Goal: Task Accomplishment & Management: Use online tool/utility

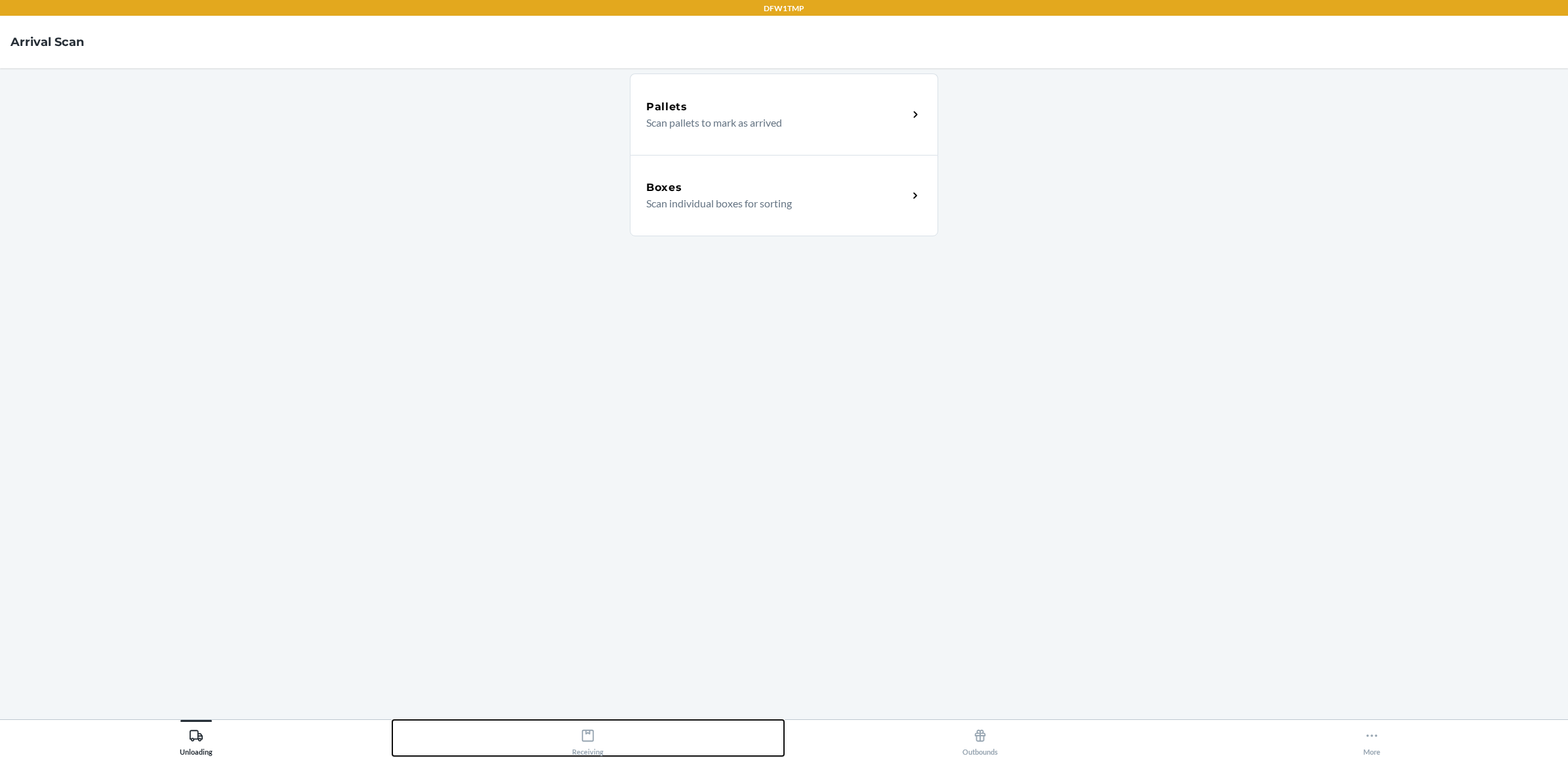
click at [583, 754] on div "Receiving" at bounding box center [588, 740] width 31 height 33
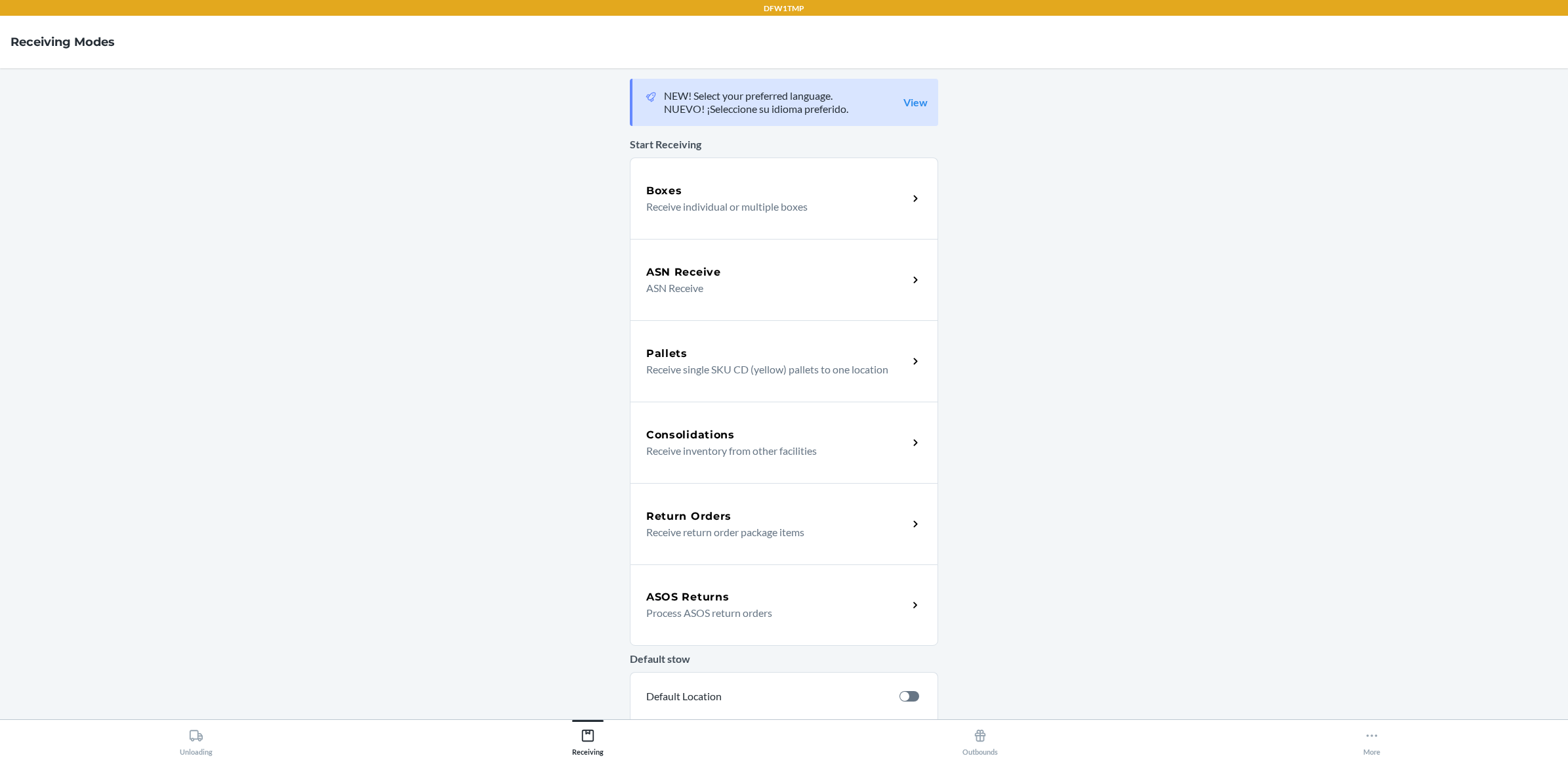
click at [722, 540] on div "Return Orders Receive return order package items" at bounding box center [784, 524] width 308 height 81
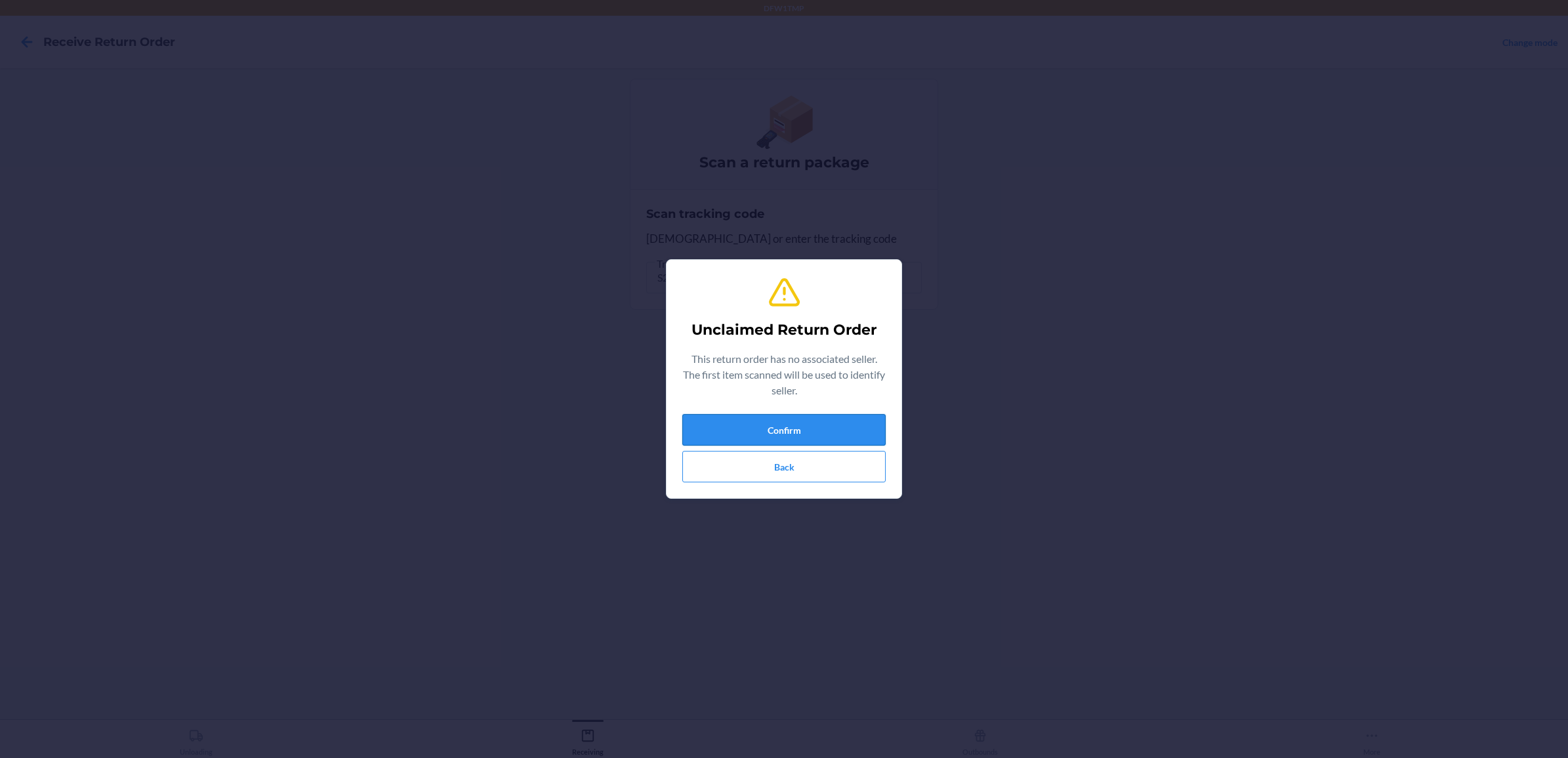
click at [790, 427] on button "Confirm" at bounding box center [784, 430] width 204 height 31
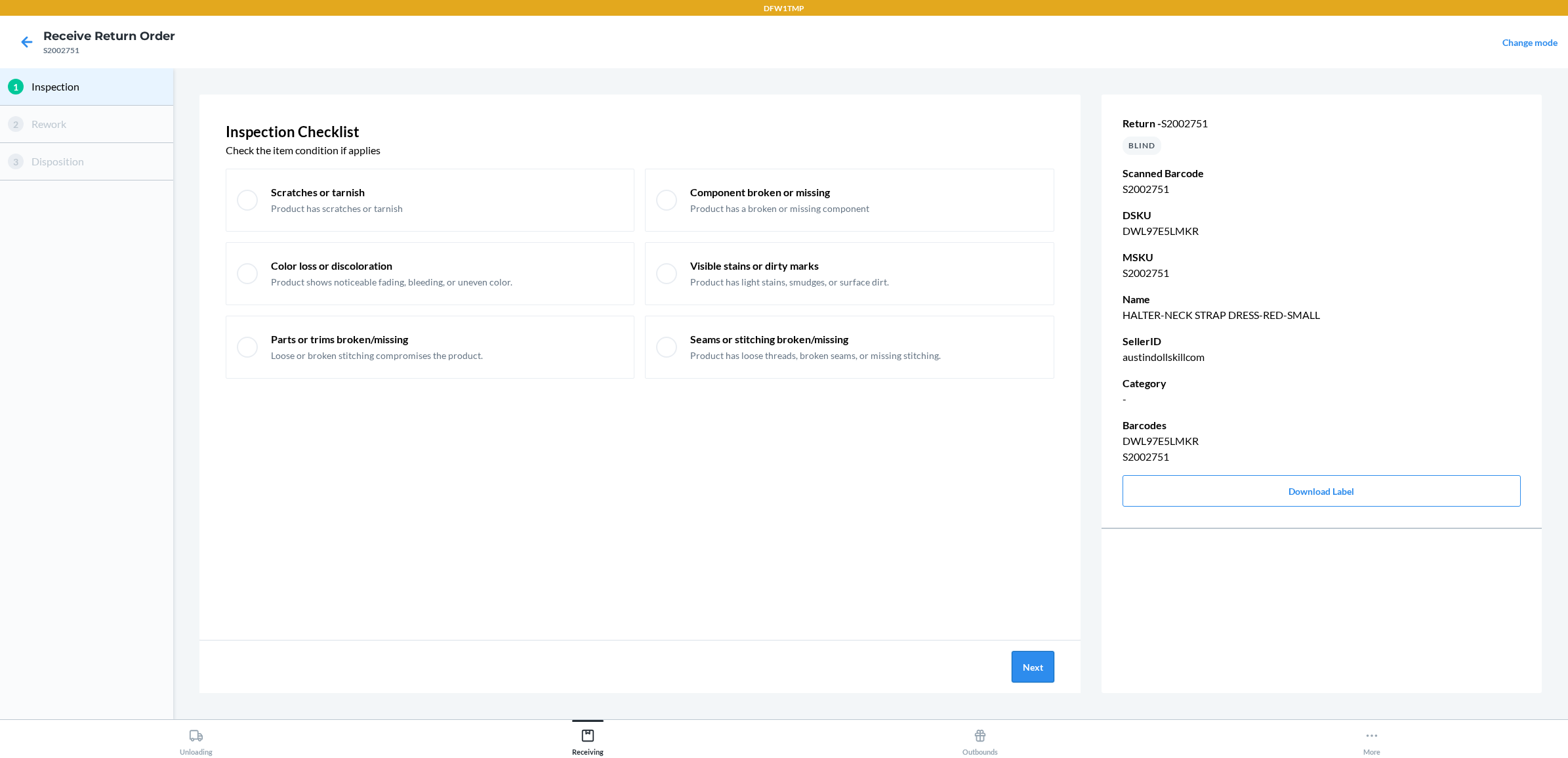
click at [1039, 675] on button "Next" at bounding box center [1033, 667] width 43 height 31
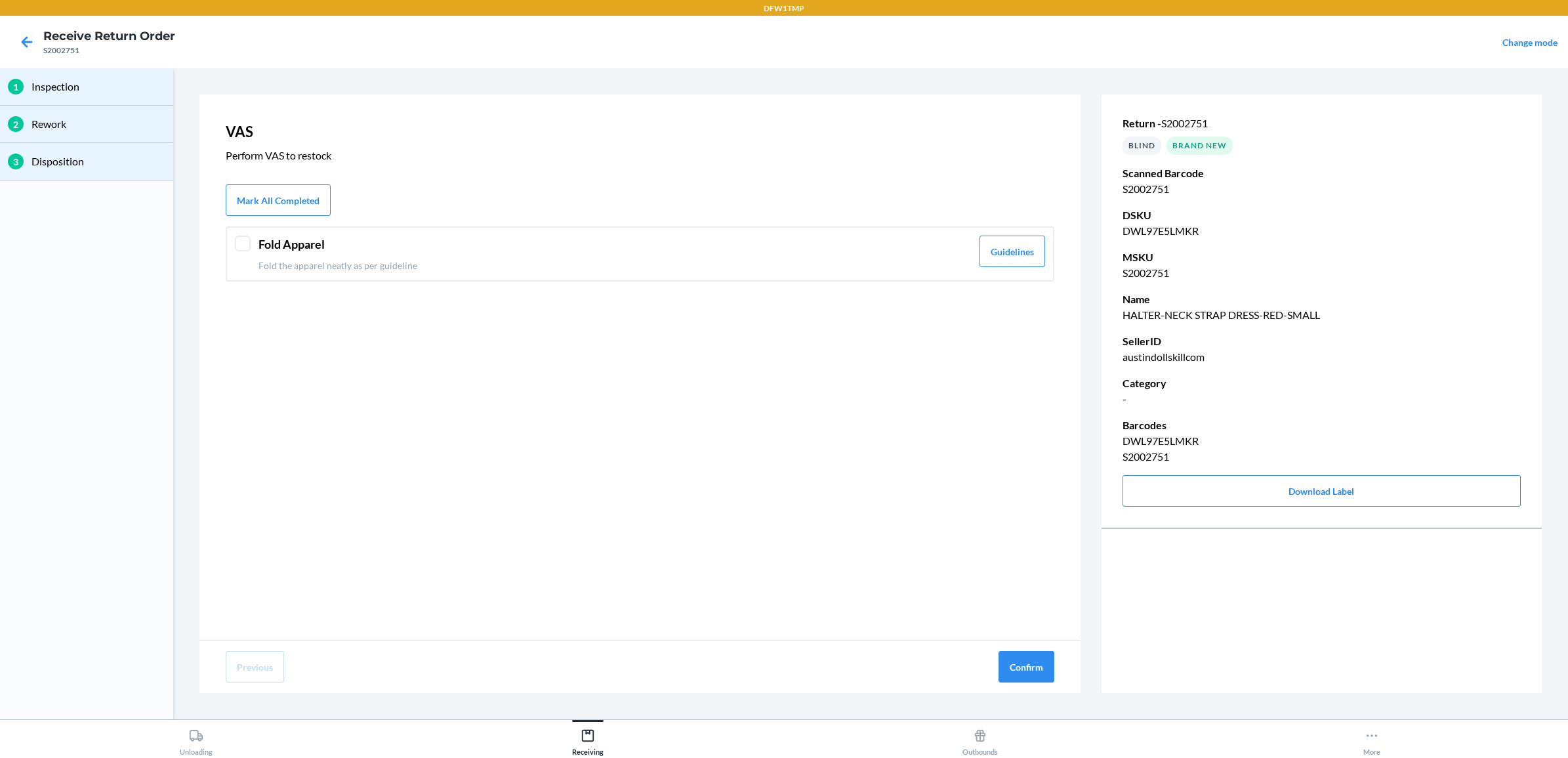
click at [261, 256] on div "Fold Apparel Fold the apparel neatly as per guideline" at bounding box center [615, 254] width 713 height 37
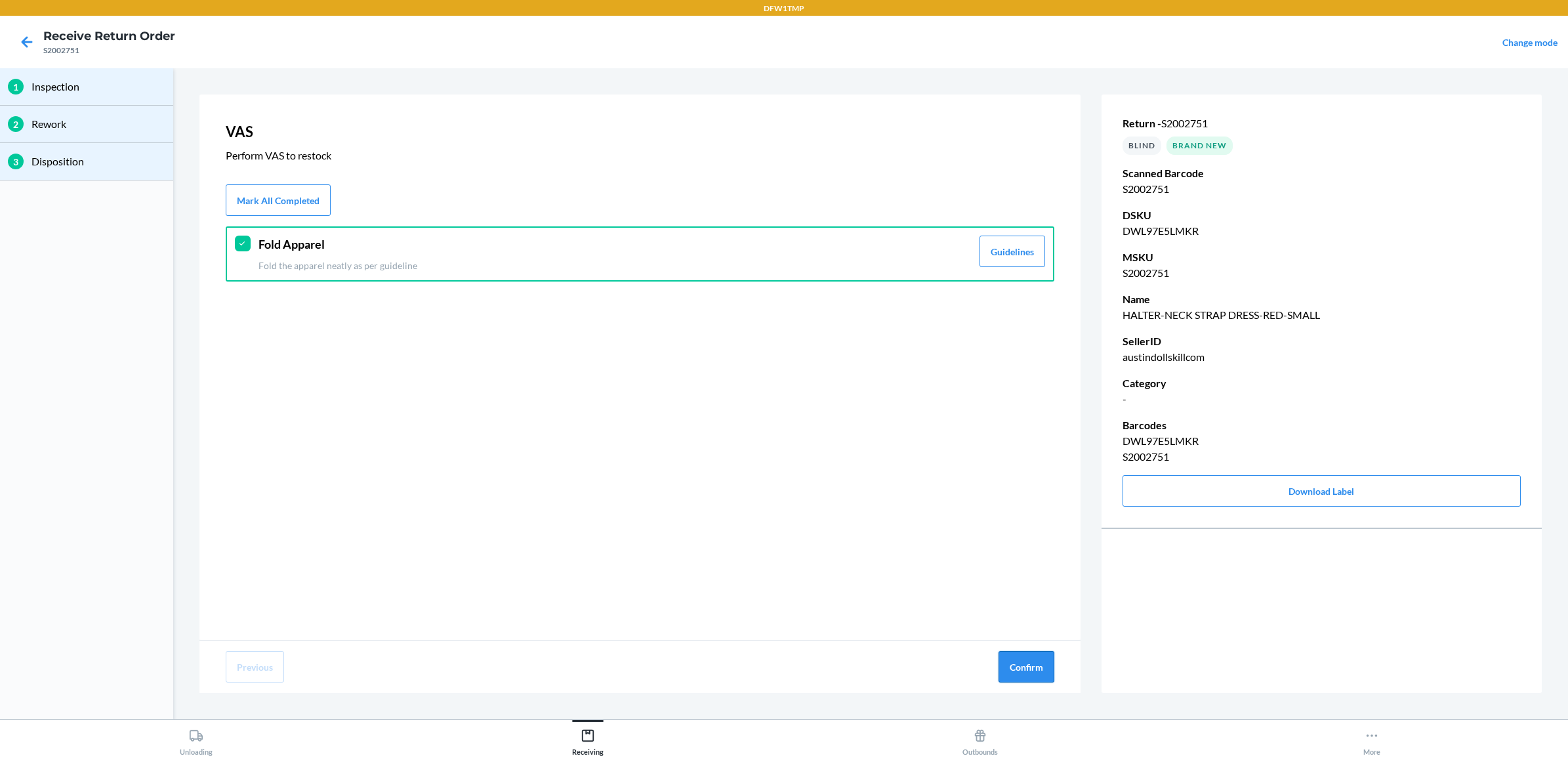
click at [1011, 665] on button "Confirm" at bounding box center [1026, 667] width 56 height 31
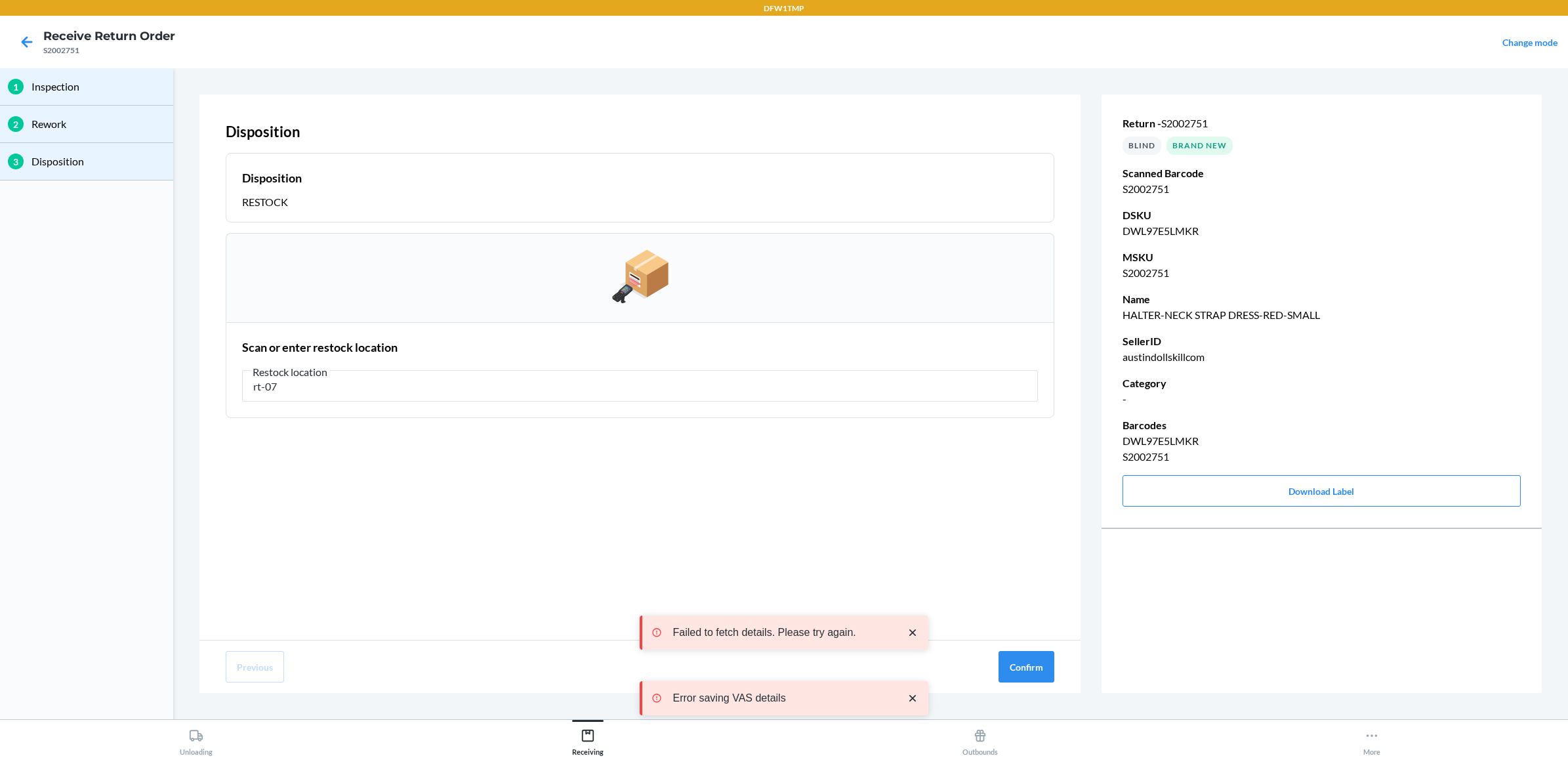
type input "rt-07"
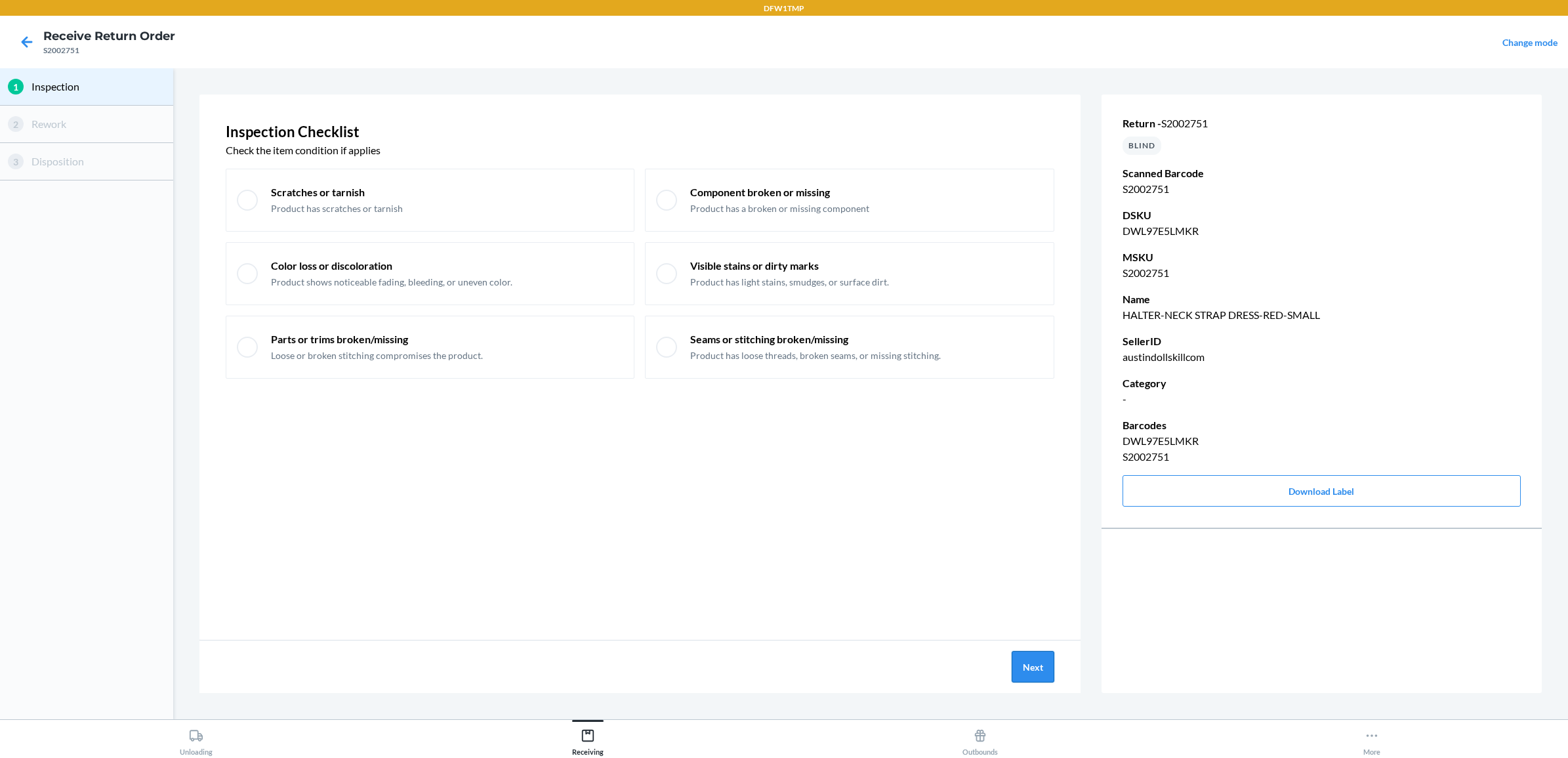
click at [1018, 662] on button "Next" at bounding box center [1033, 667] width 43 height 31
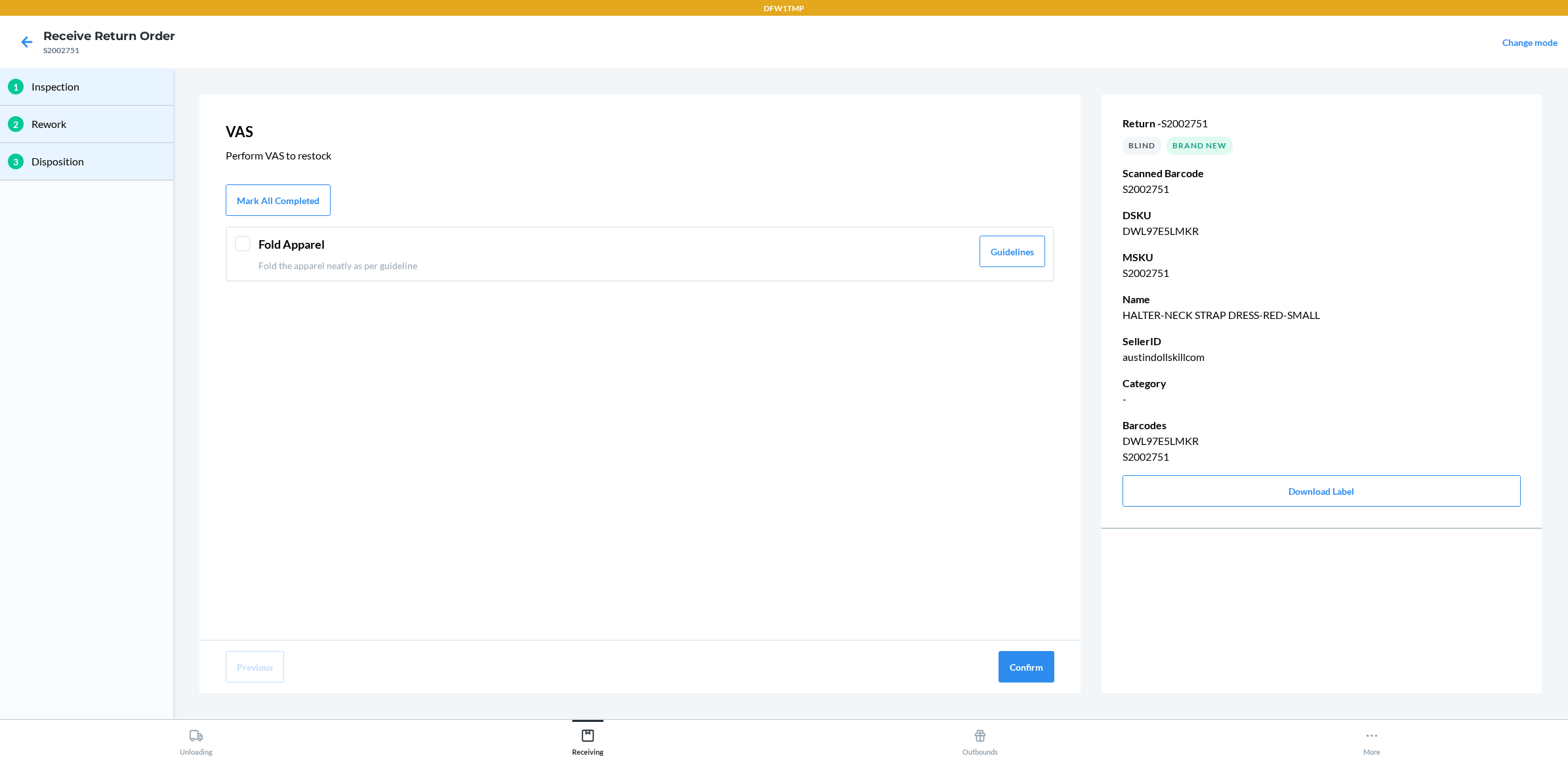
click at [304, 250] on header "Fold Apparel" at bounding box center [615, 245] width 713 height 18
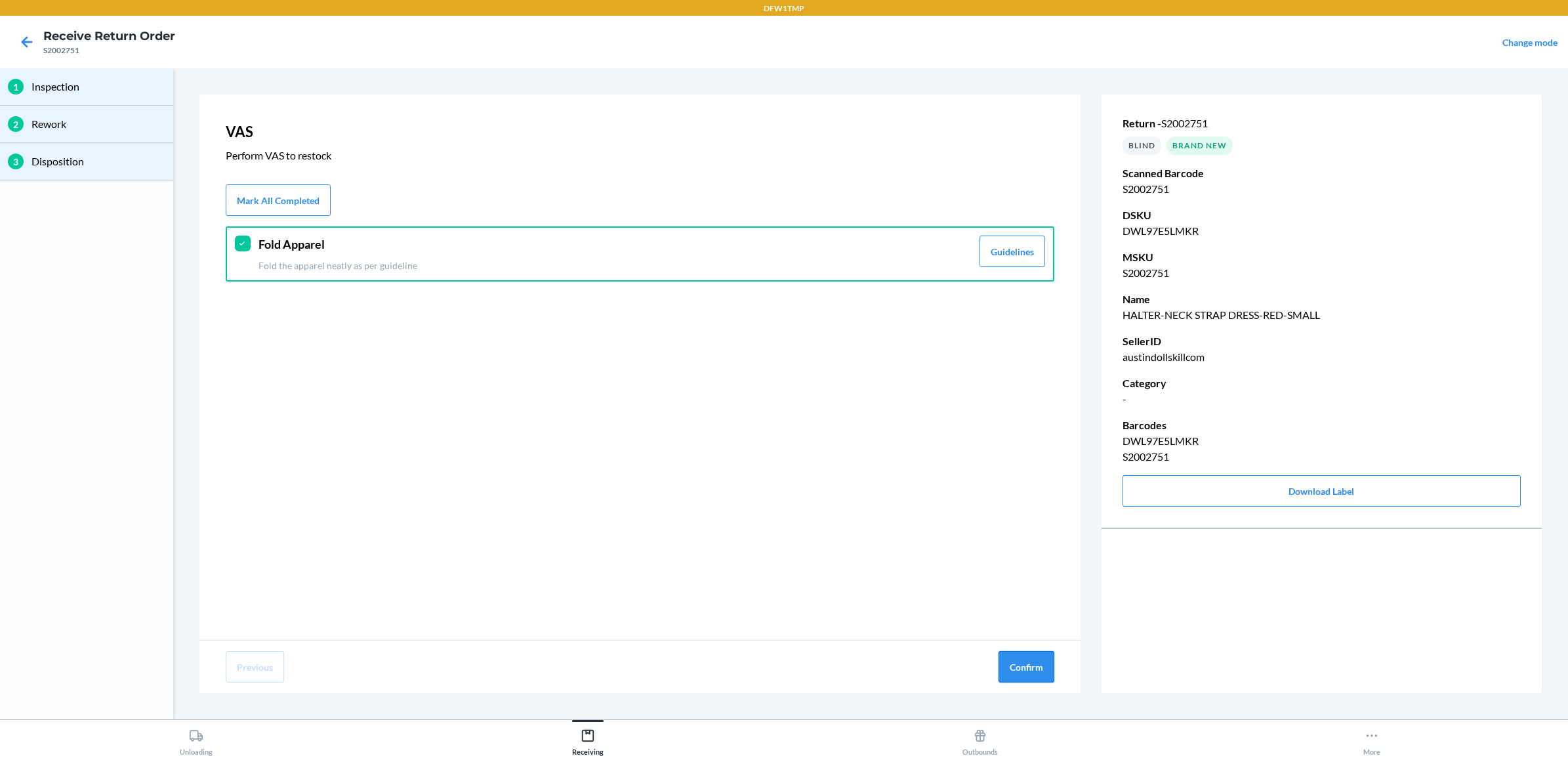
click at [1016, 657] on button "Confirm" at bounding box center [1026, 667] width 56 height 31
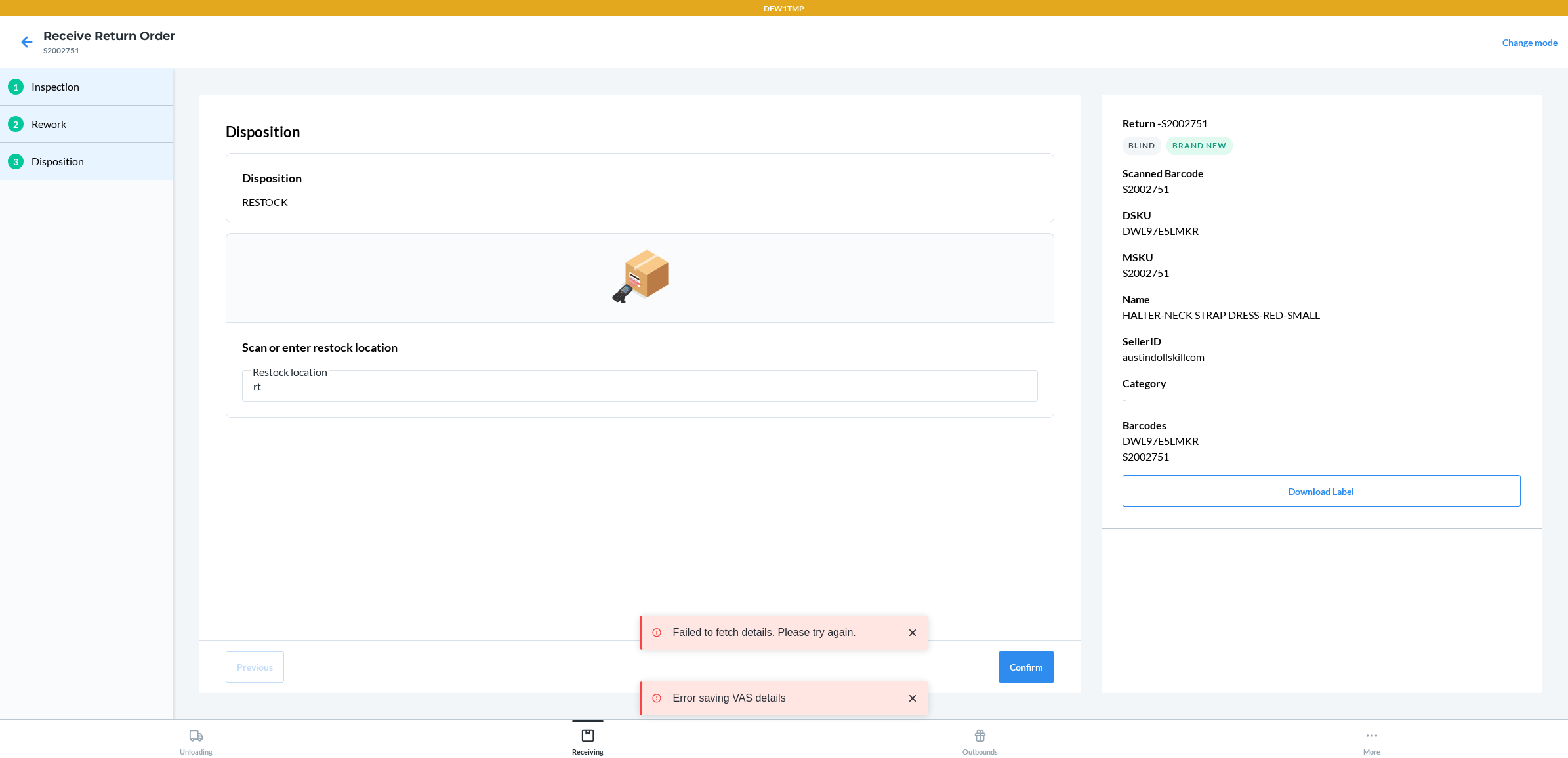
type input "r"
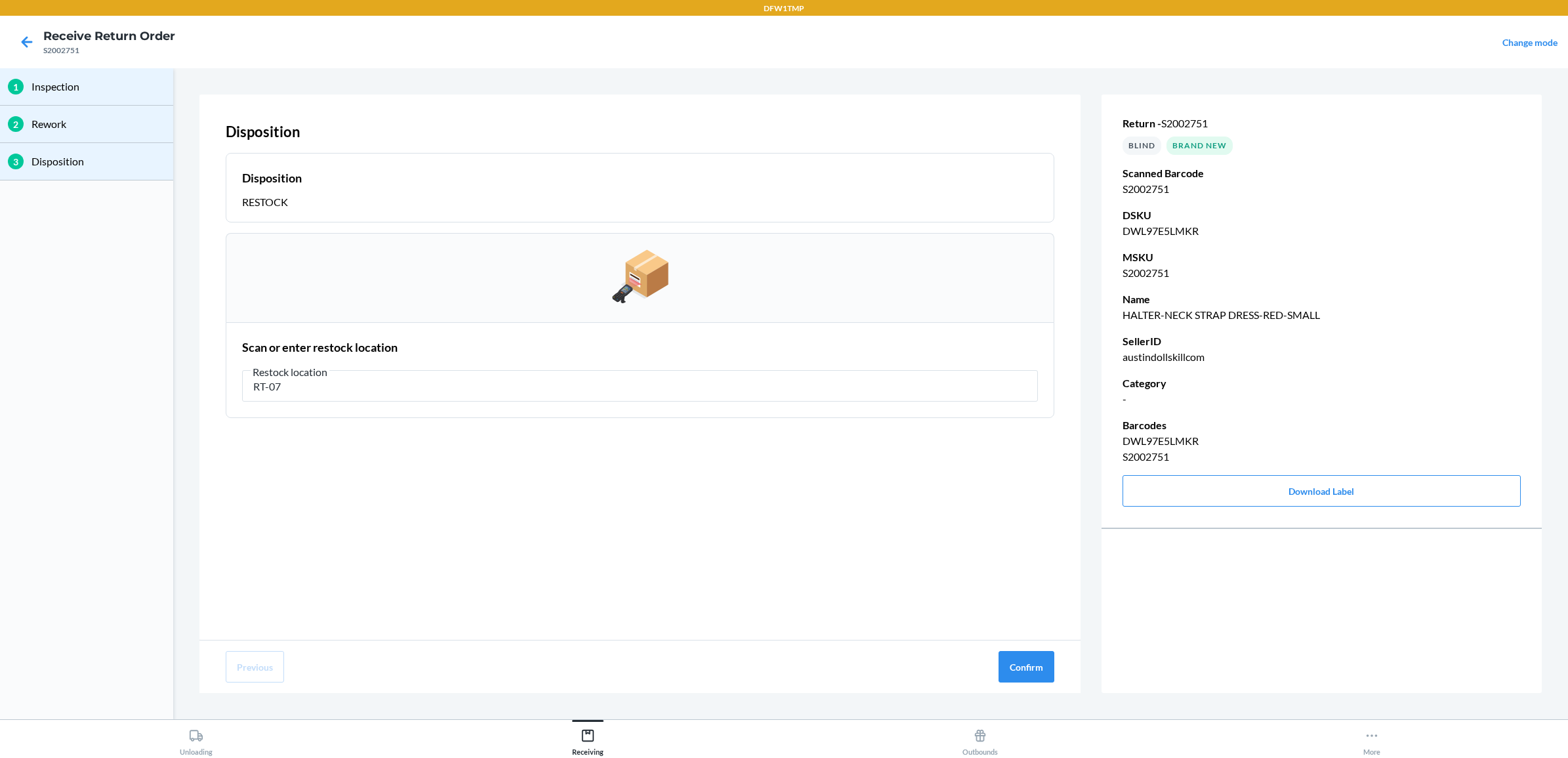
type input "RT-07"
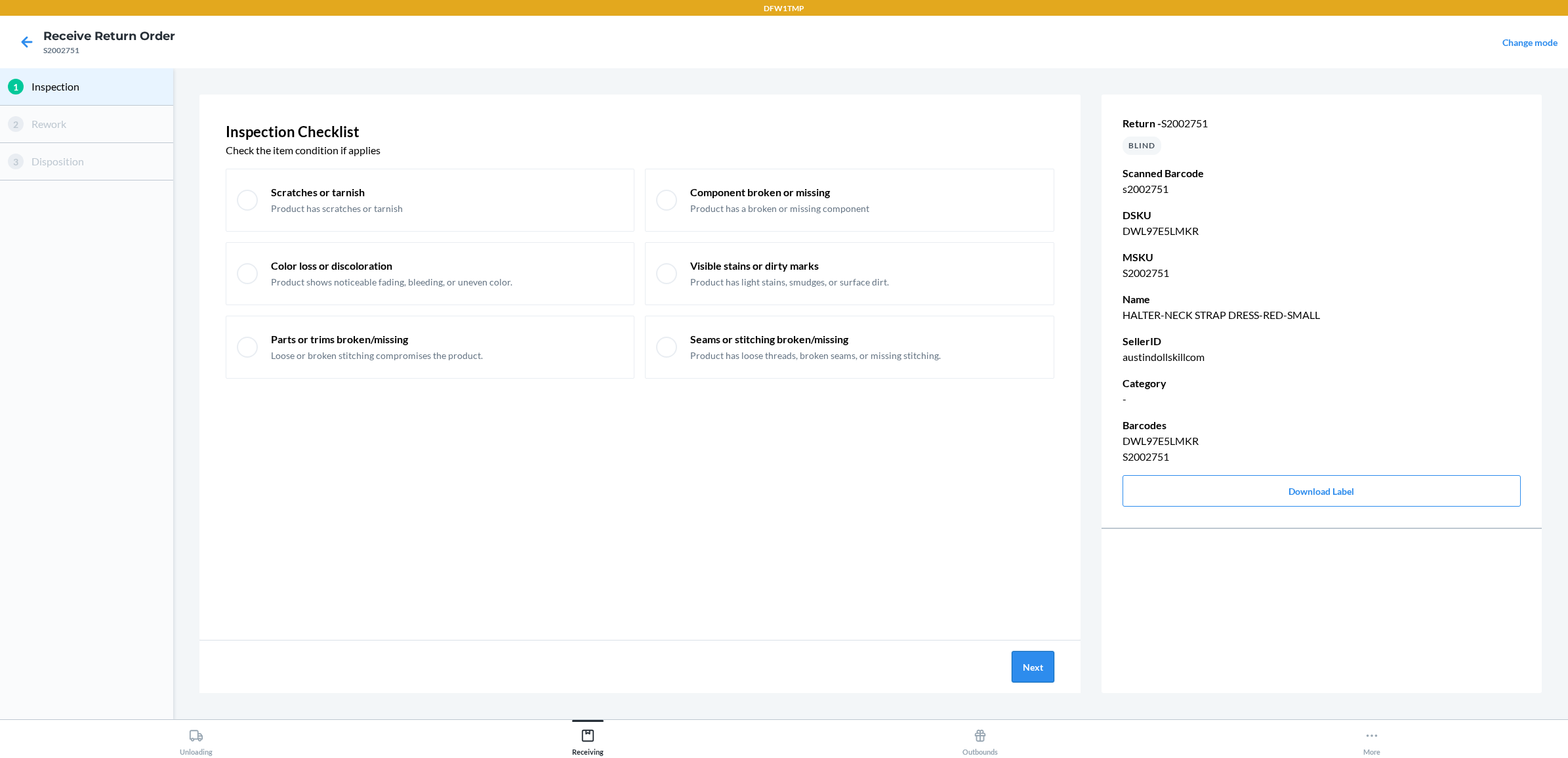
click at [1034, 668] on button "Next" at bounding box center [1033, 667] width 43 height 31
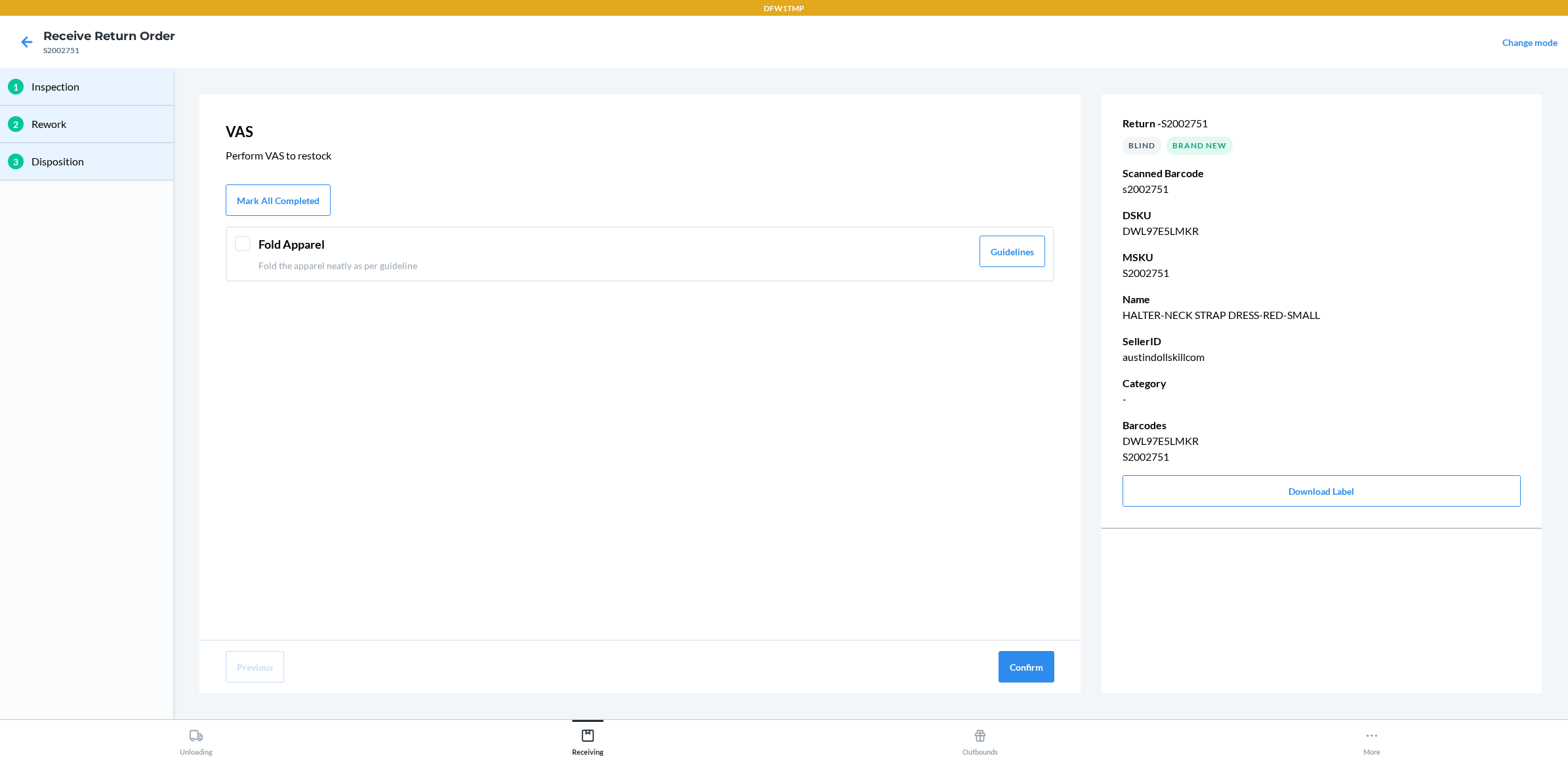
click at [290, 257] on div "Fold Apparel Fold the apparel neatly as per guideline" at bounding box center [615, 254] width 713 height 37
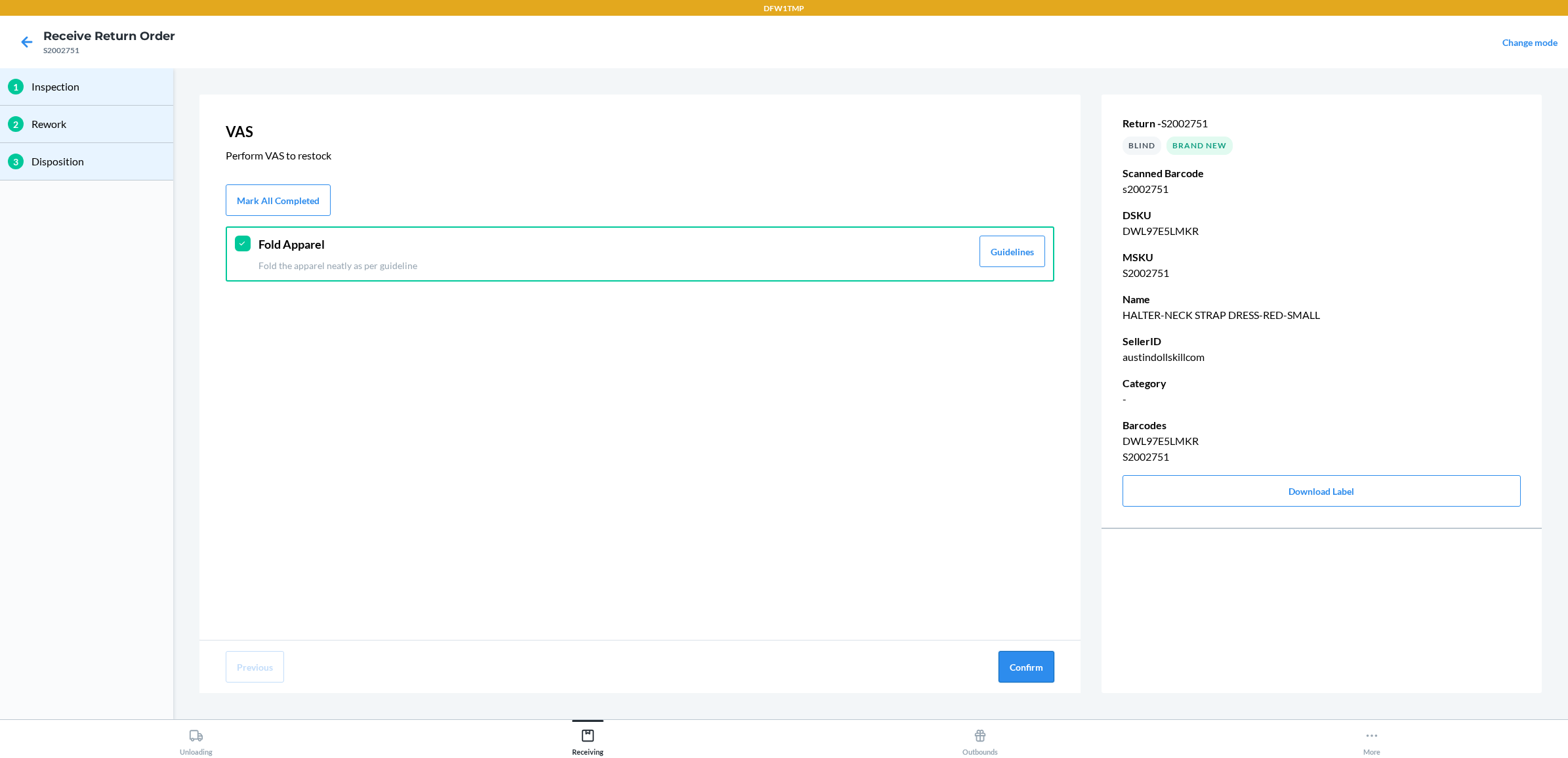
click at [1034, 668] on button "Confirm" at bounding box center [1026, 667] width 56 height 31
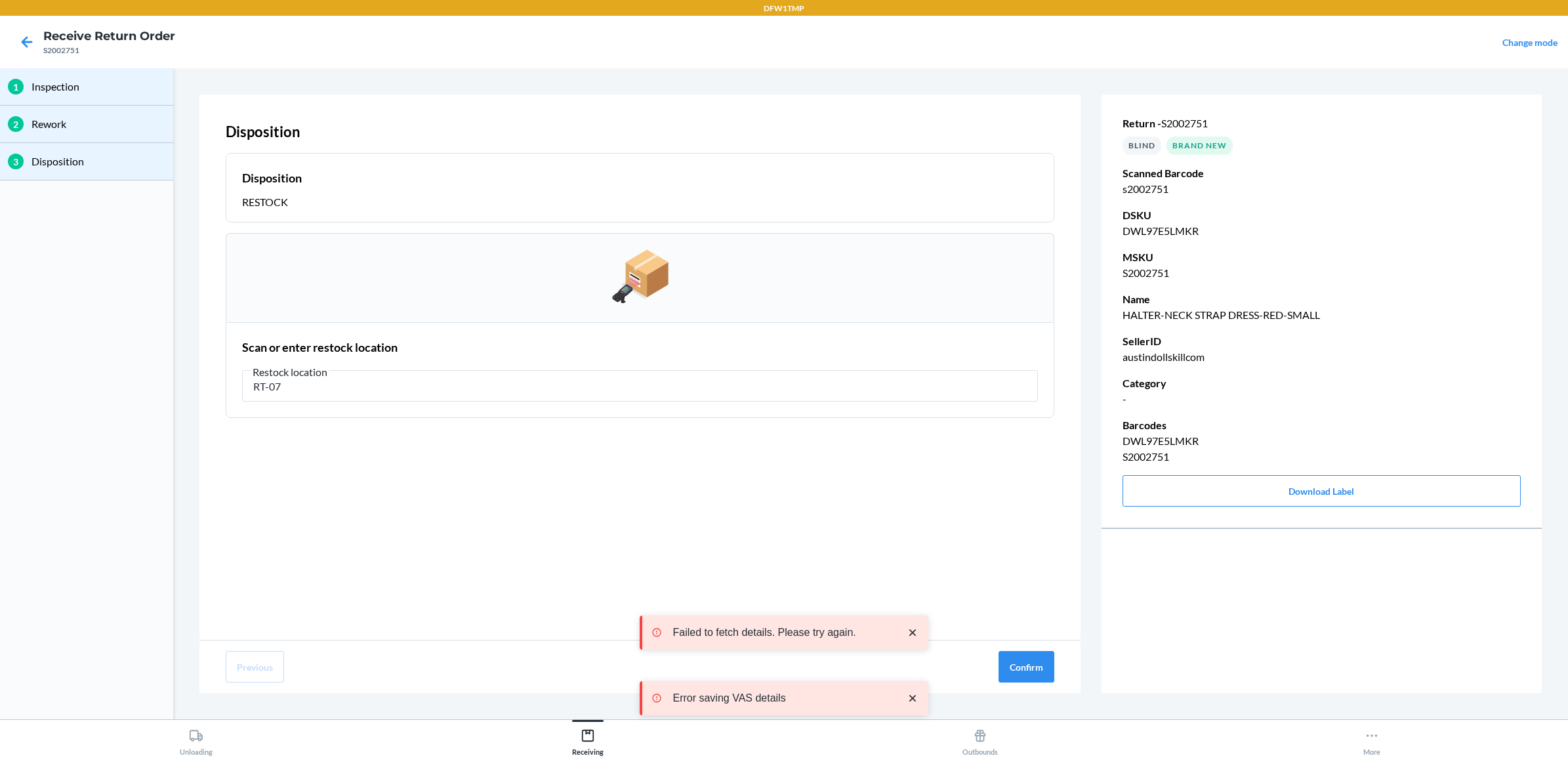
type input "RT-07"
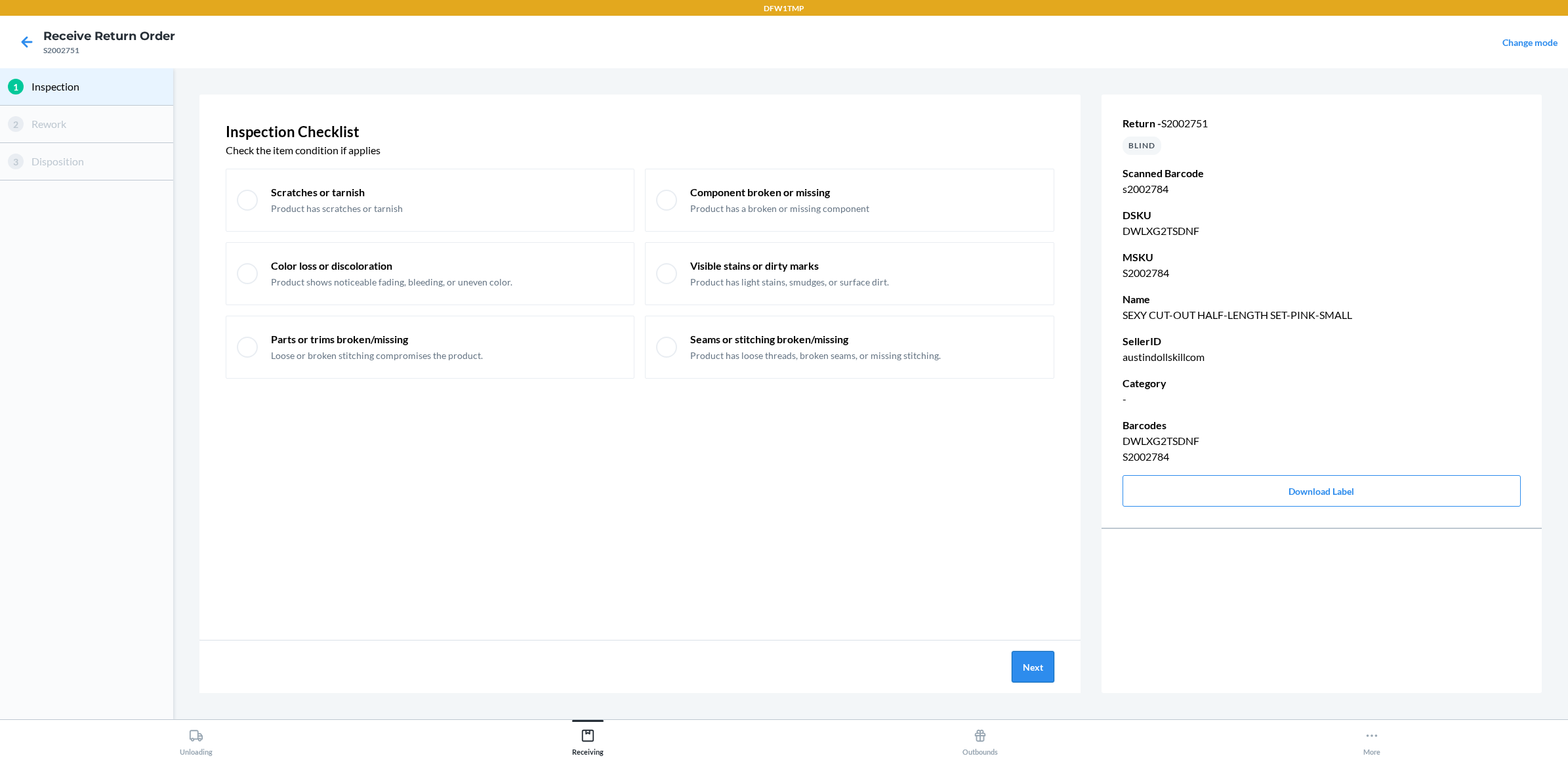
click at [1025, 665] on button "Next" at bounding box center [1033, 667] width 43 height 31
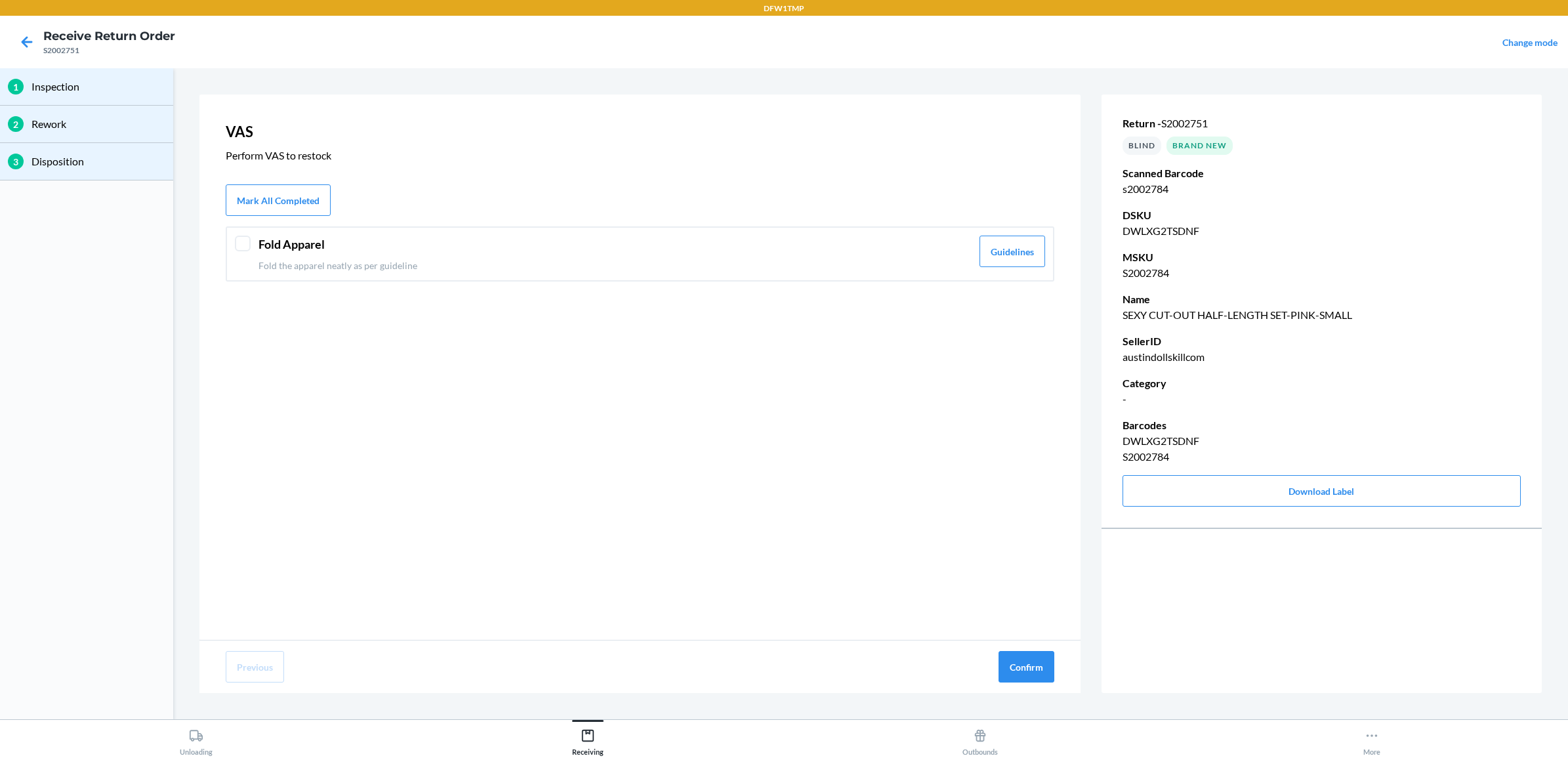
click at [254, 232] on div "Fold Apparel Fold the apparel neatly as per guideline Guidelines" at bounding box center [640, 254] width 828 height 55
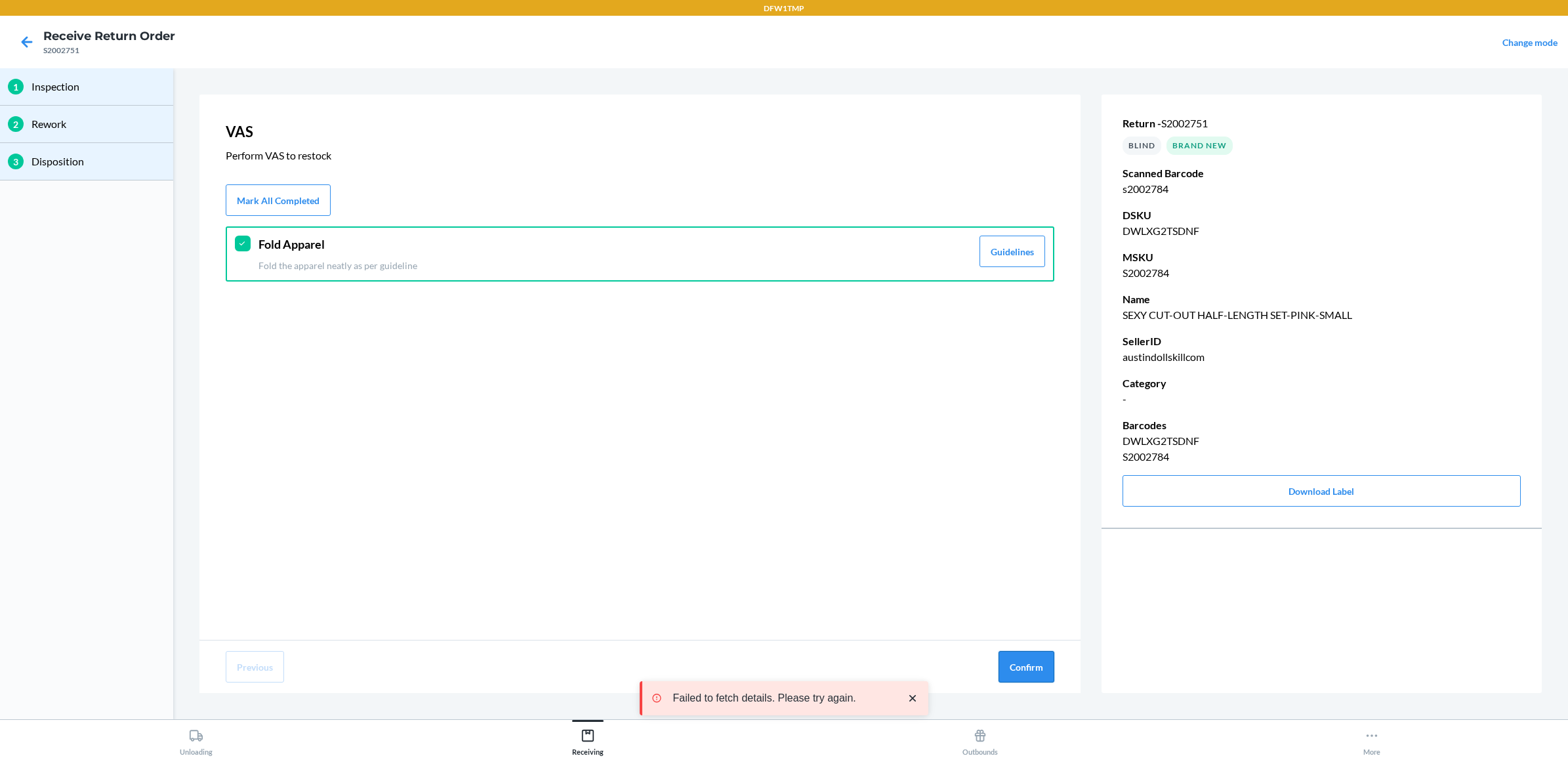
click at [1037, 660] on button "Confirm" at bounding box center [1026, 667] width 56 height 31
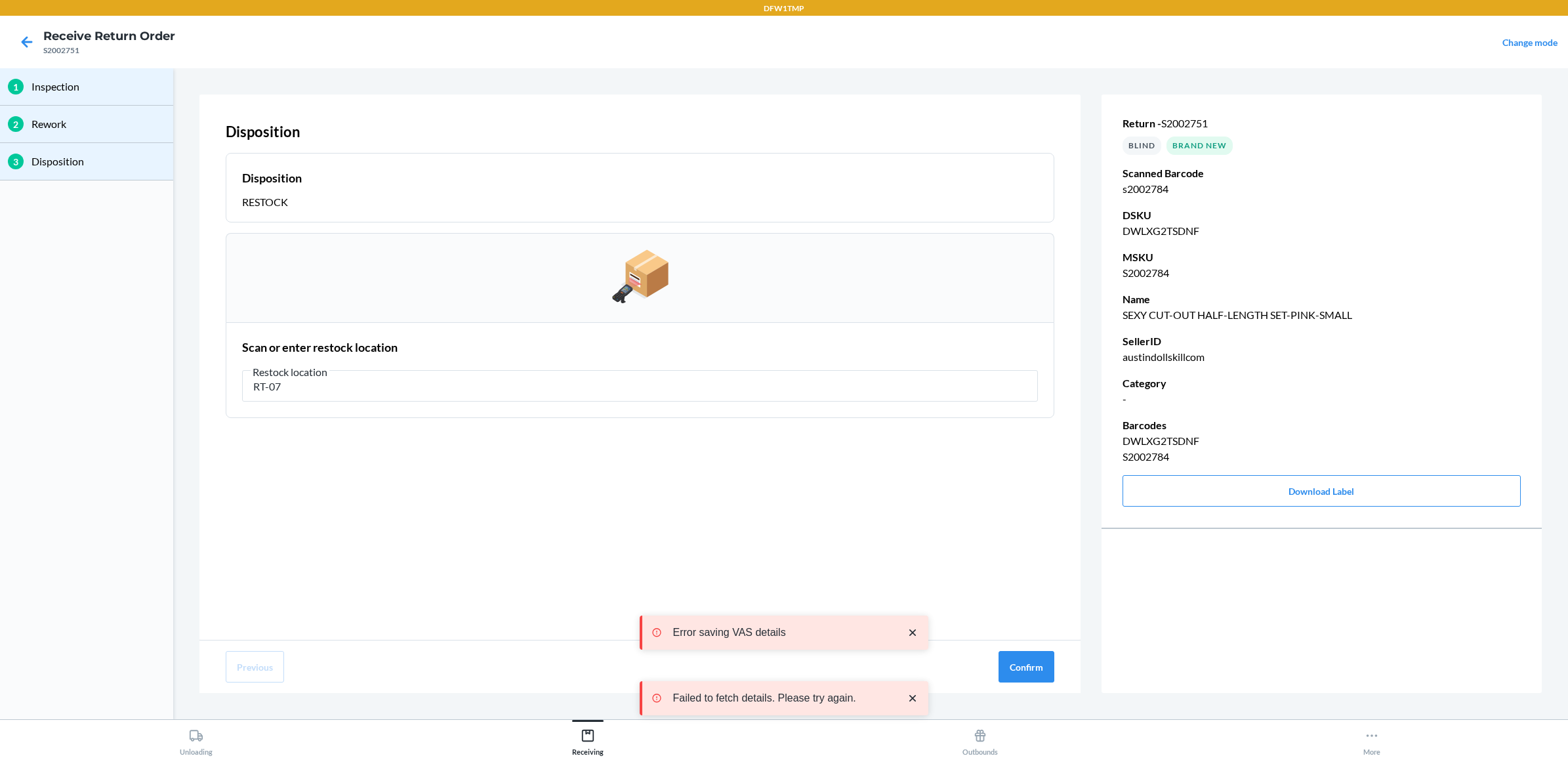
type input "RT-07"
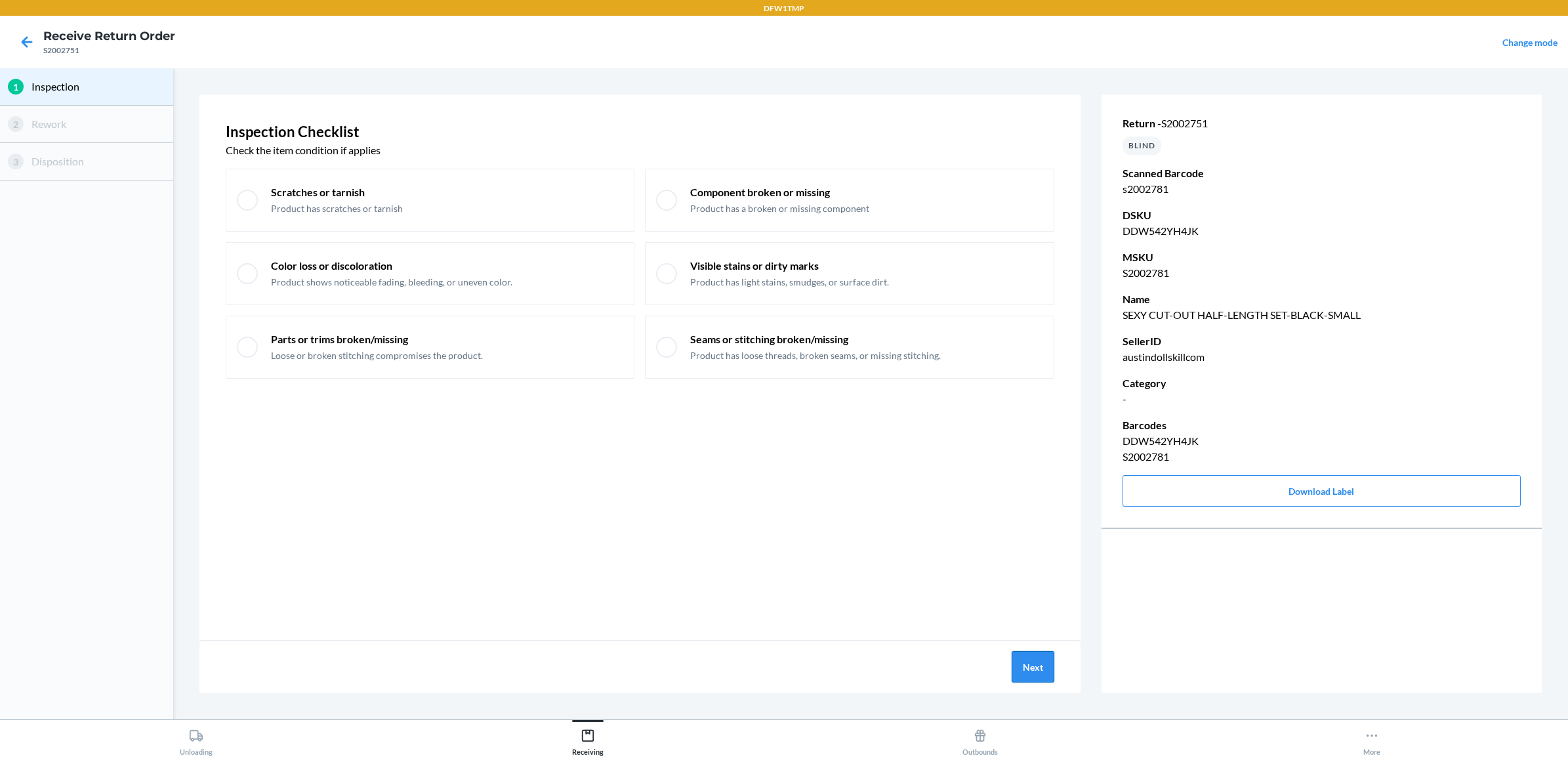
click at [1047, 665] on button "Next" at bounding box center [1033, 667] width 43 height 31
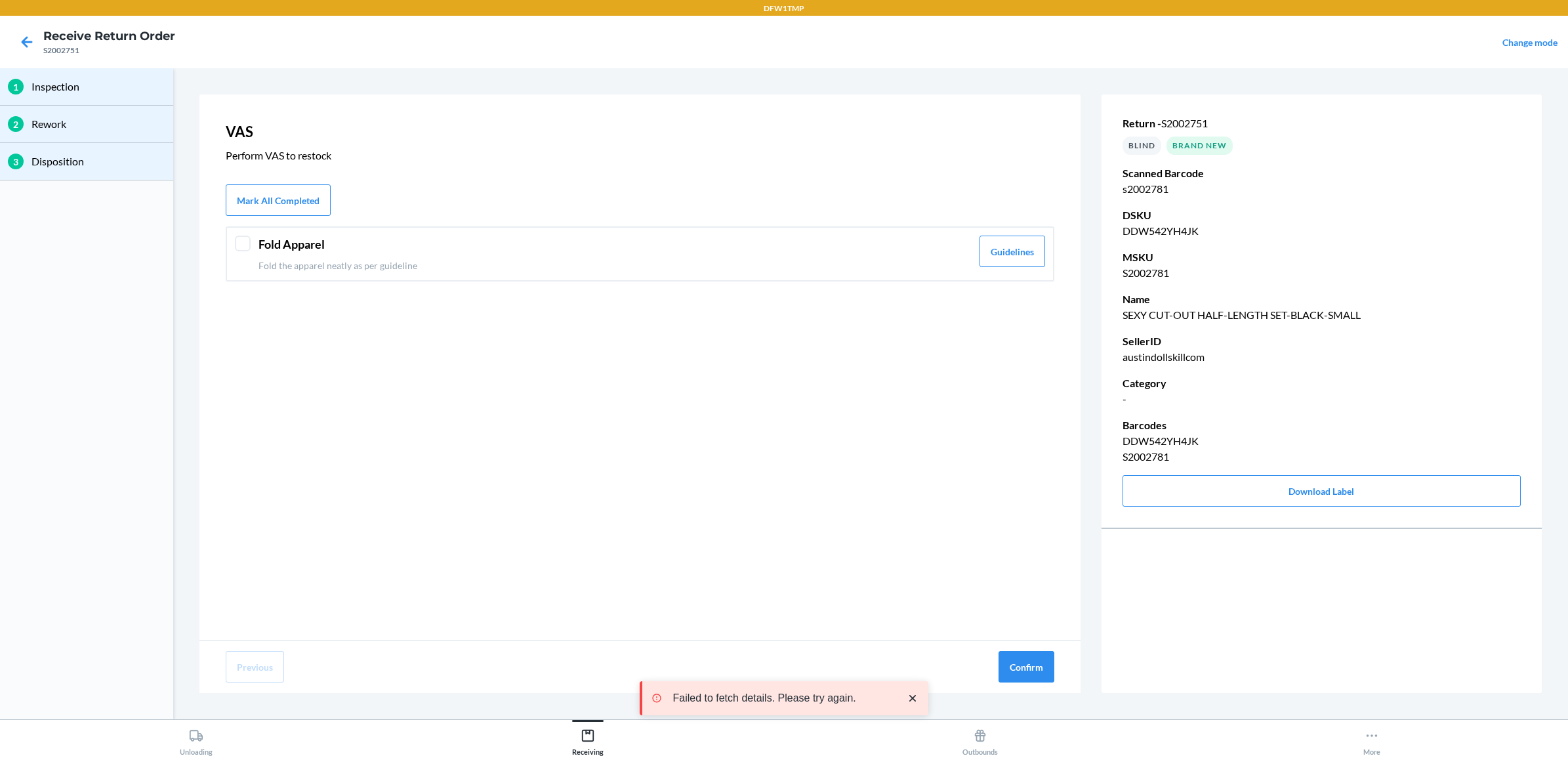
click at [247, 247] on div at bounding box center [243, 243] width 16 height 16
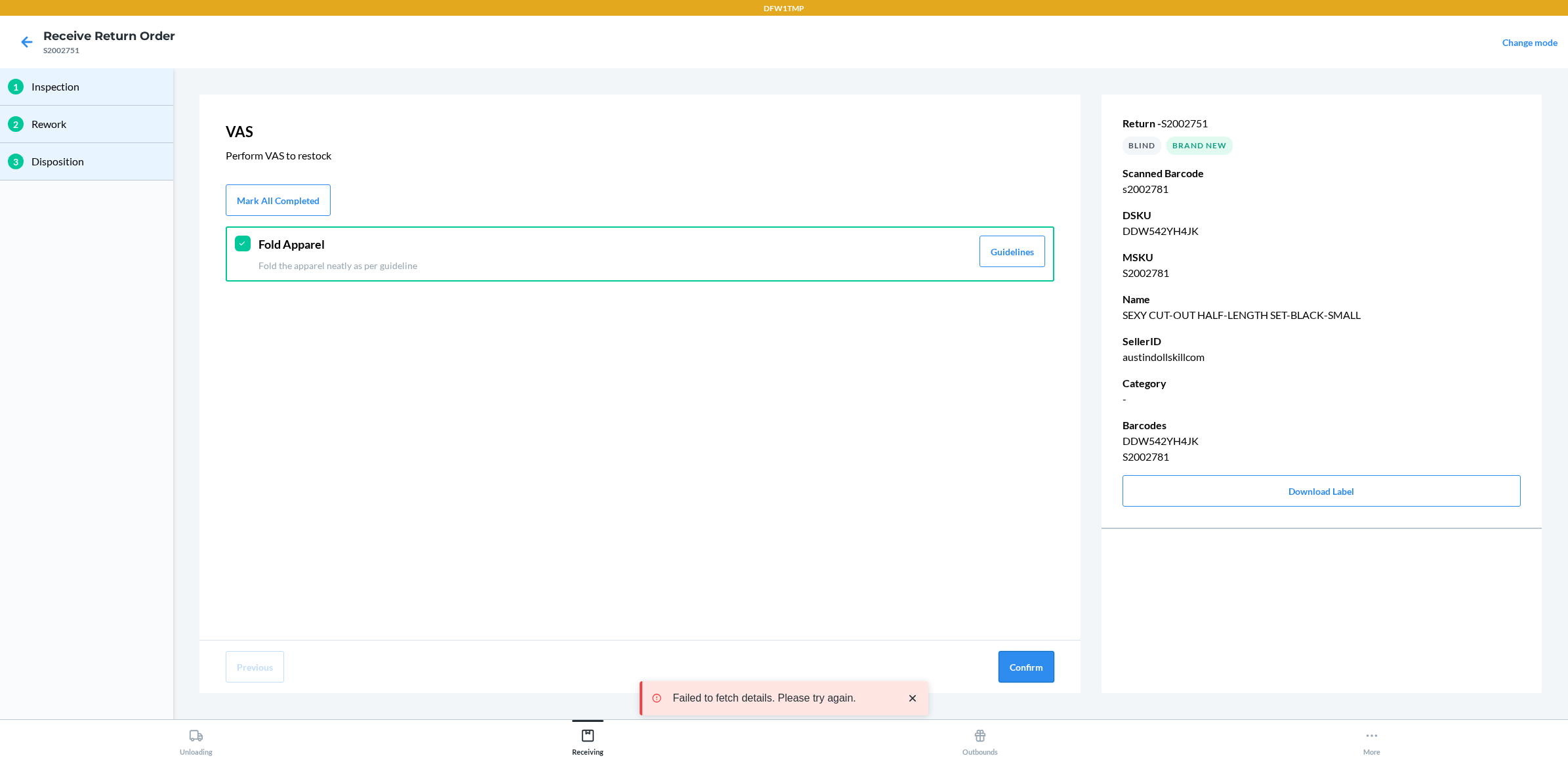
click at [1011, 666] on button "Confirm" at bounding box center [1026, 667] width 56 height 31
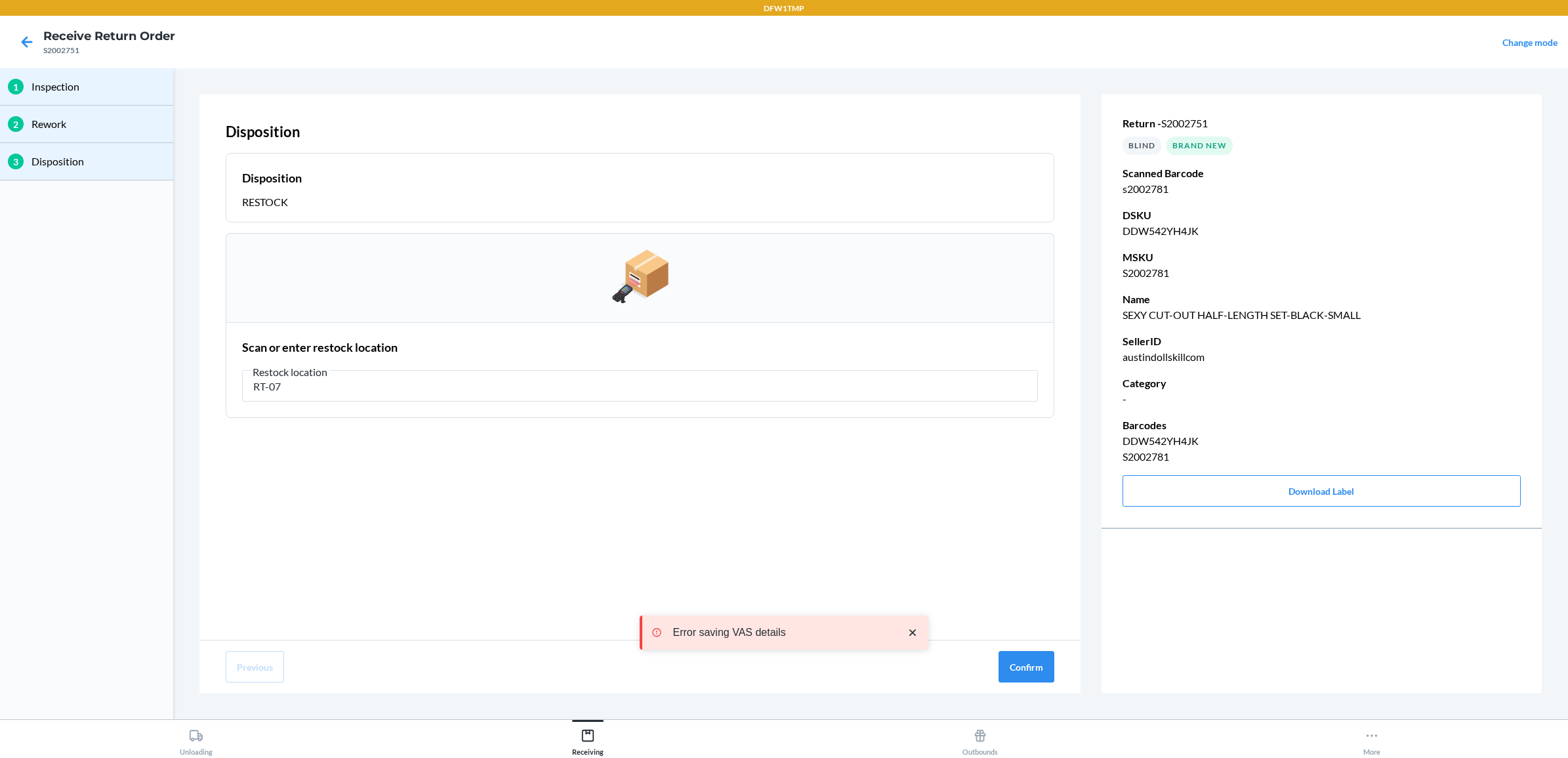
type input "RT-07"
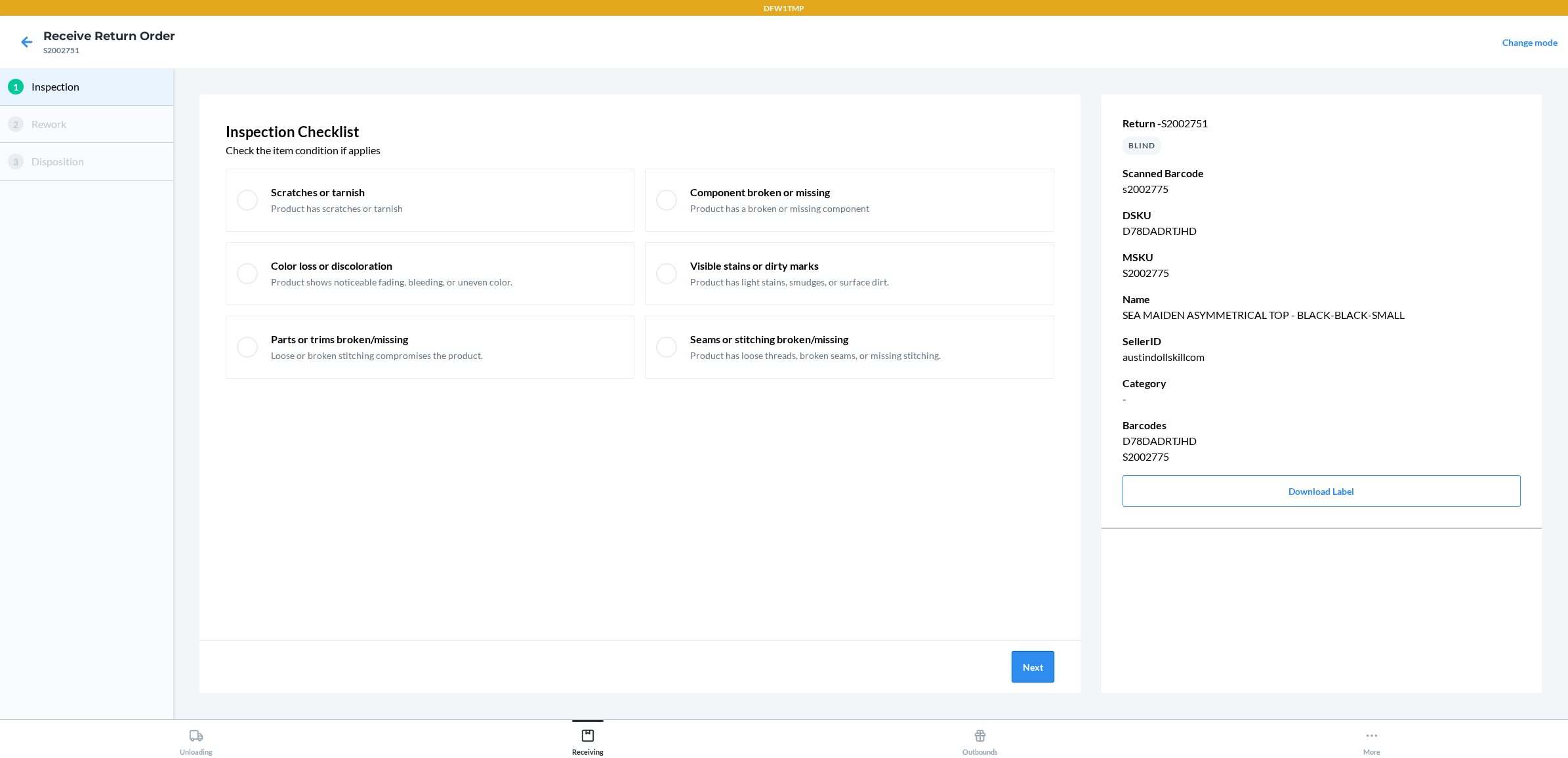
click at [1031, 680] on button "Next" at bounding box center [1033, 667] width 43 height 31
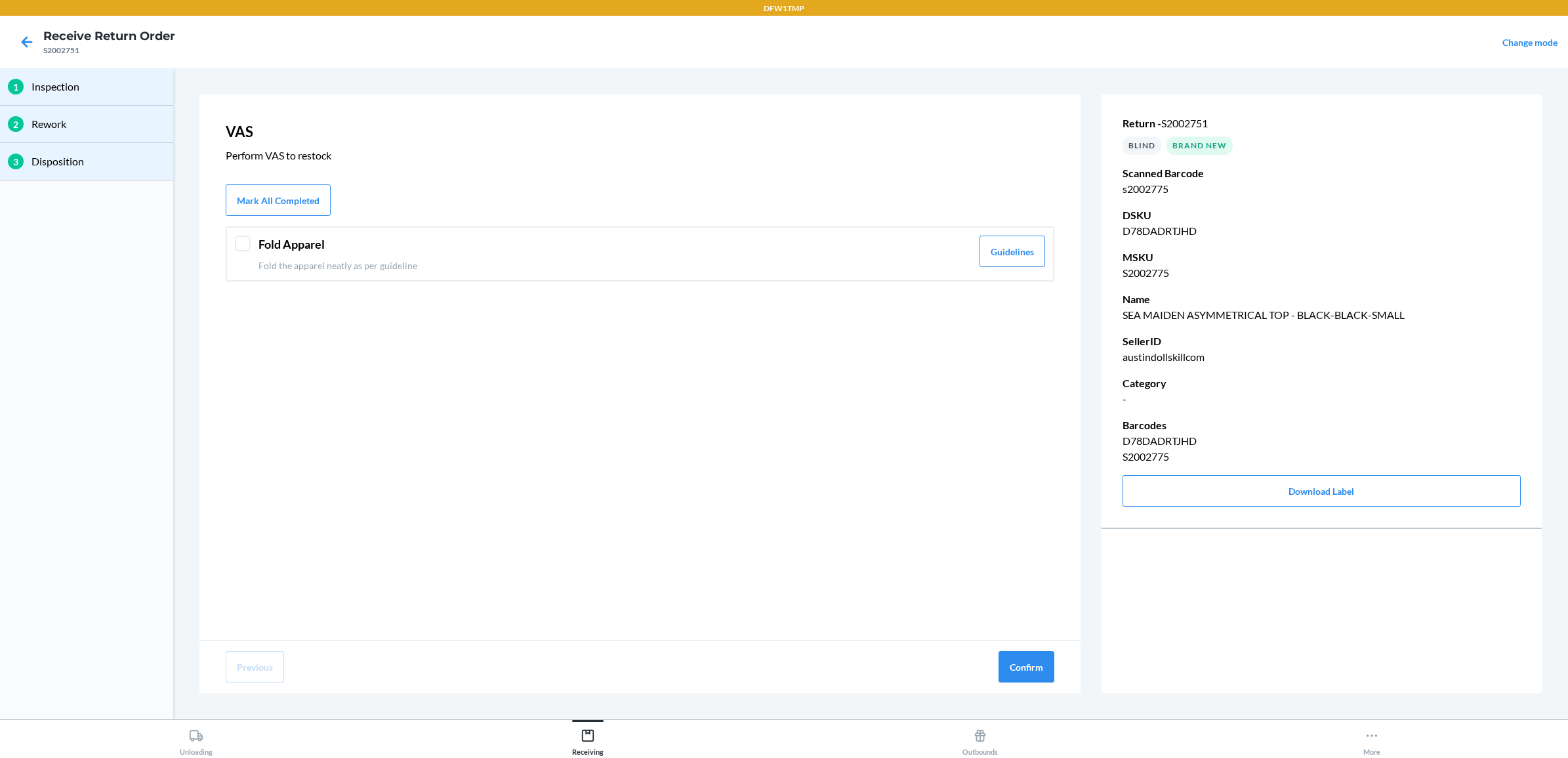
click at [322, 245] on header "Fold Apparel" at bounding box center [615, 245] width 713 height 18
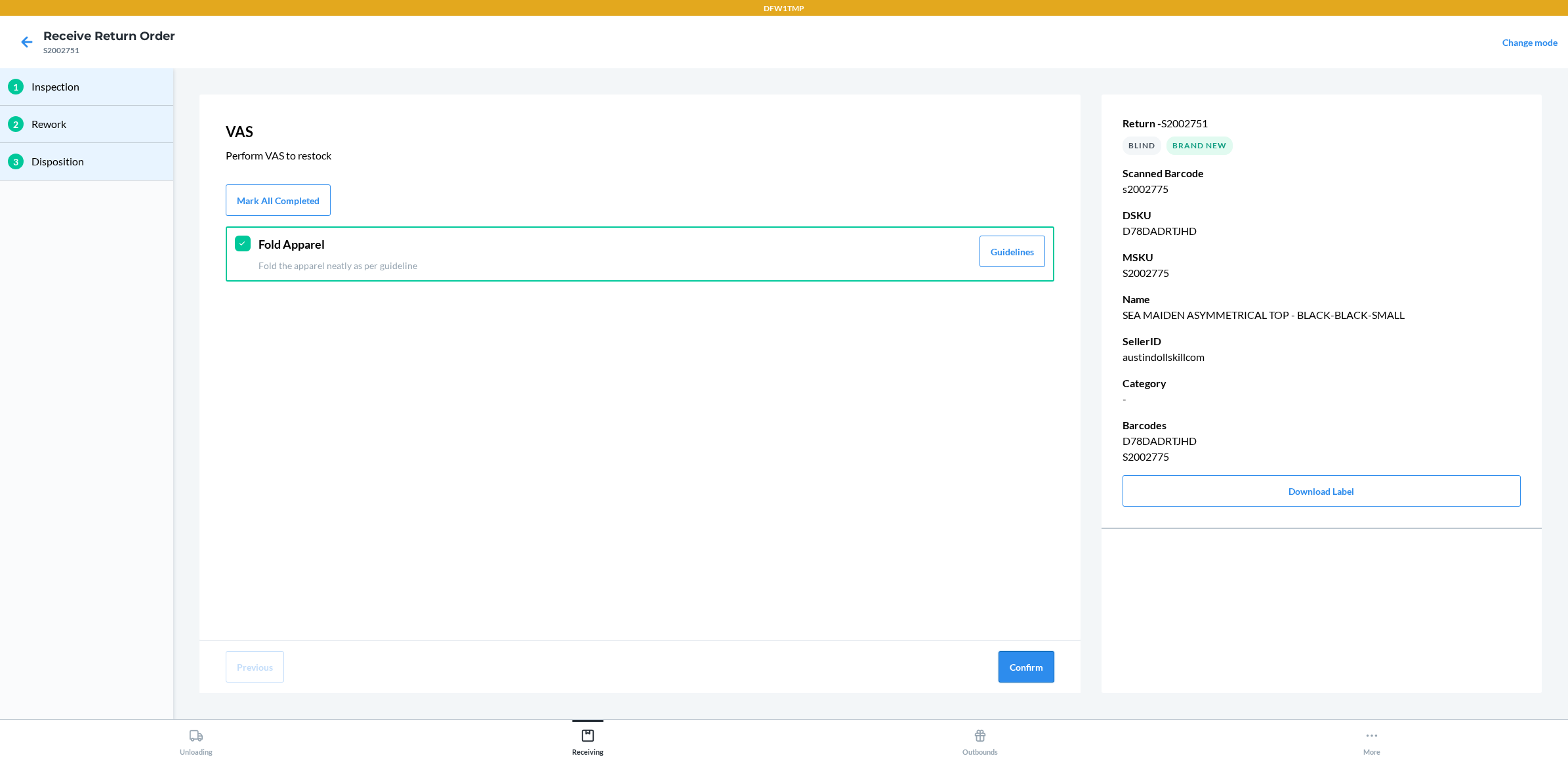
click at [1017, 665] on button "Confirm" at bounding box center [1026, 667] width 56 height 31
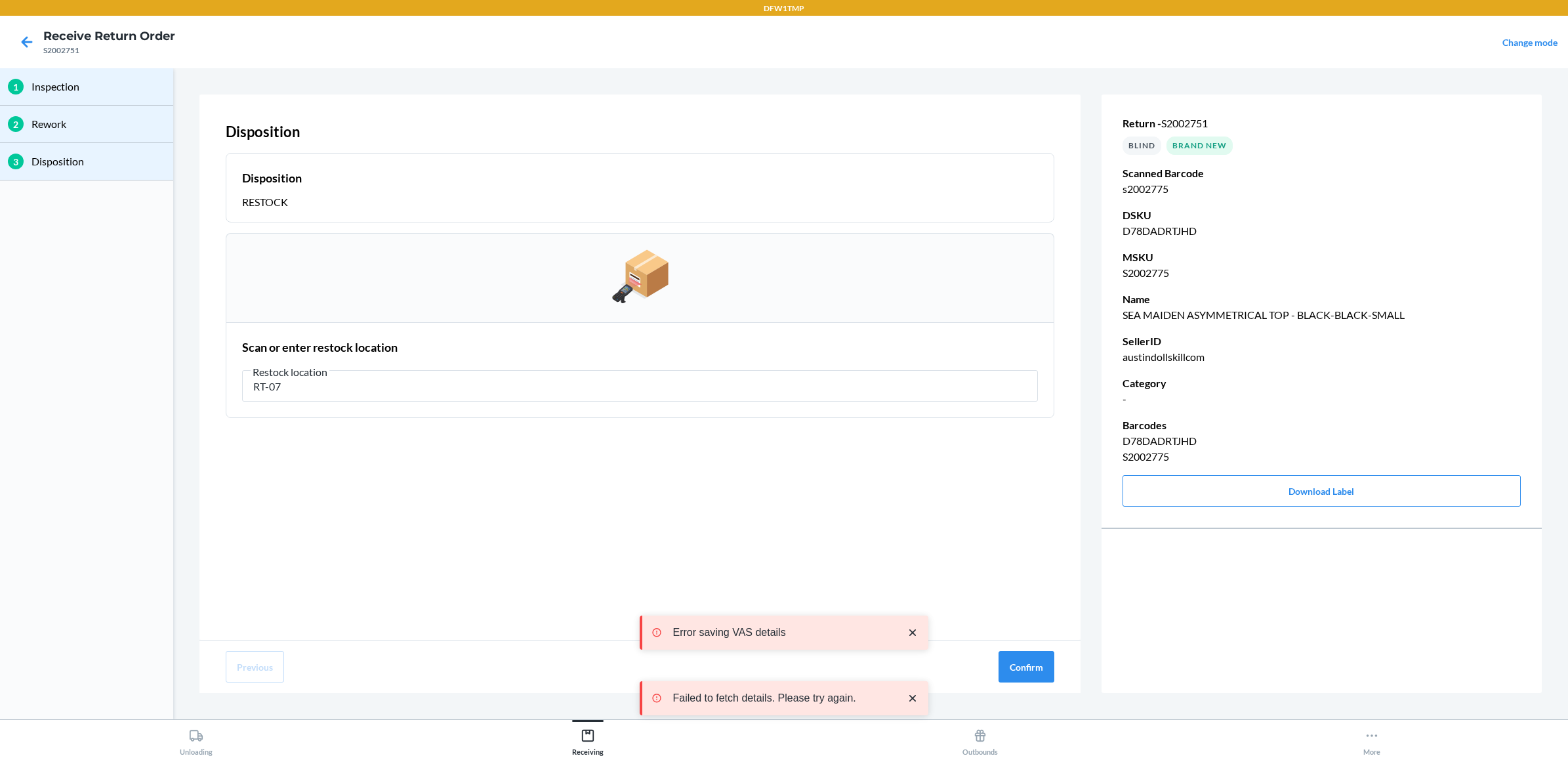
type input "RT-07"
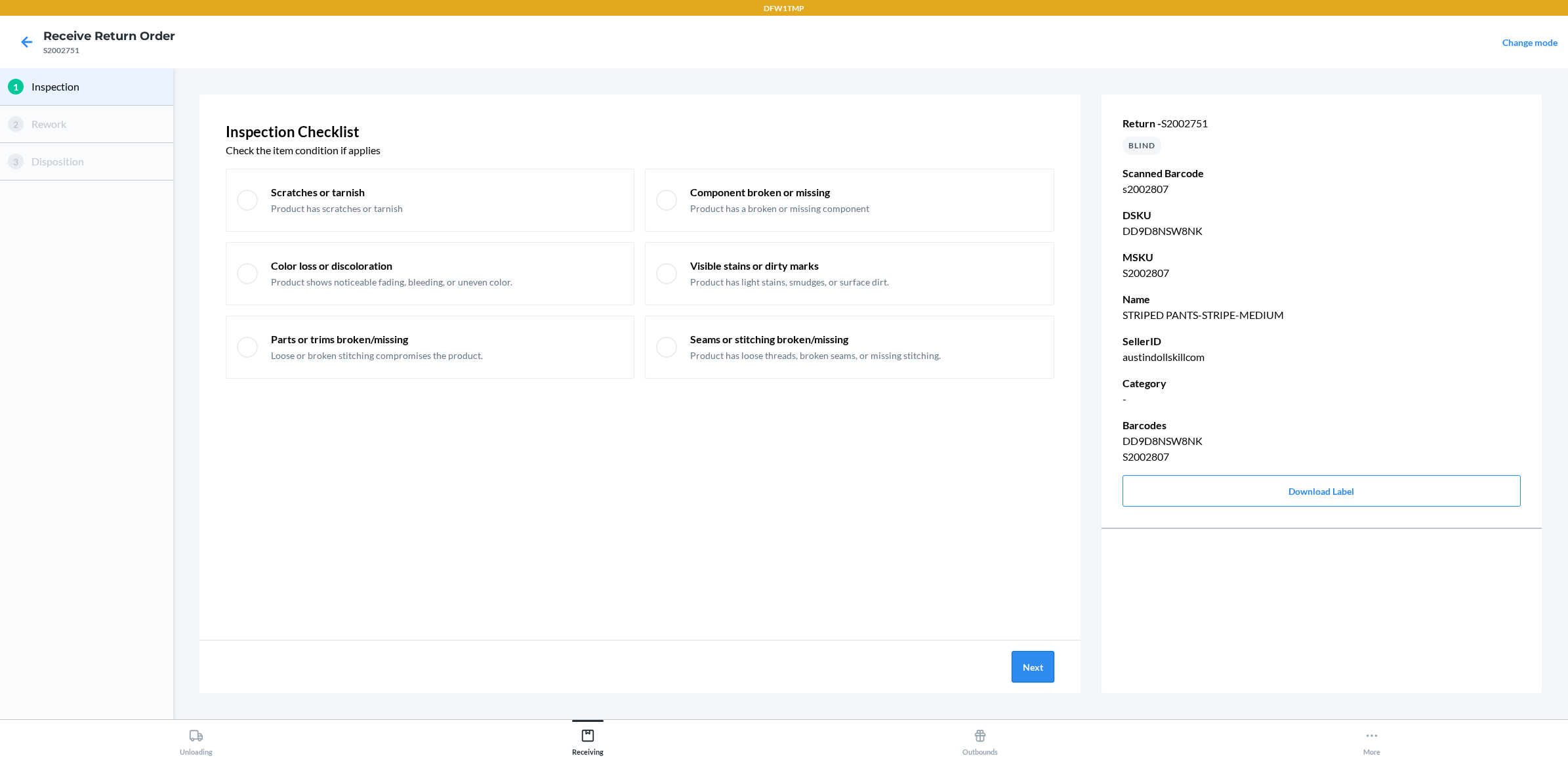
click at [1041, 665] on button "Next" at bounding box center [1033, 667] width 43 height 31
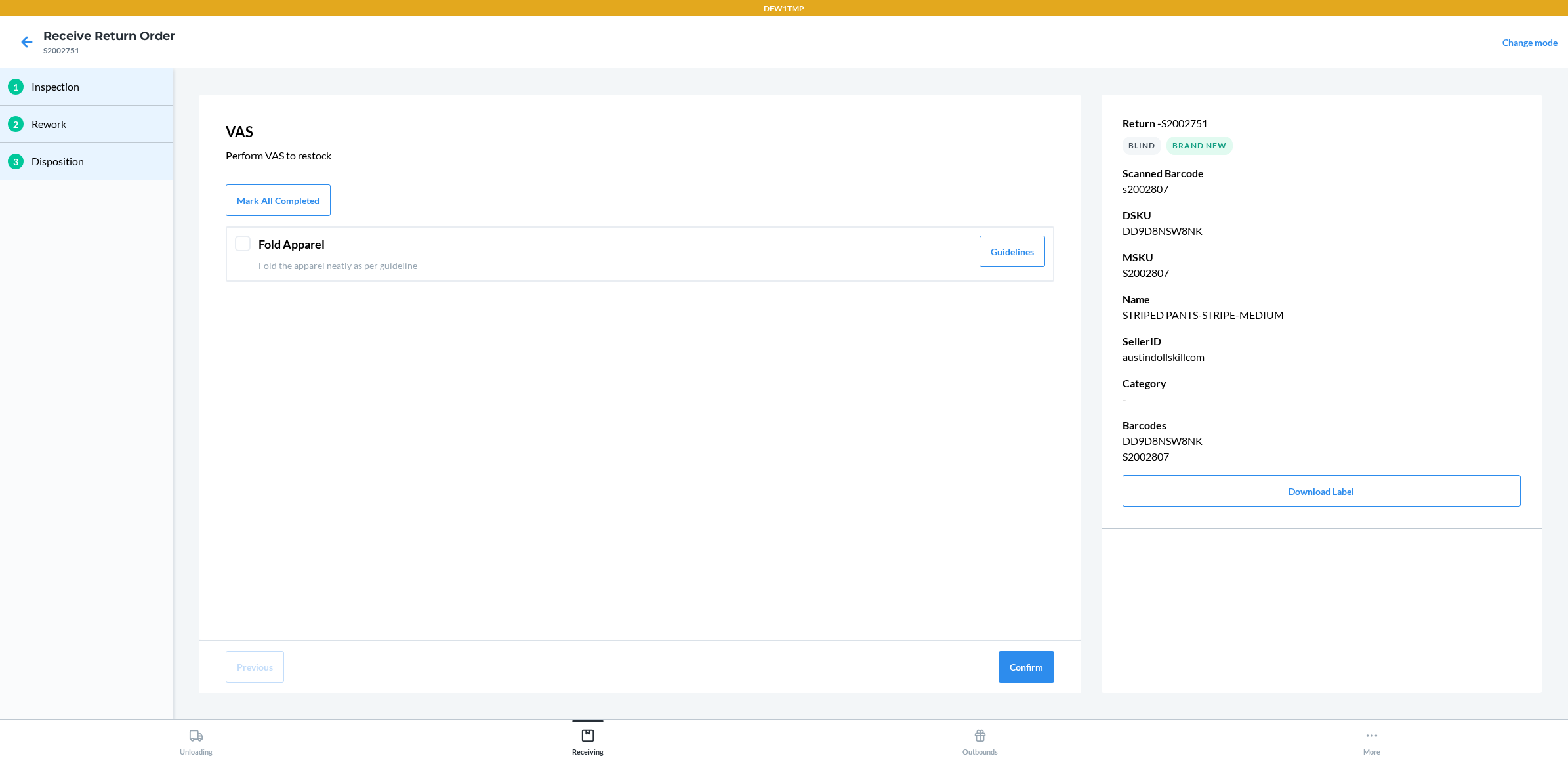
click at [313, 243] on header "Fold Apparel" at bounding box center [615, 245] width 713 height 18
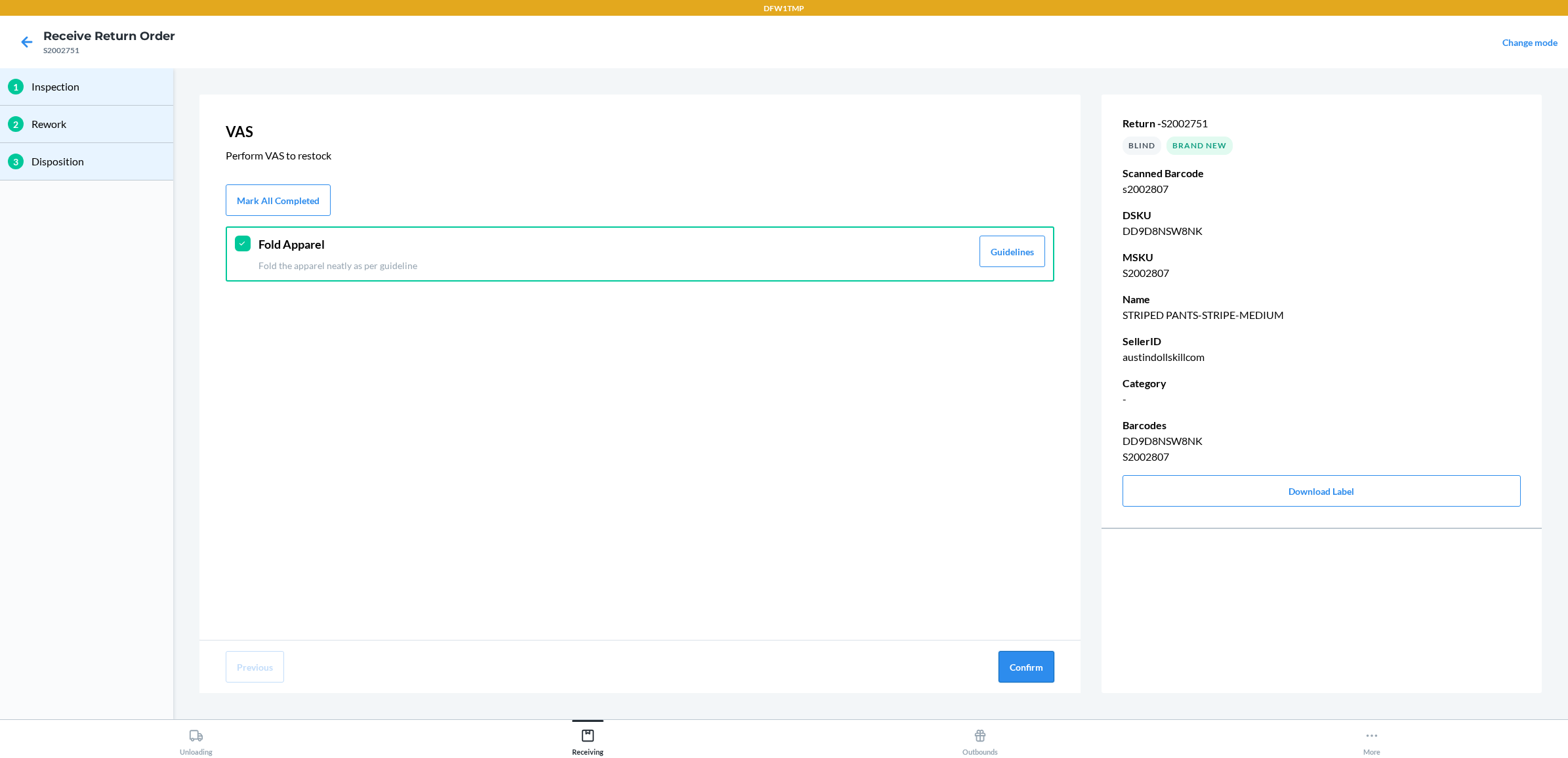
click at [1027, 674] on button "Confirm" at bounding box center [1026, 667] width 56 height 31
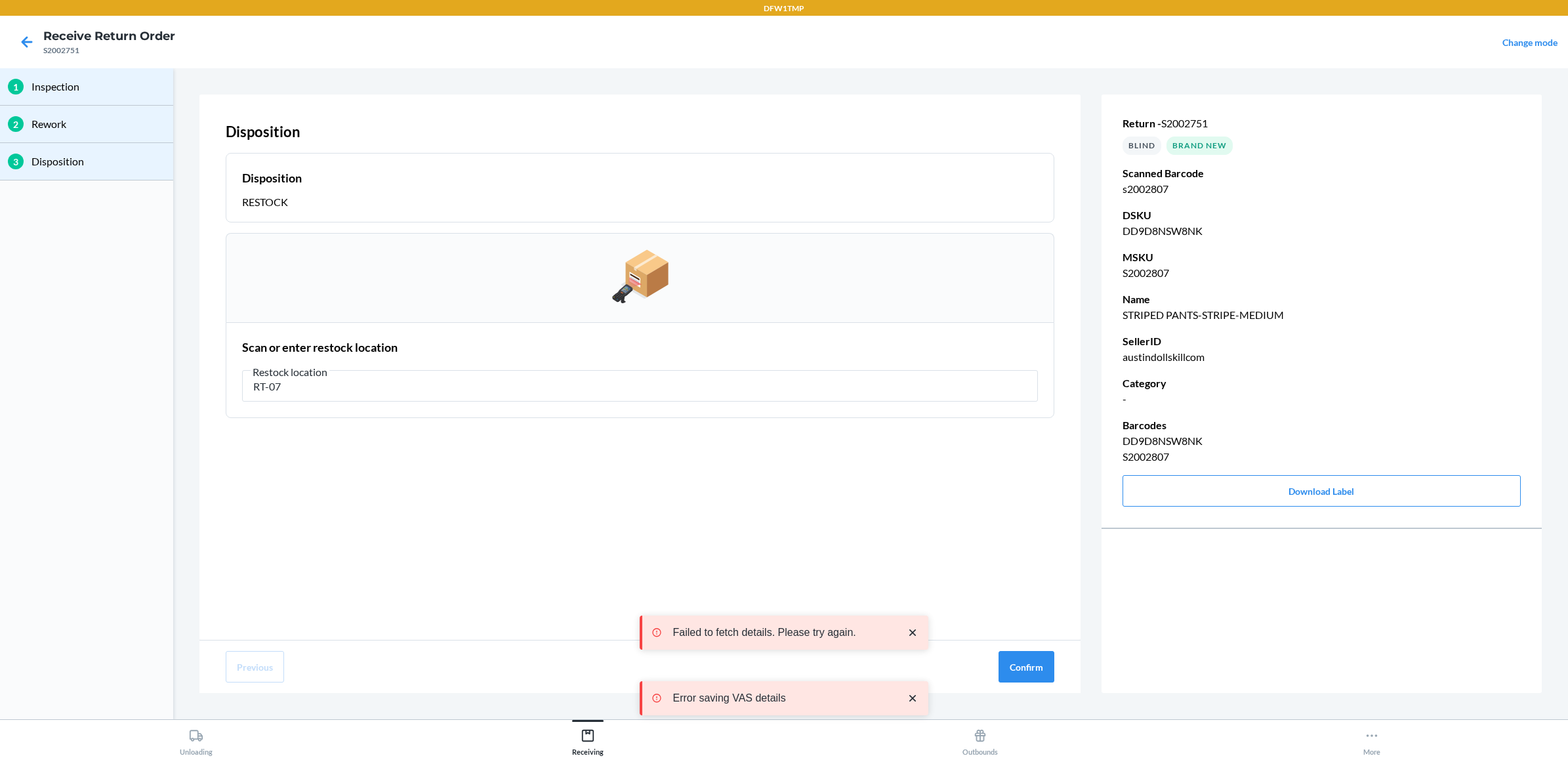
type input "RT-07"
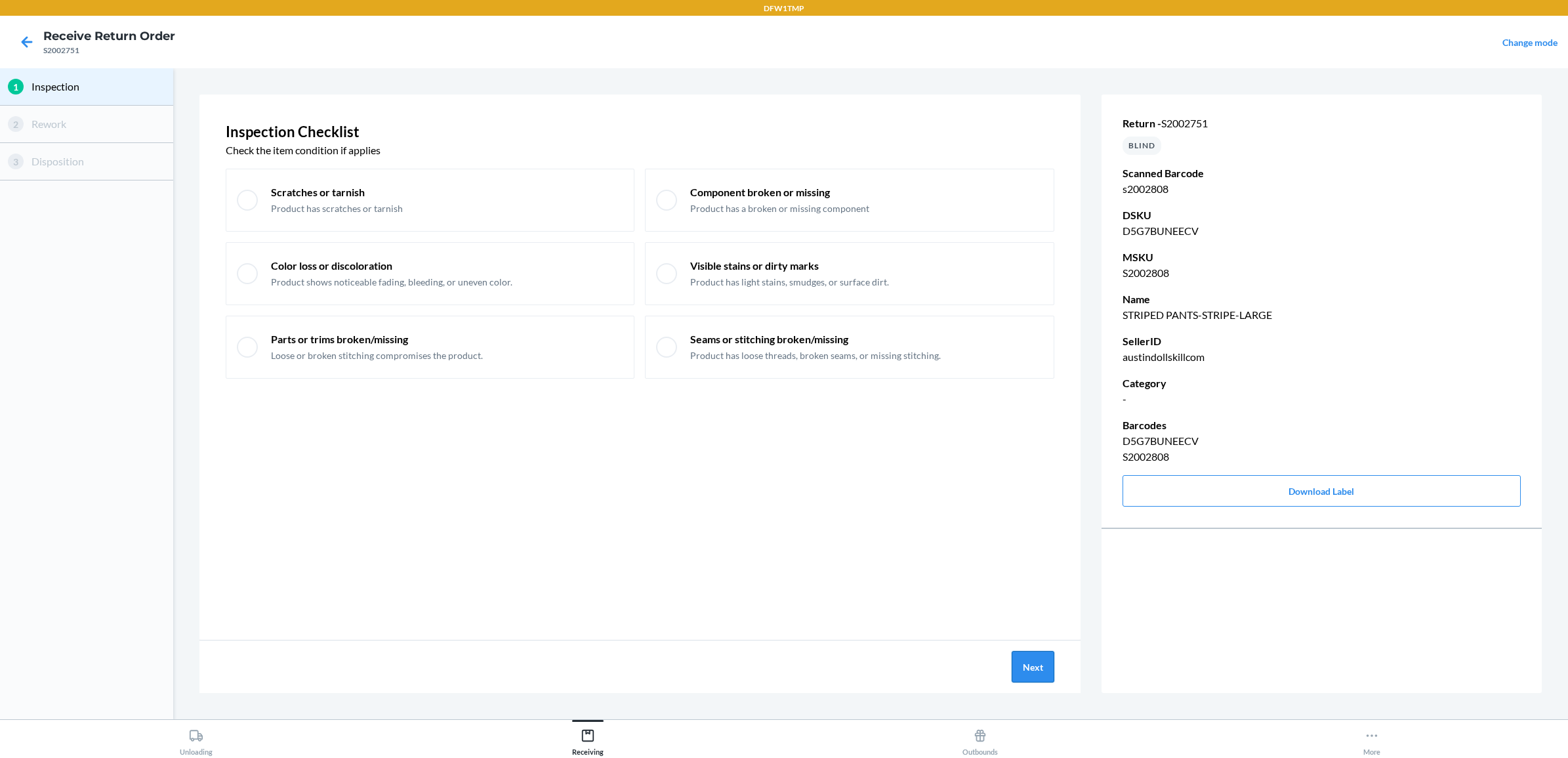
click at [1024, 663] on button "Next" at bounding box center [1033, 667] width 43 height 31
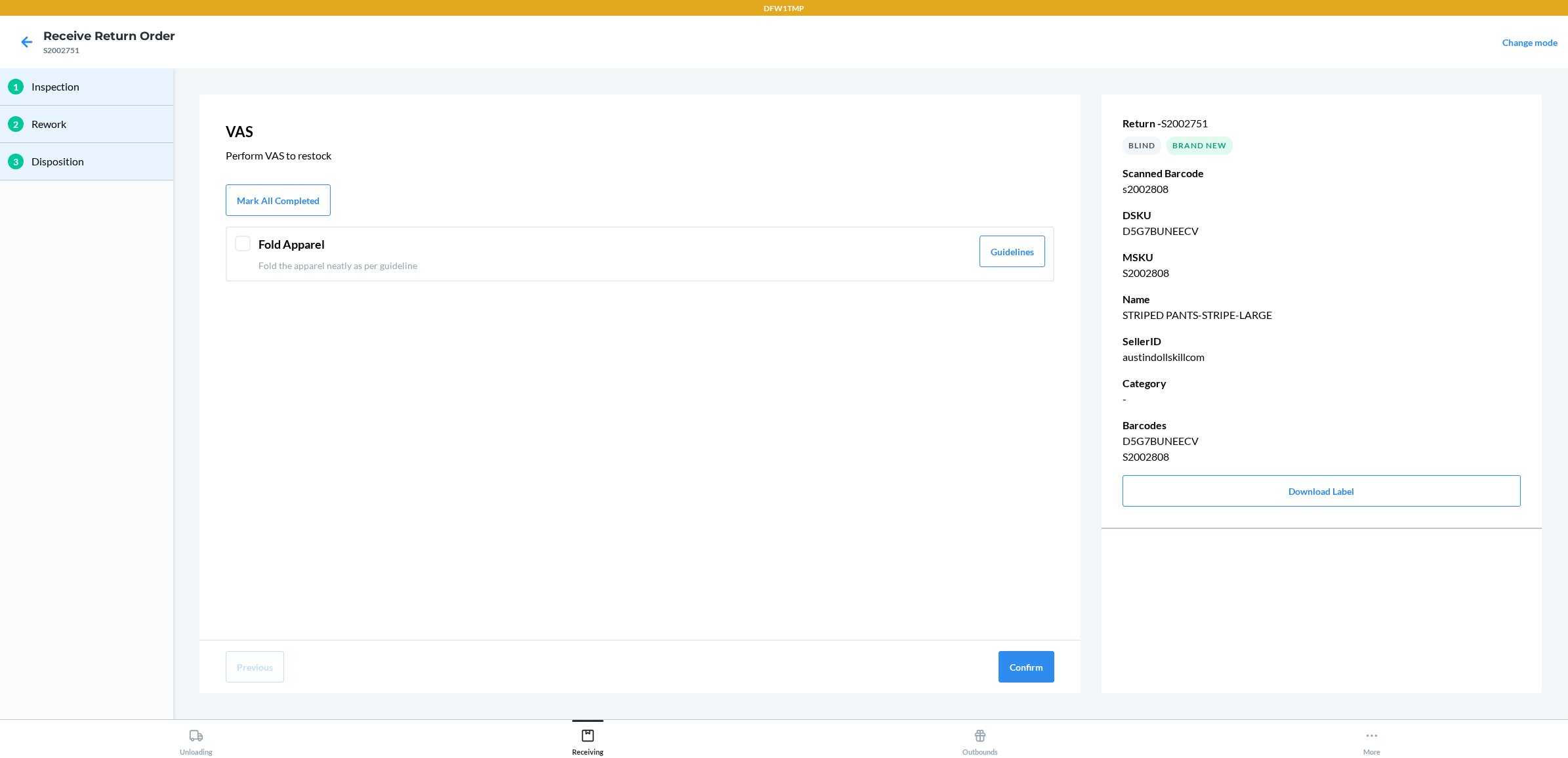
click at [409, 266] on p "Fold the apparel neatly as per guideline" at bounding box center [615, 265] width 713 height 13
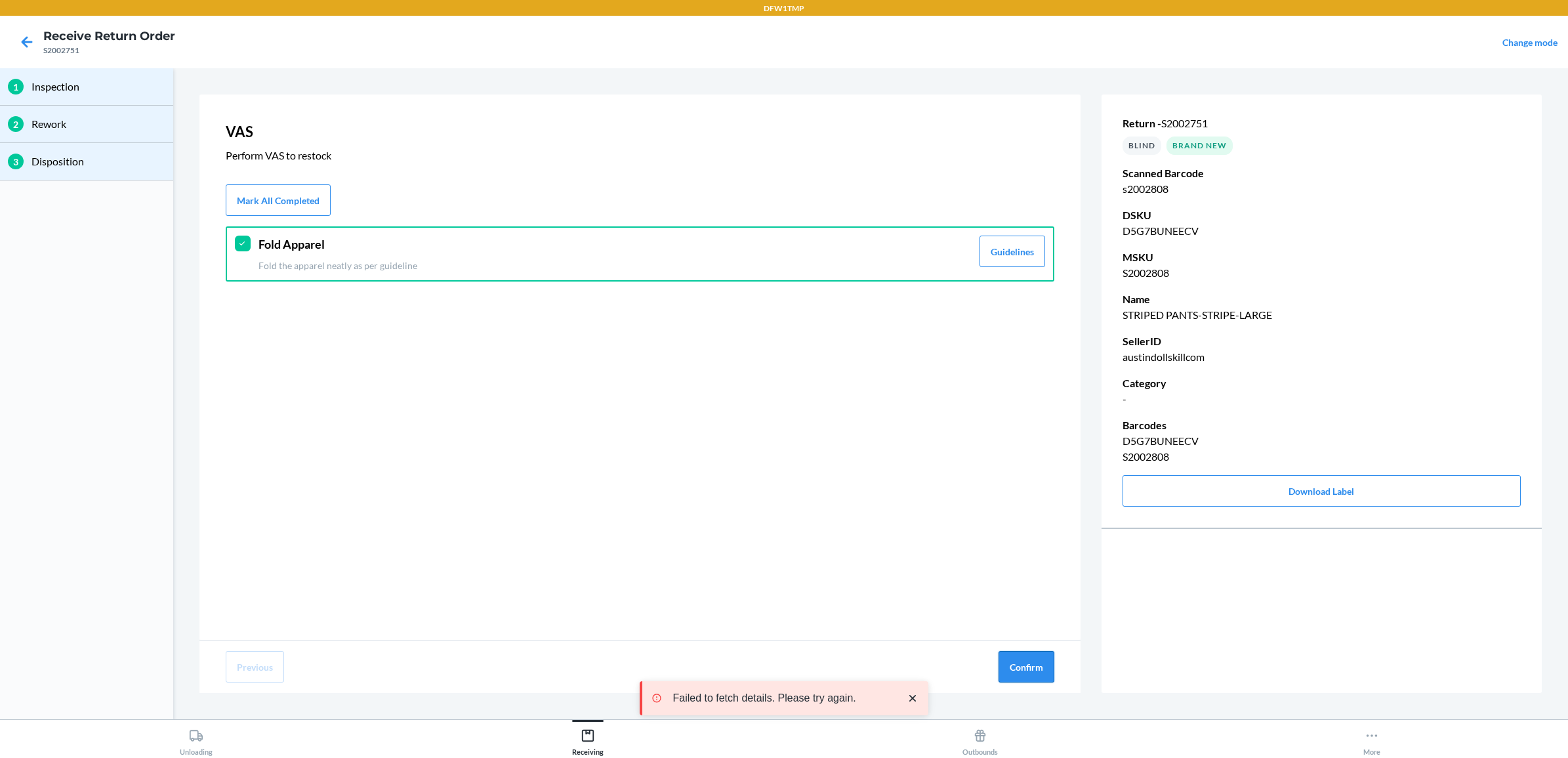
click at [1030, 667] on button "Confirm" at bounding box center [1026, 667] width 56 height 31
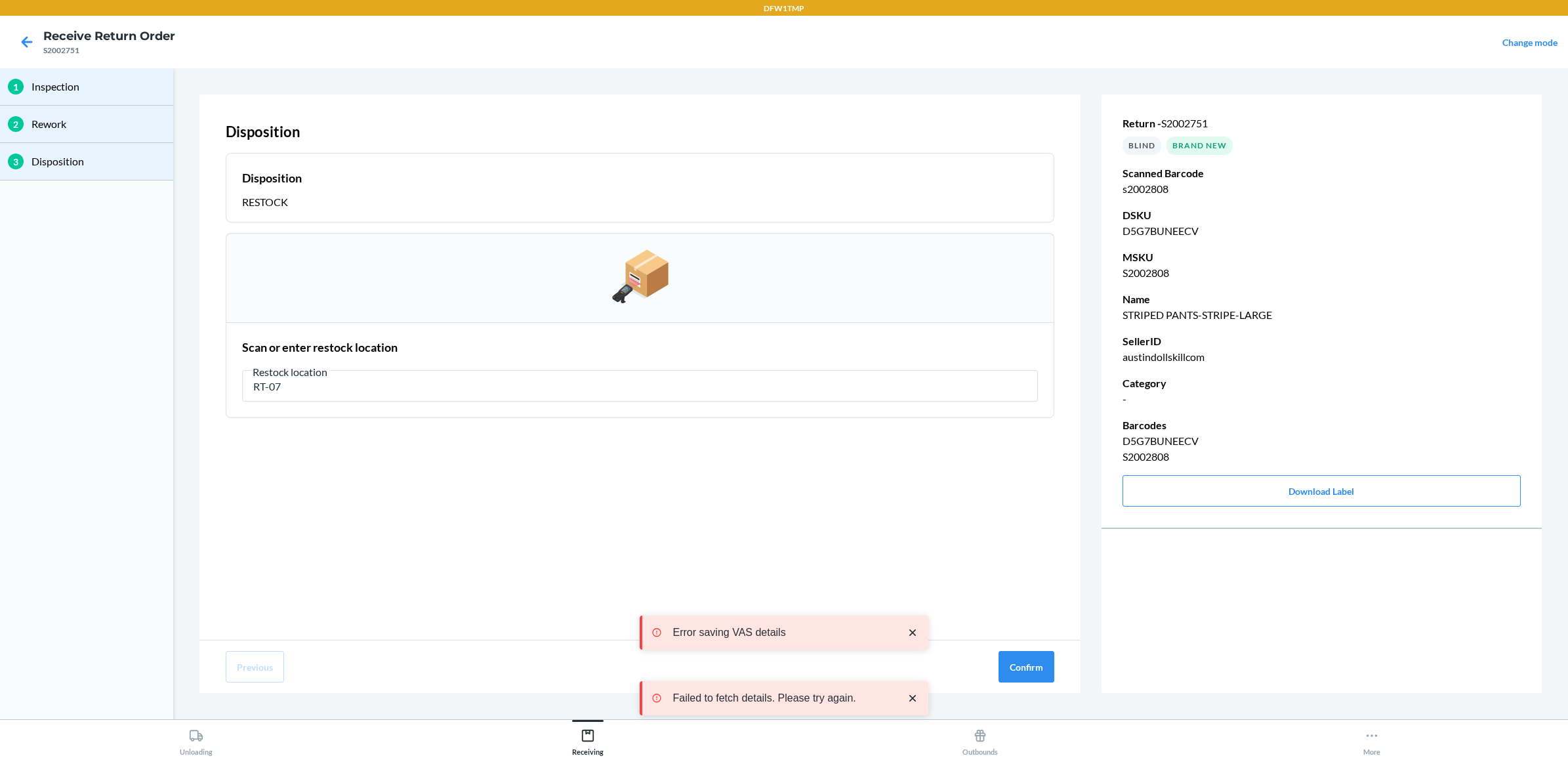
type input "RT-07"
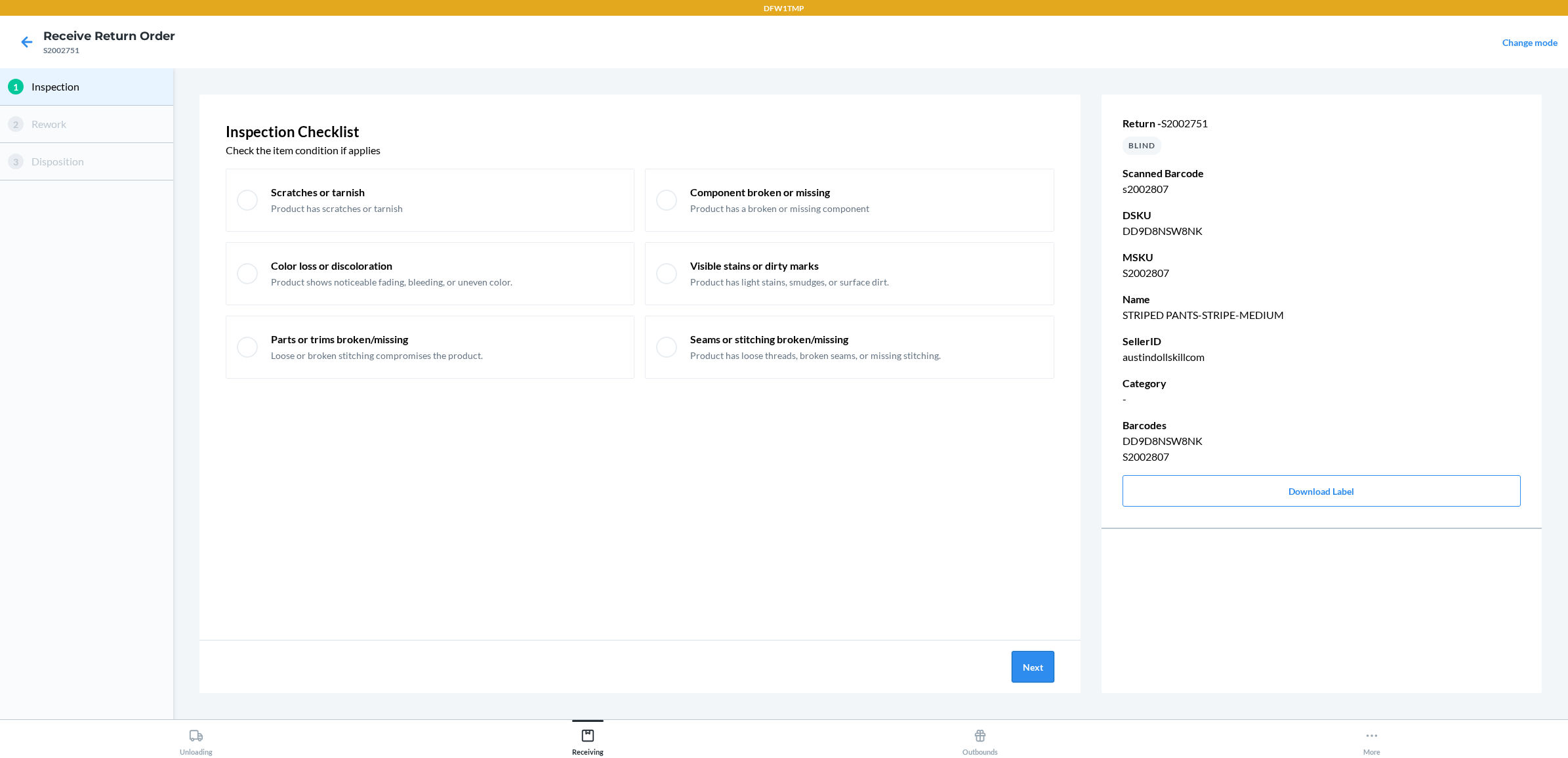
click at [1031, 665] on button "Next" at bounding box center [1033, 667] width 43 height 31
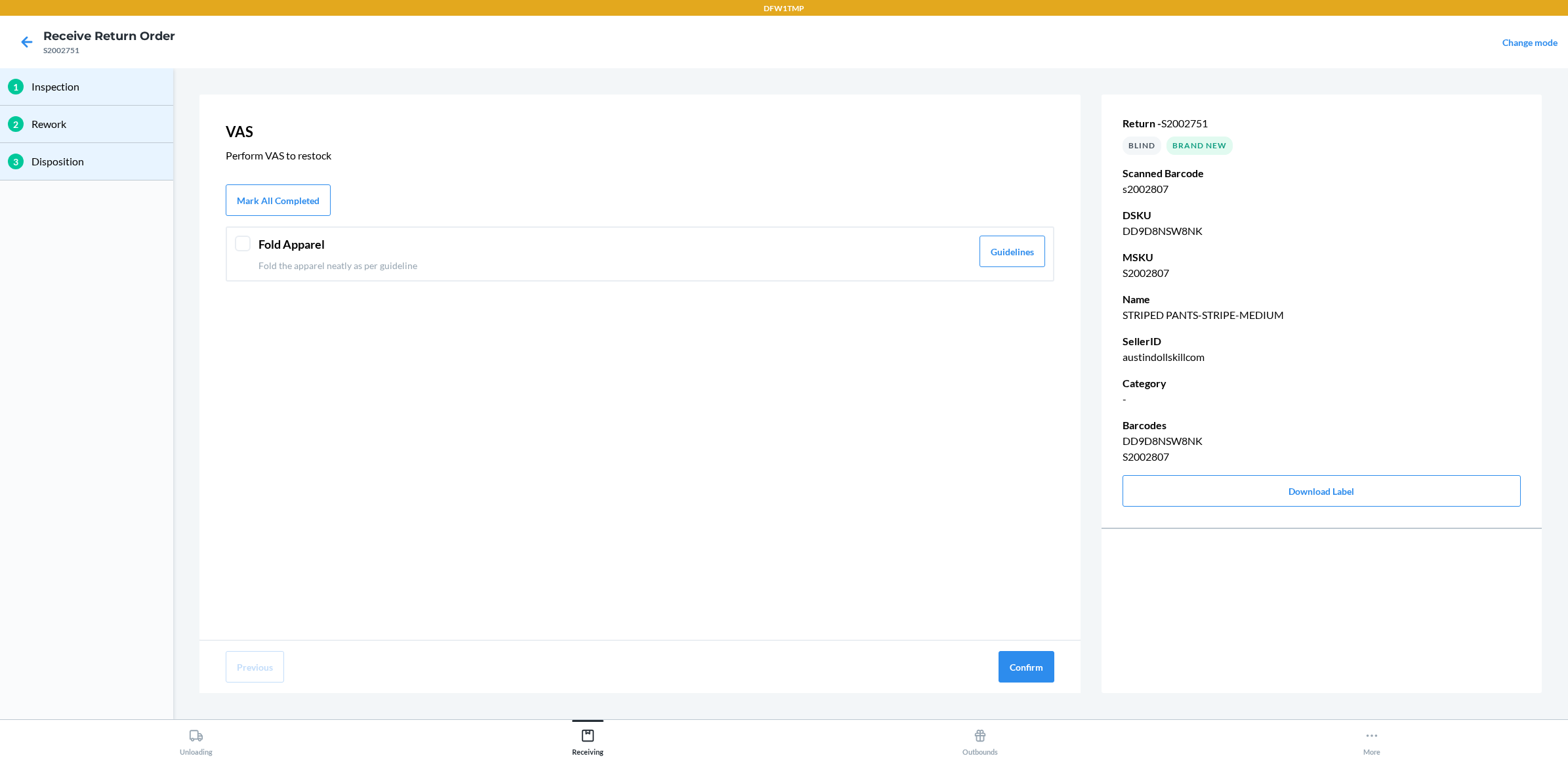
click at [263, 241] on header "Fold Apparel" at bounding box center [615, 245] width 713 height 18
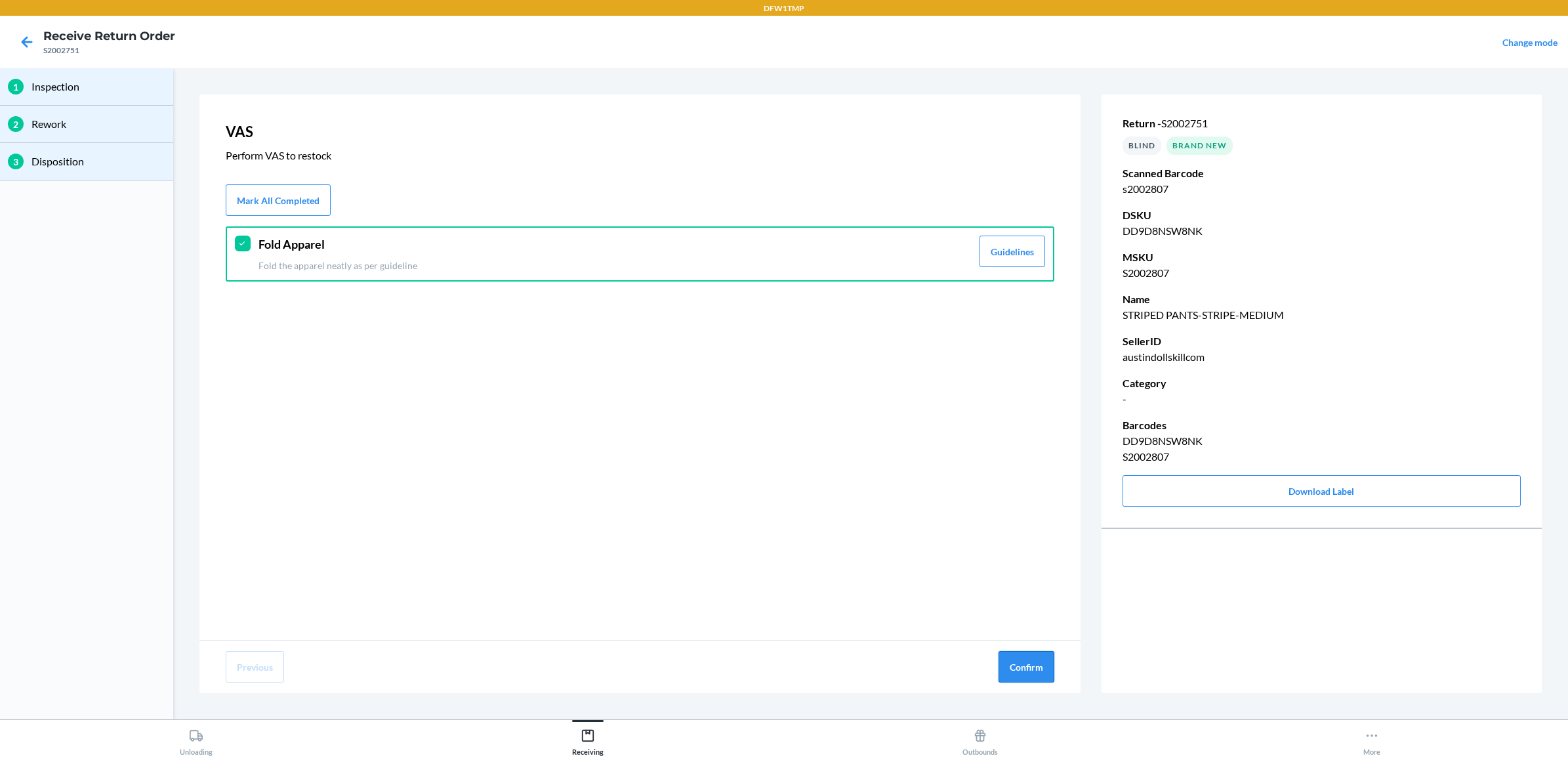
click at [1034, 678] on button "Confirm" at bounding box center [1026, 667] width 56 height 31
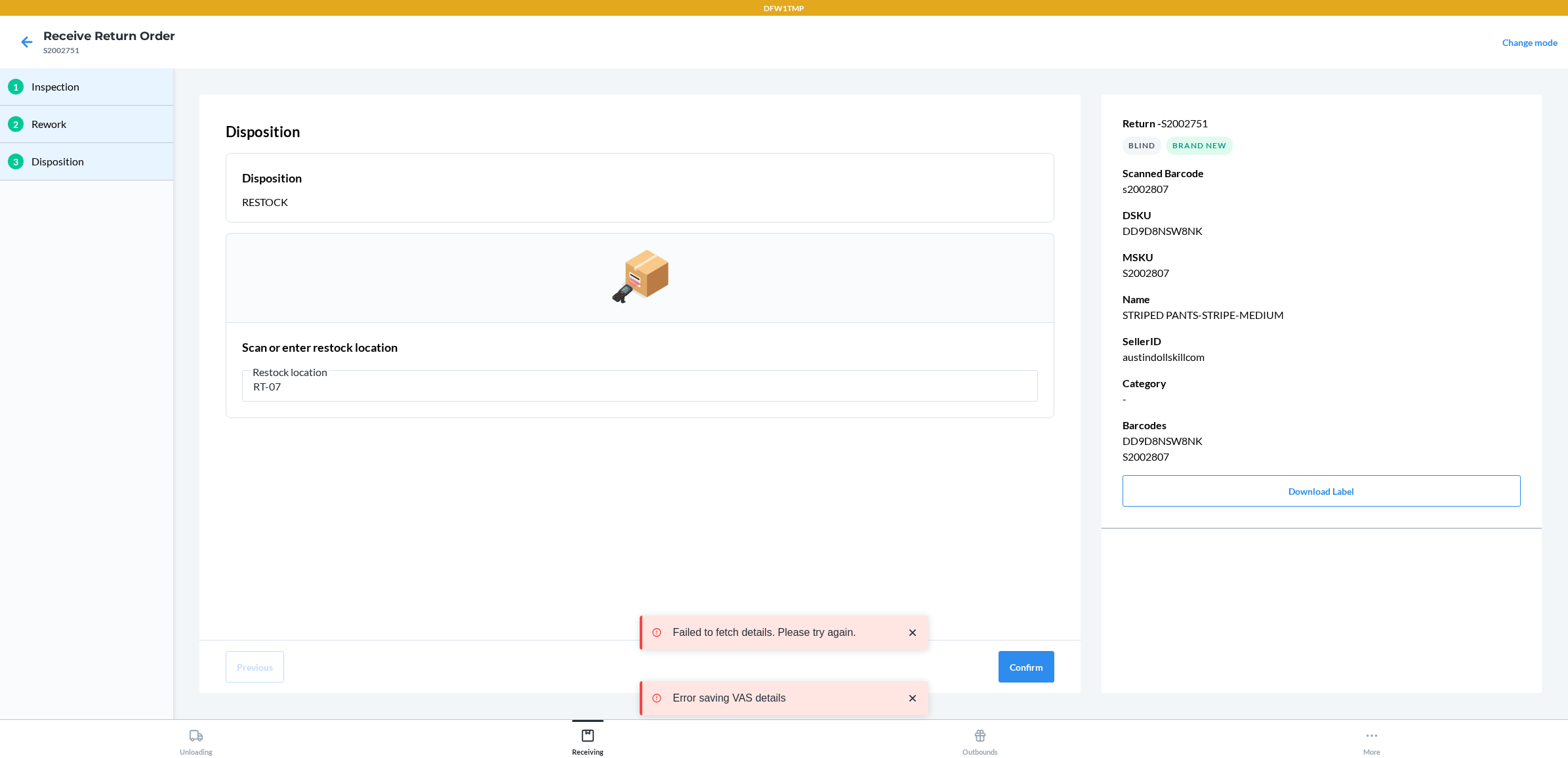
type input "RT-07"
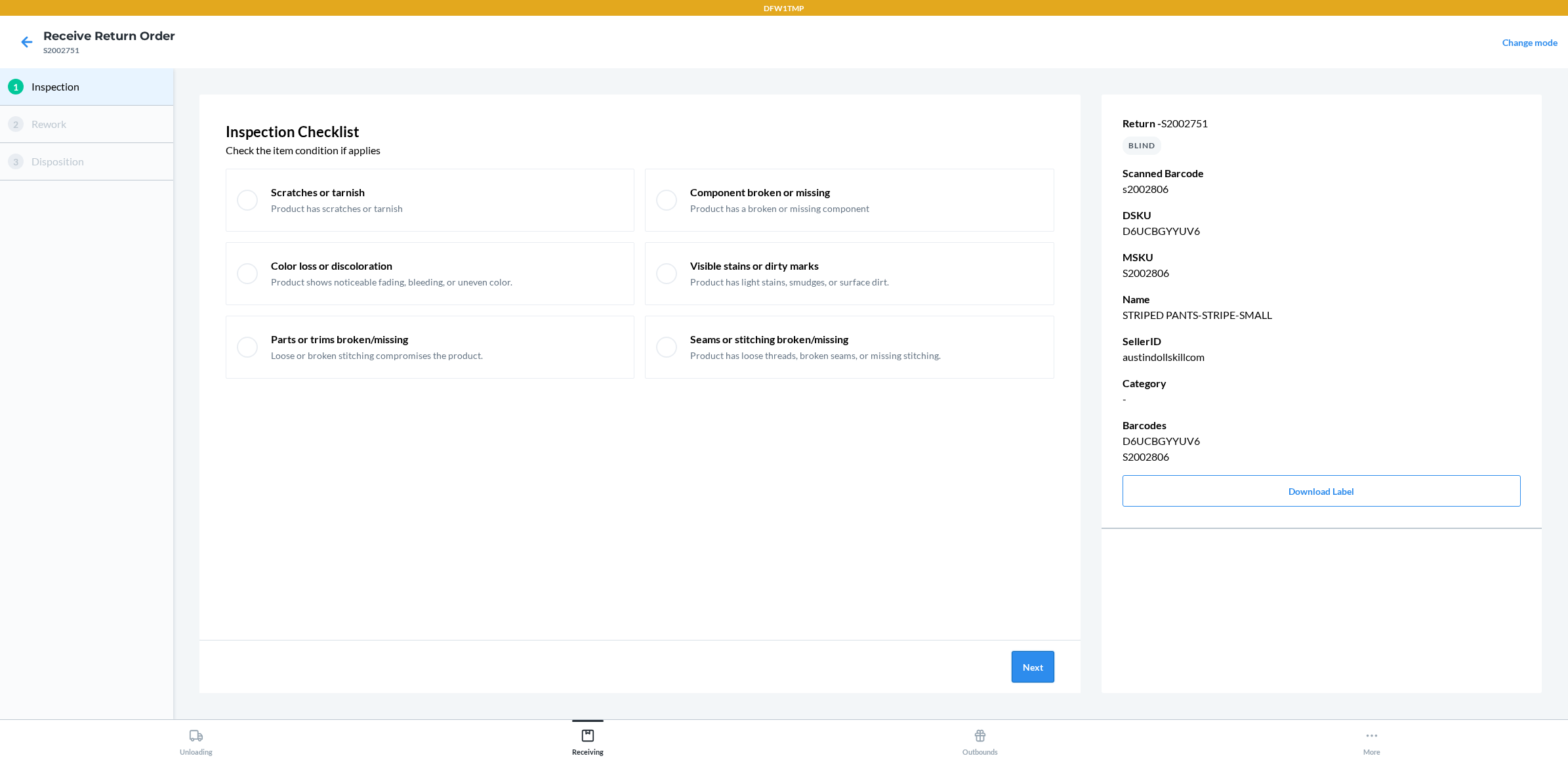
click at [1034, 661] on button "Next" at bounding box center [1033, 667] width 43 height 31
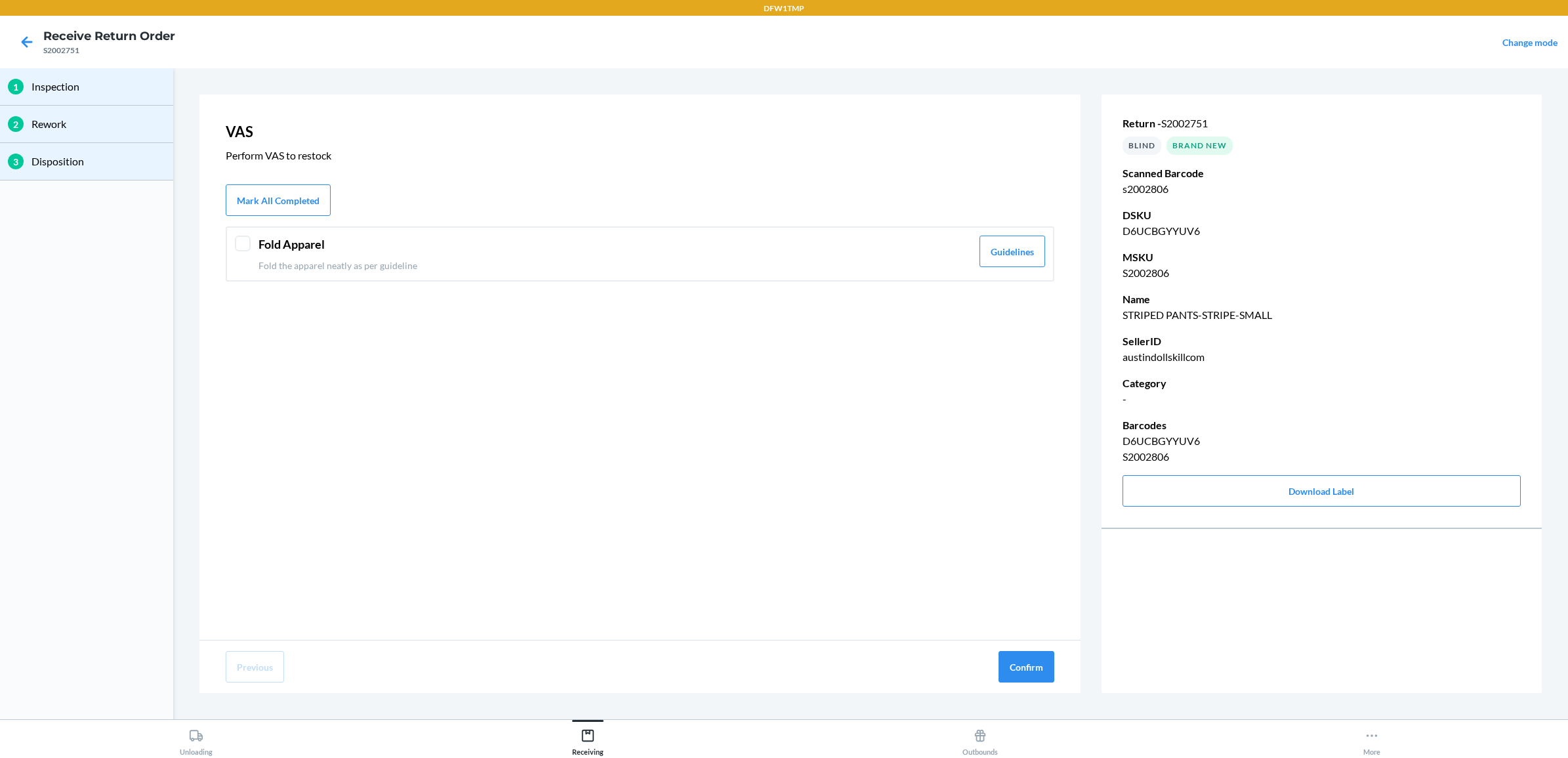
click at [253, 248] on div "Fold Apparel Fold the apparel neatly as per guideline Guidelines" at bounding box center [640, 254] width 828 height 55
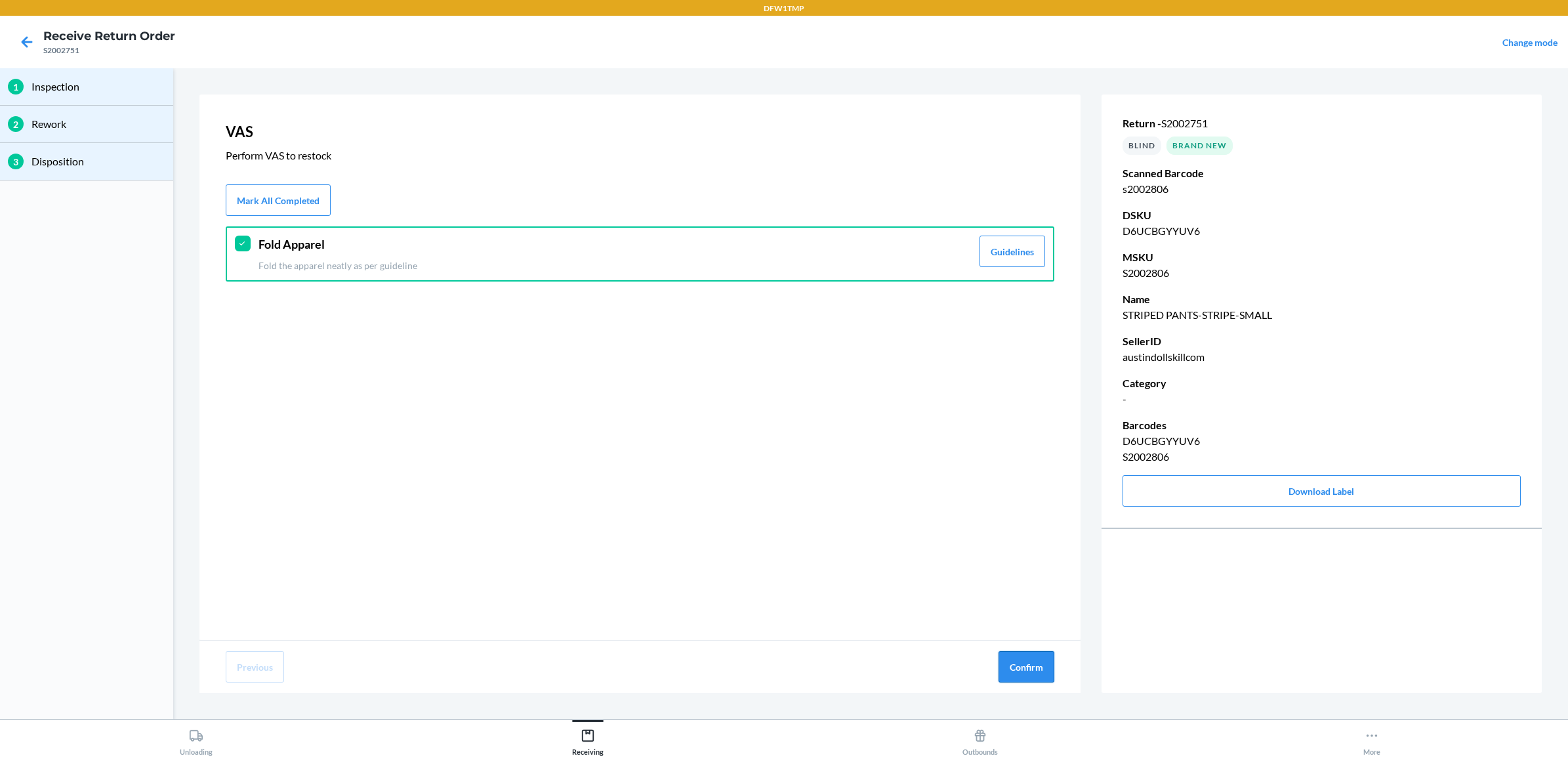
click at [1040, 671] on button "Confirm" at bounding box center [1026, 667] width 56 height 31
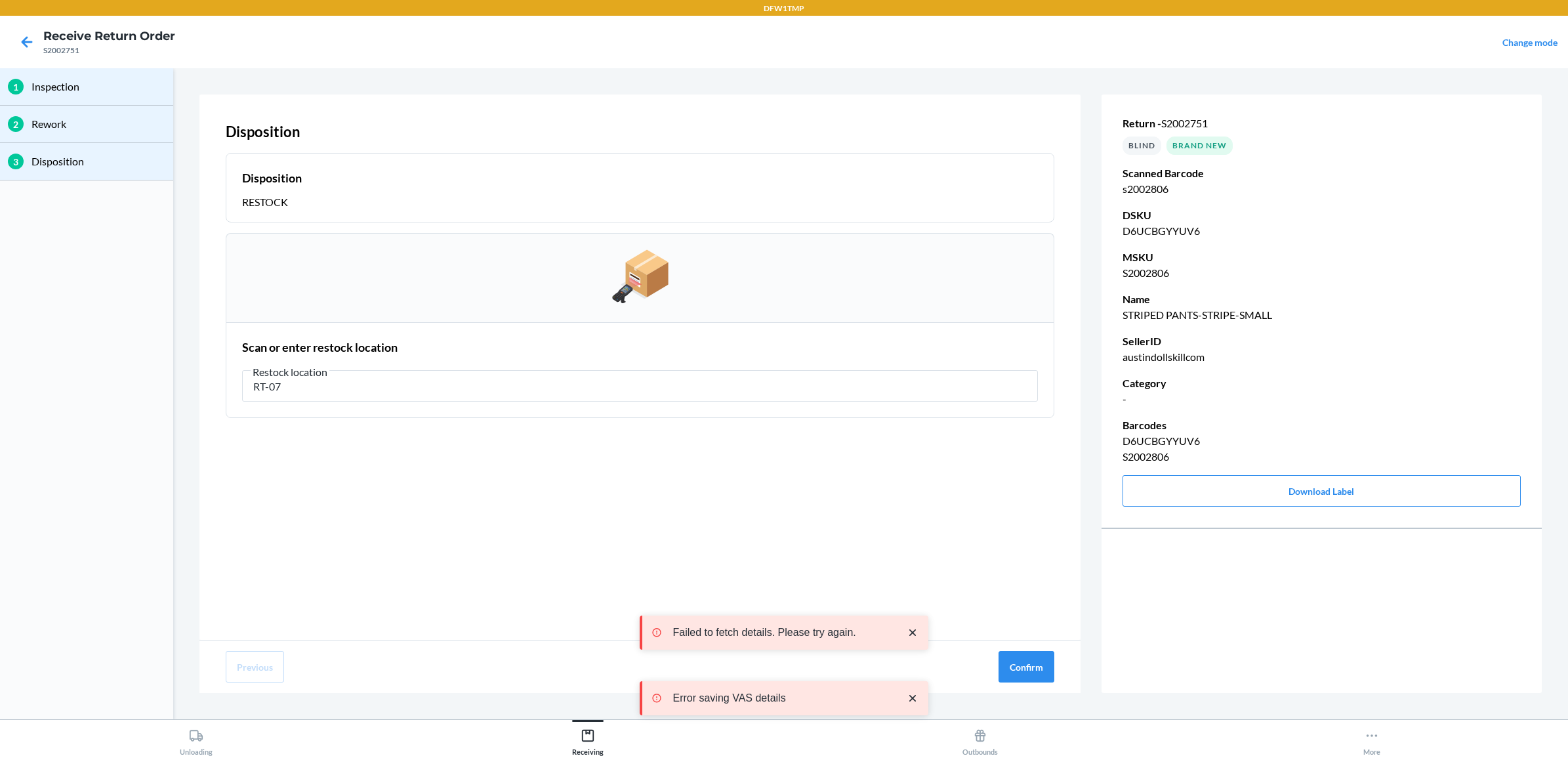
type input "RT-07"
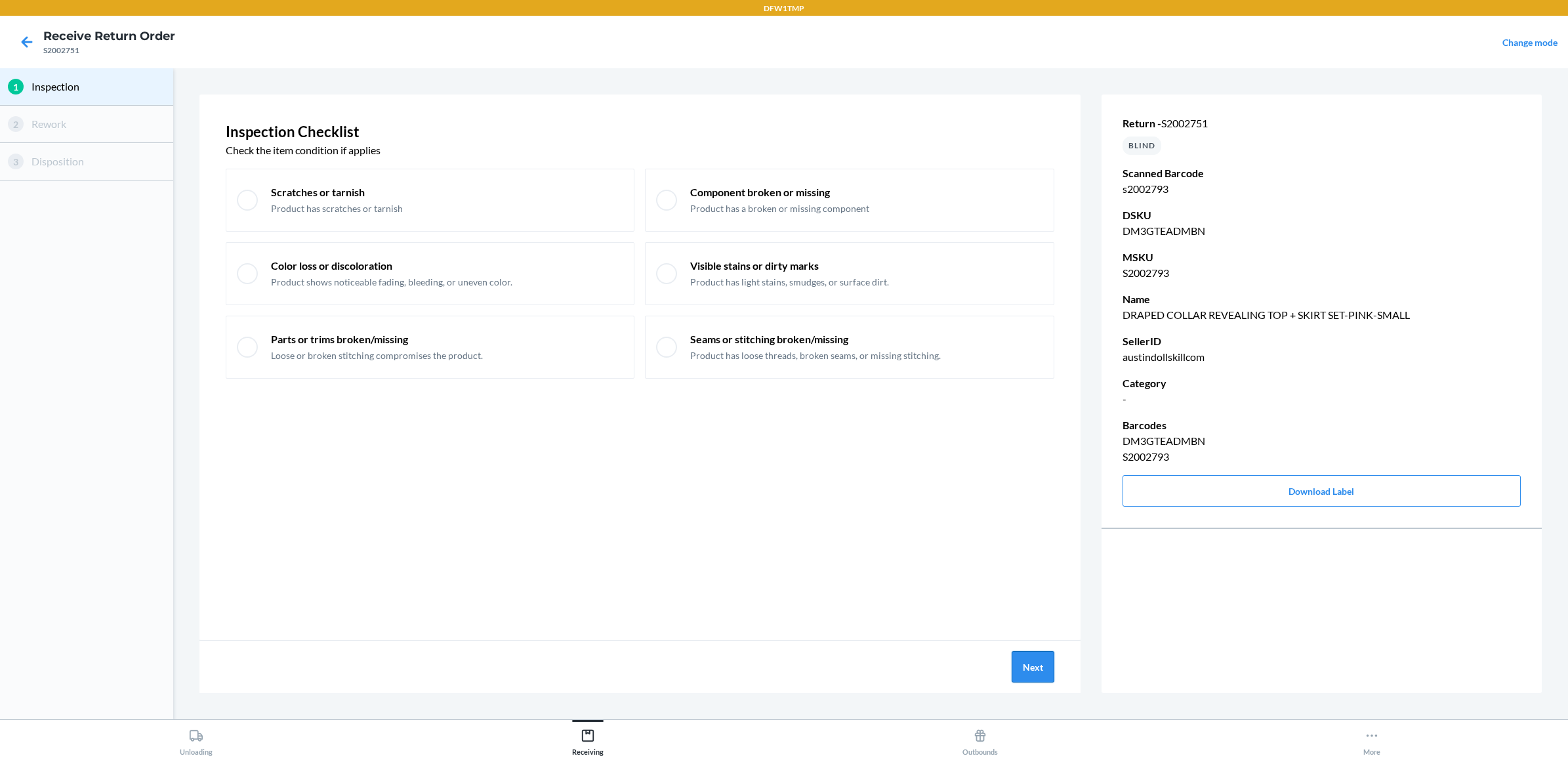
click at [1044, 668] on button "Next" at bounding box center [1033, 667] width 43 height 31
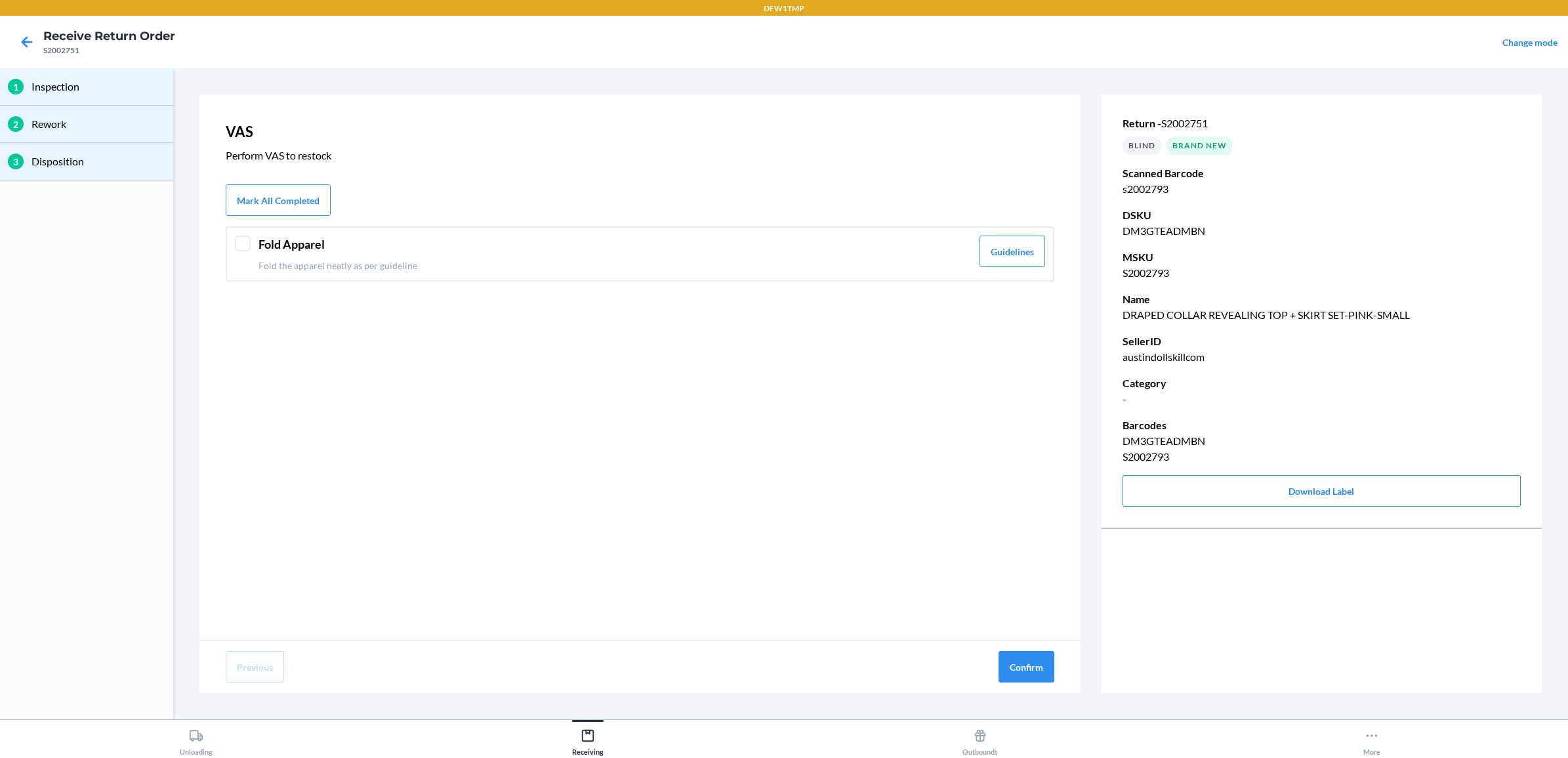
click at [322, 251] on header "Fold Apparel" at bounding box center [615, 245] width 713 height 18
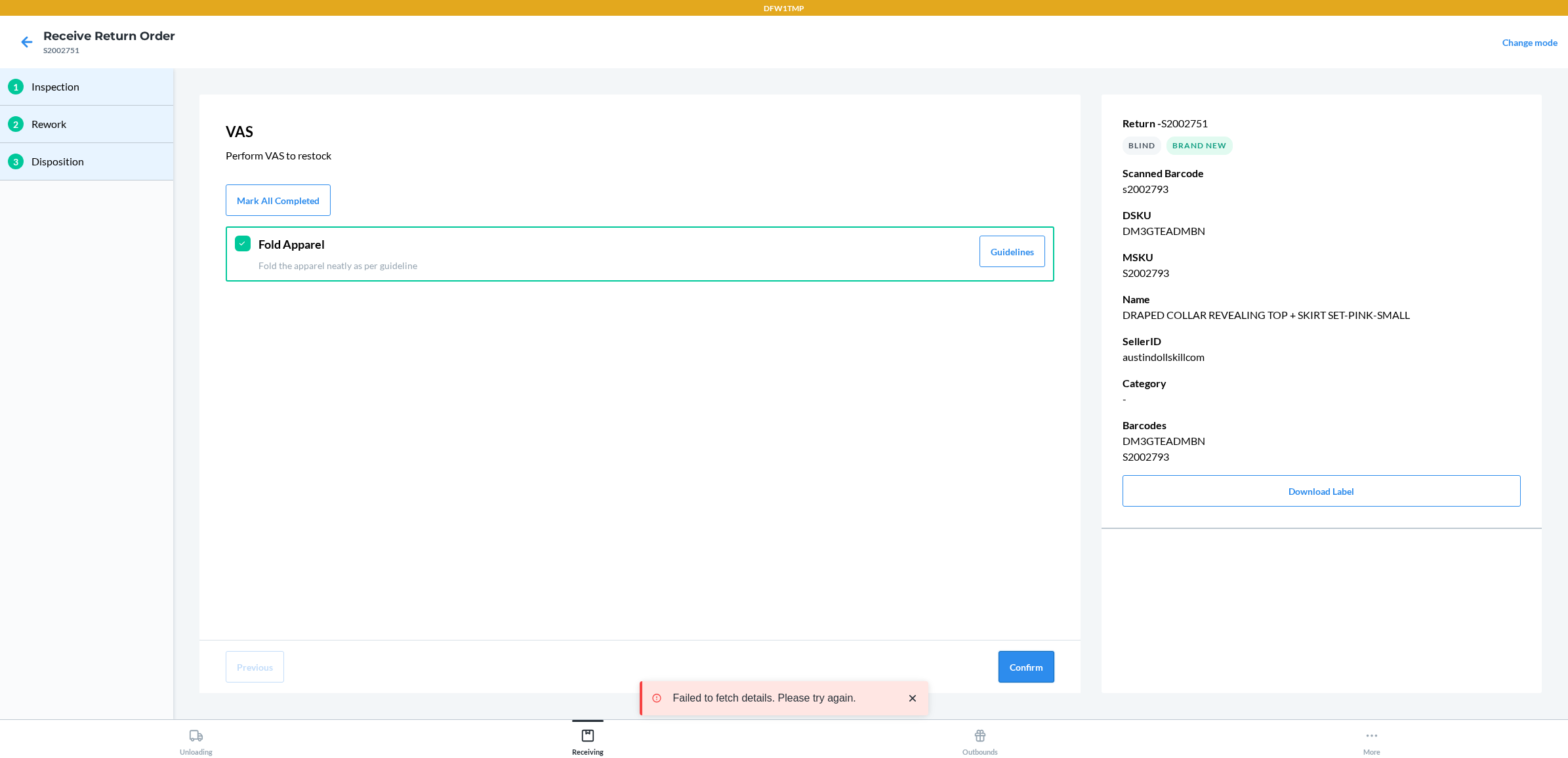
click at [1040, 671] on button "Confirm" at bounding box center [1026, 667] width 56 height 31
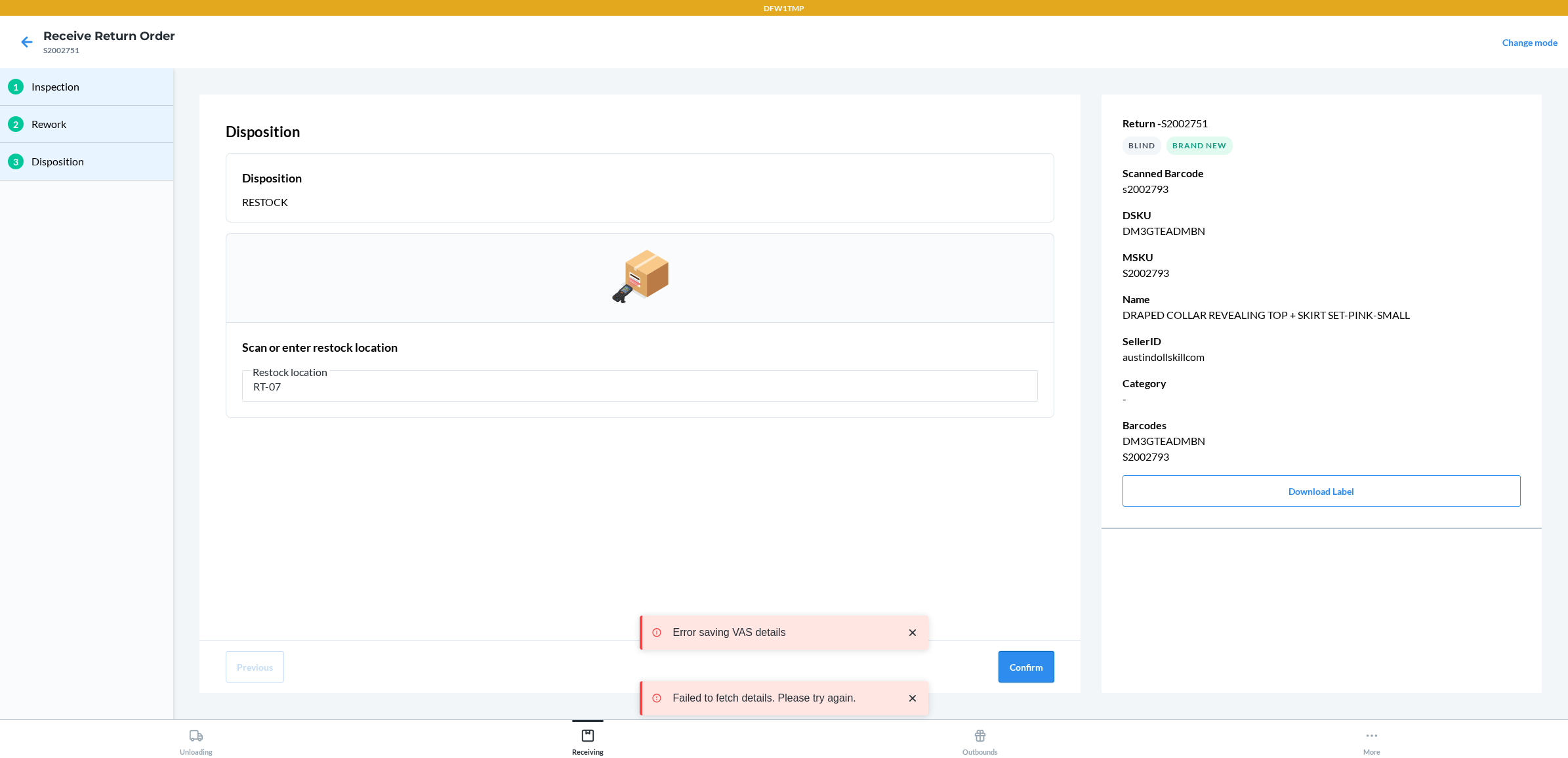
type input "RT-07"
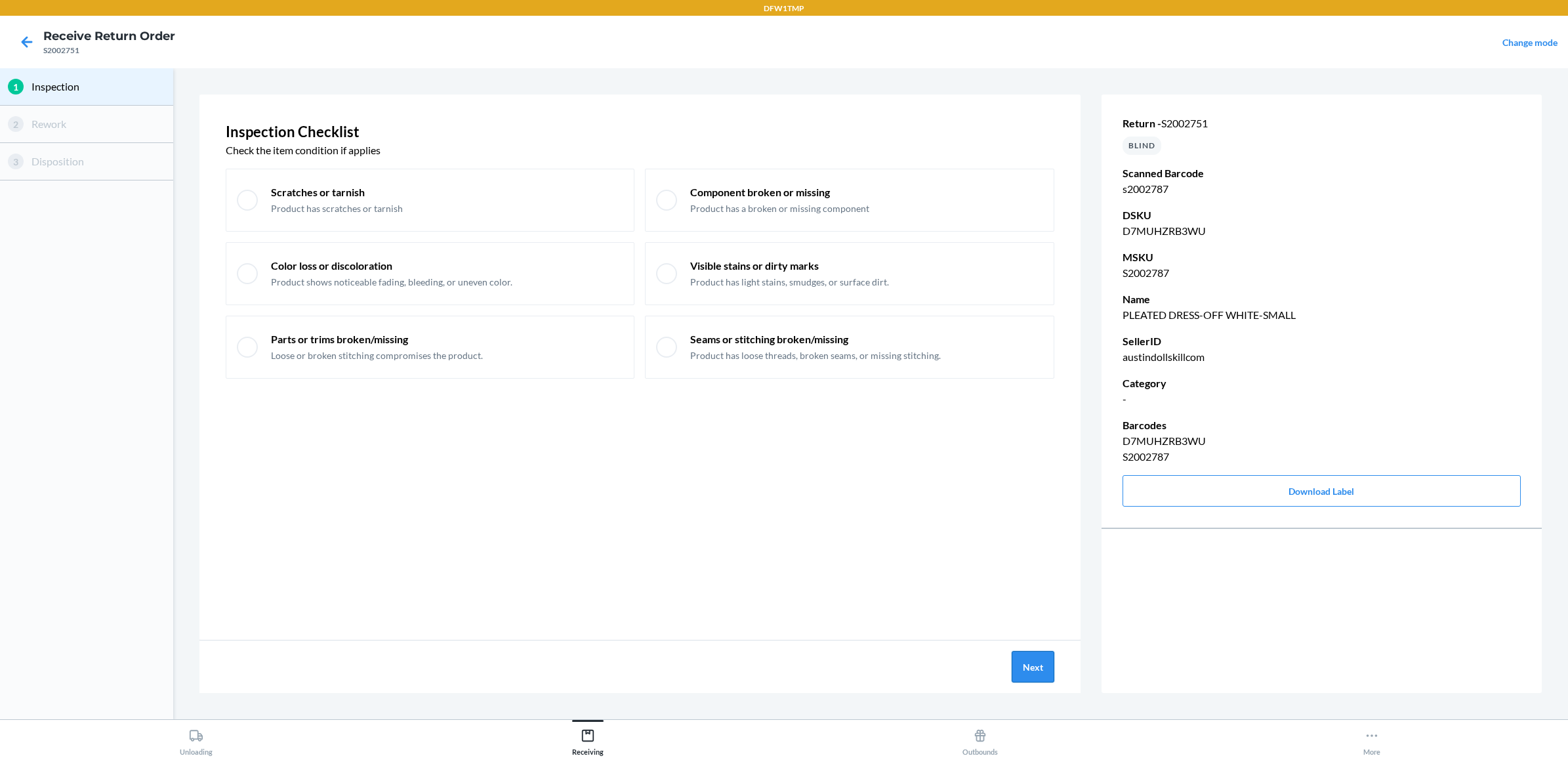
click at [1017, 663] on button "Next" at bounding box center [1033, 667] width 43 height 31
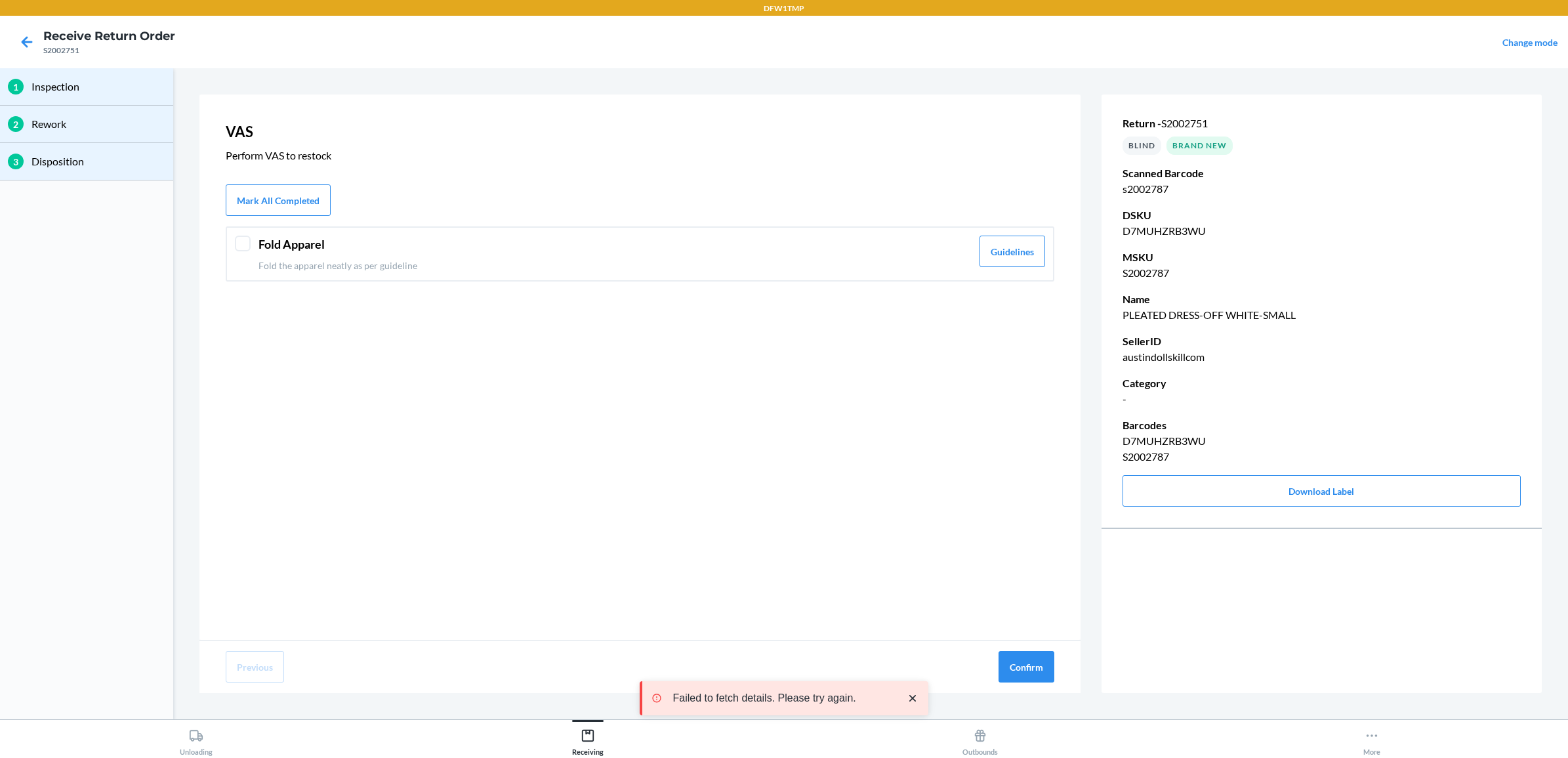
click at [234, 226] on div "Fold Apparel Fold the apparel neatly as per guideline Guidelines" at bounding box center [640, 254] width 828 height 55
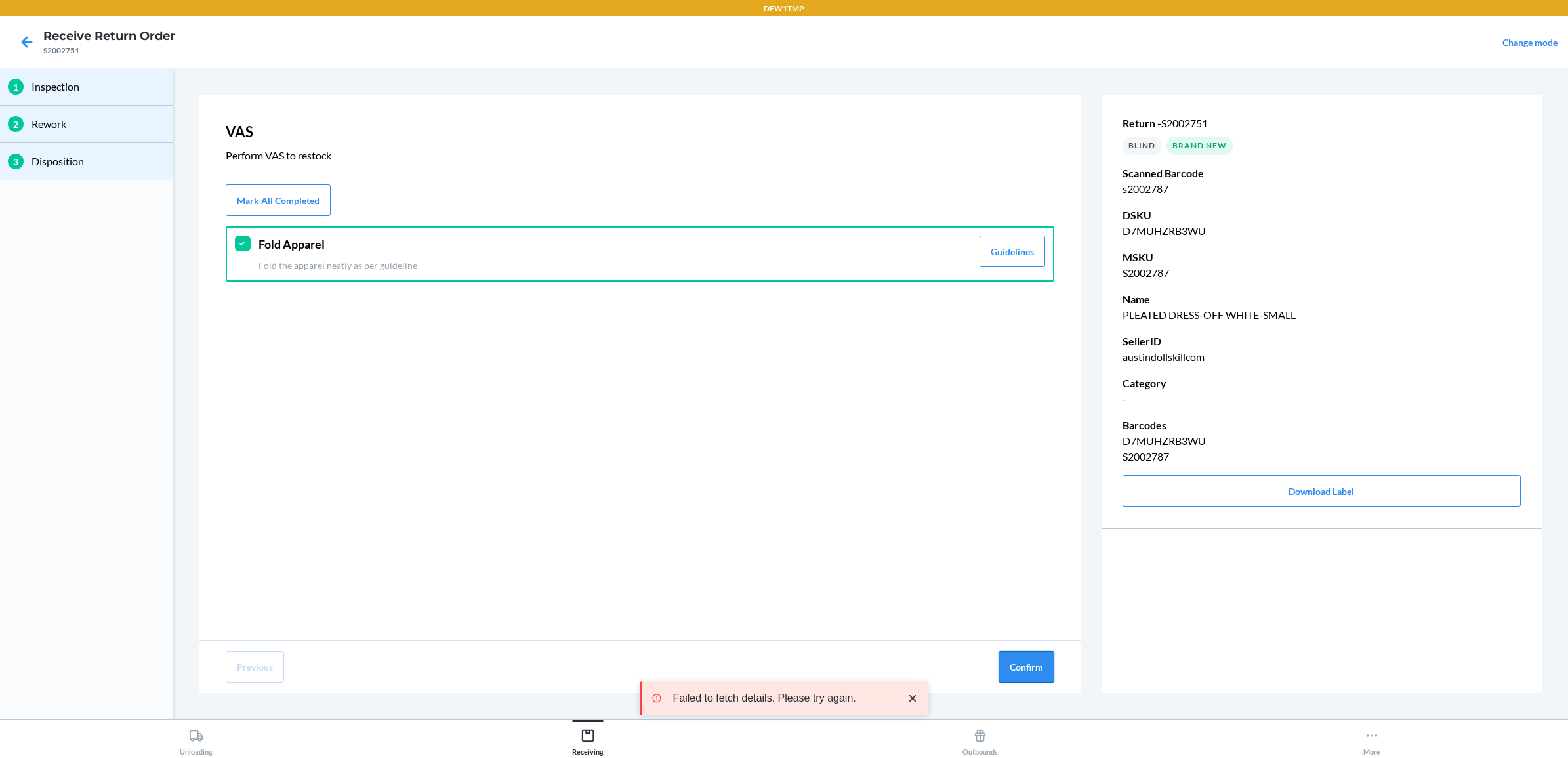
click at [1024, 668] on button "Confirm" at bounding box center [1026, 667] width 56 height 31
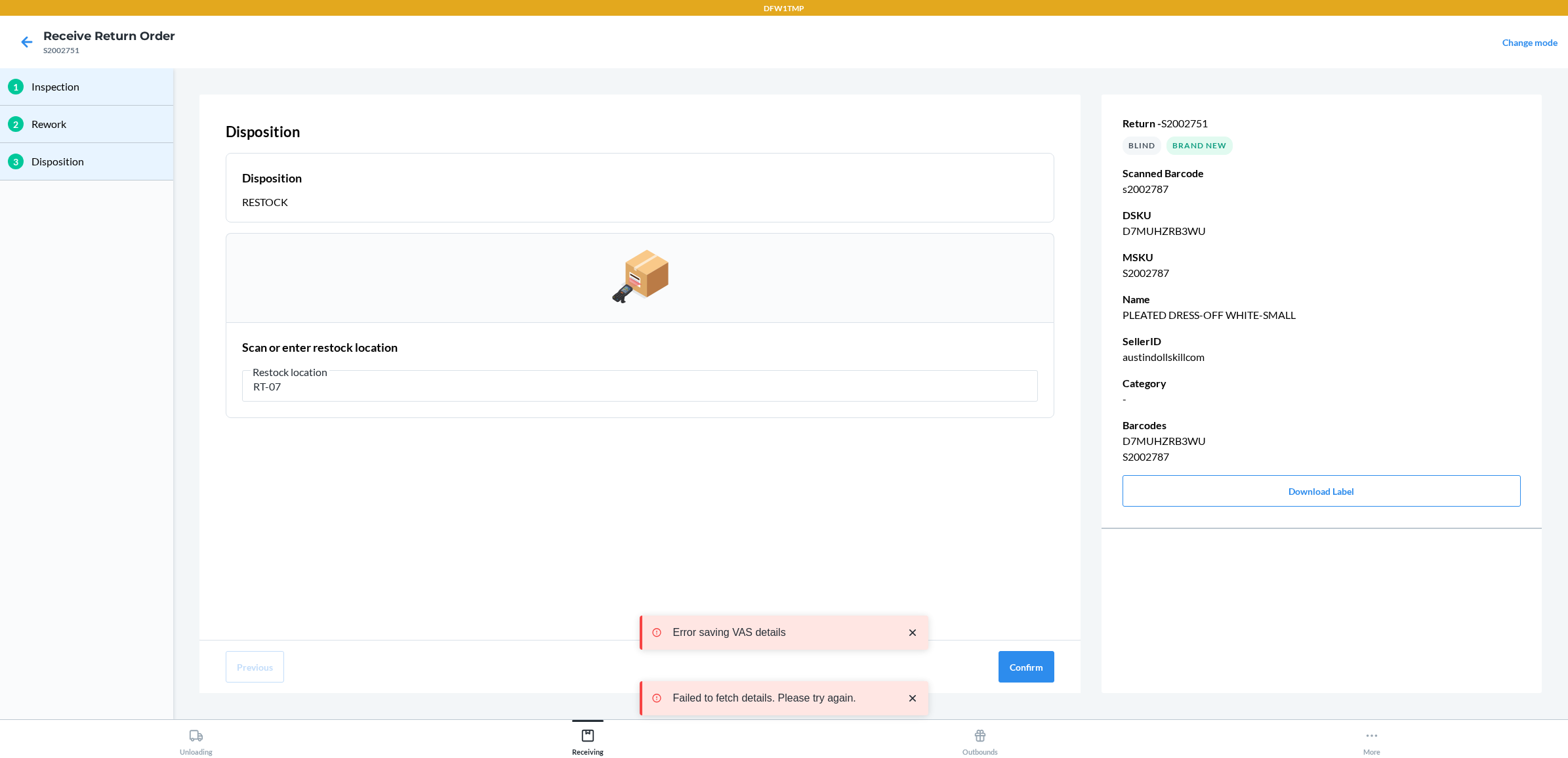
type input "RT-07"
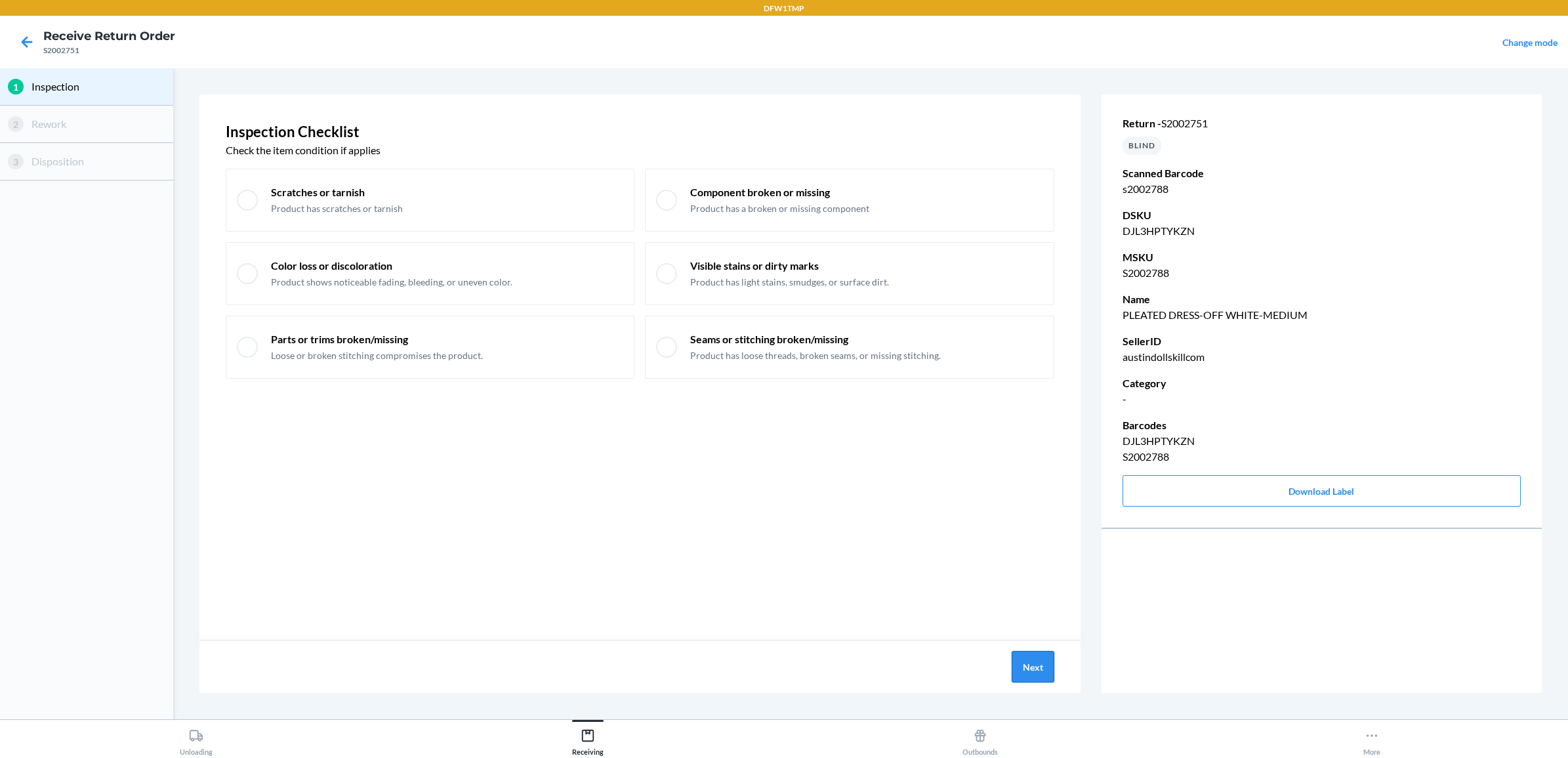
click at [1040, 662] on button "Next" at bounding box center [1033, 667] width 43 height 31
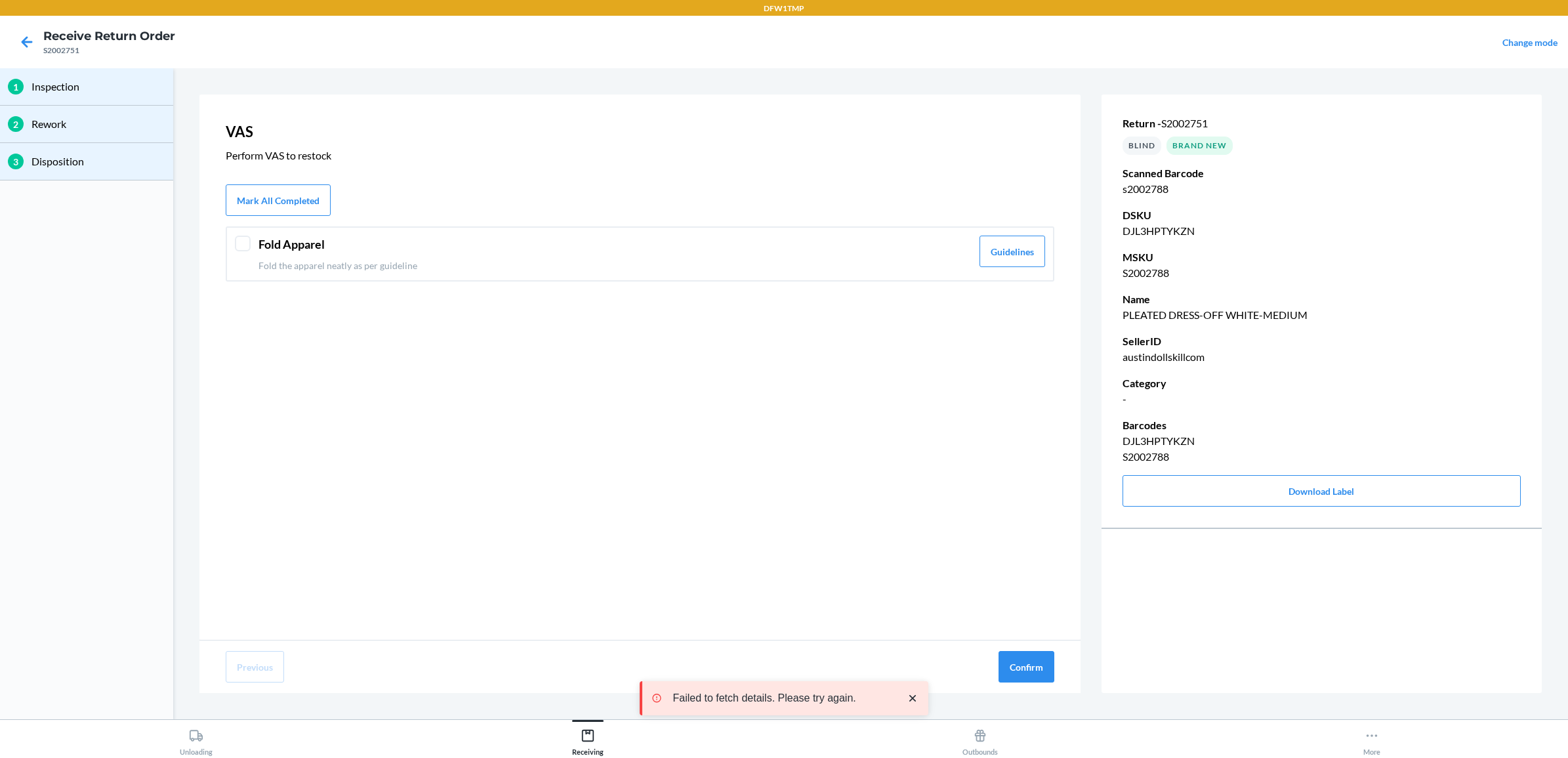
click at [296, 258] on p "Fold the apparel neatly as per guideline" at bounding box center [615, 265] width 713 height 13
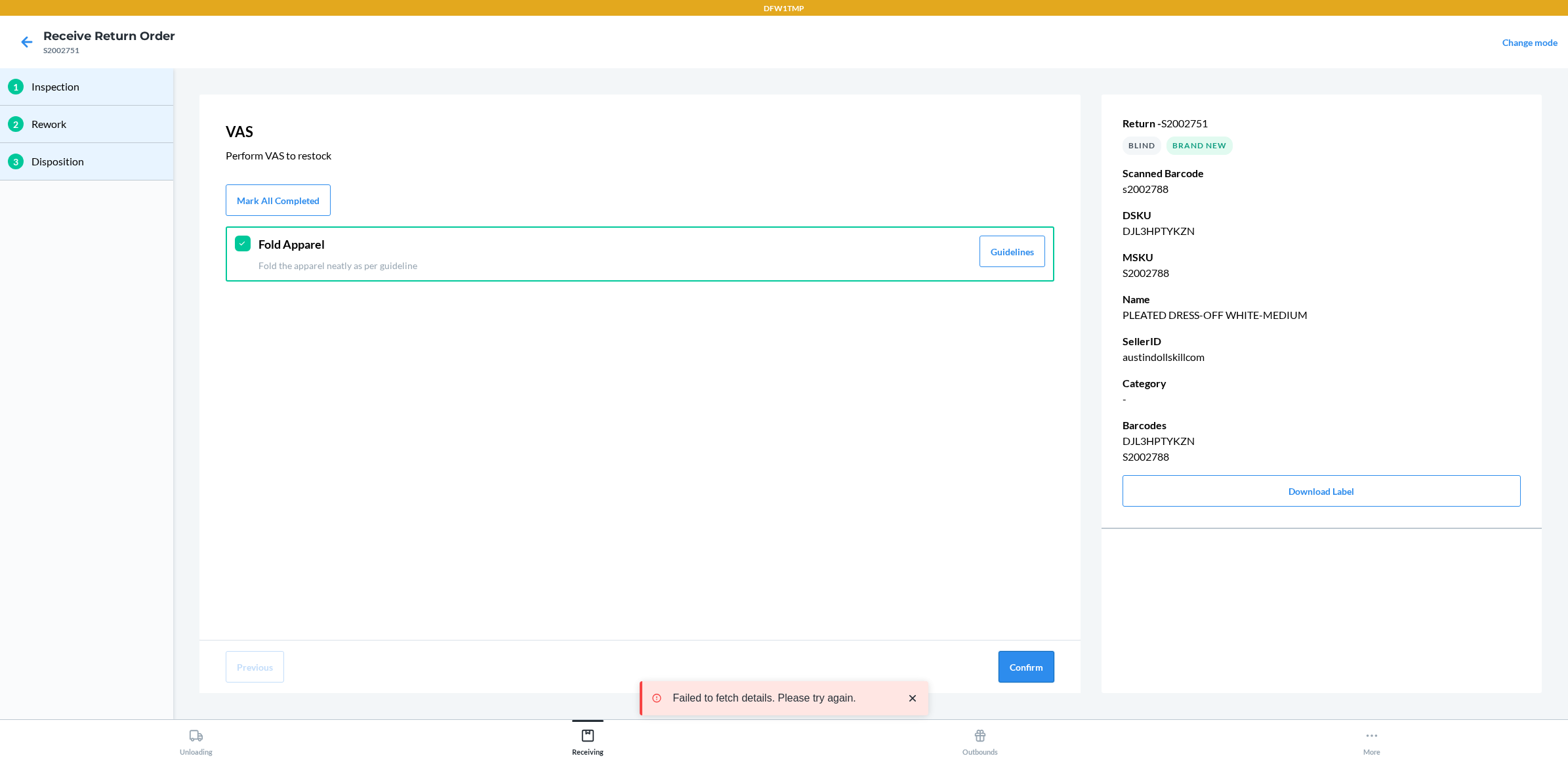
click at [1012, 658] on button "Confirm" at bounding box center [1026, 667] width 56 height 31
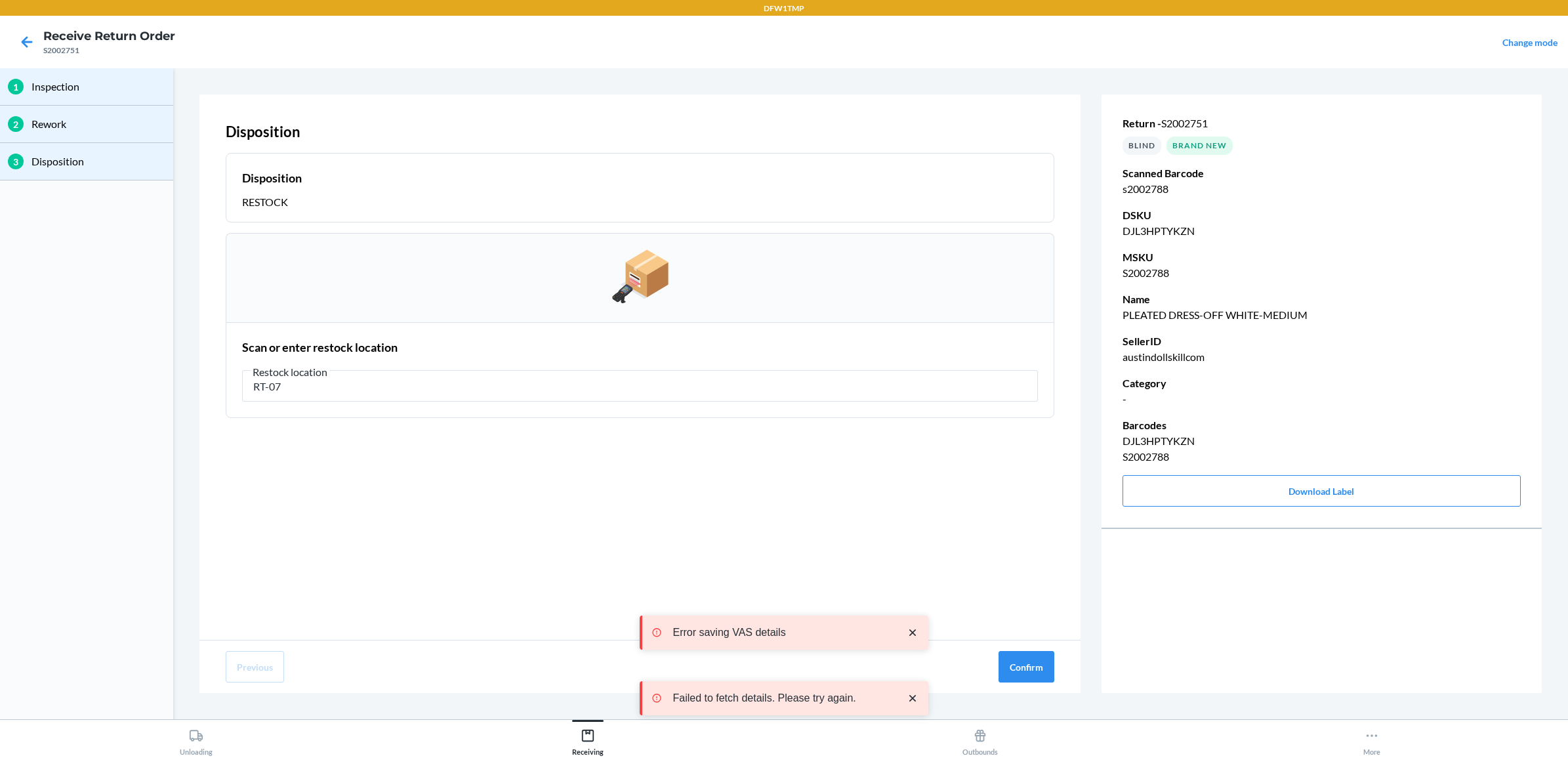
type input "RT-07"
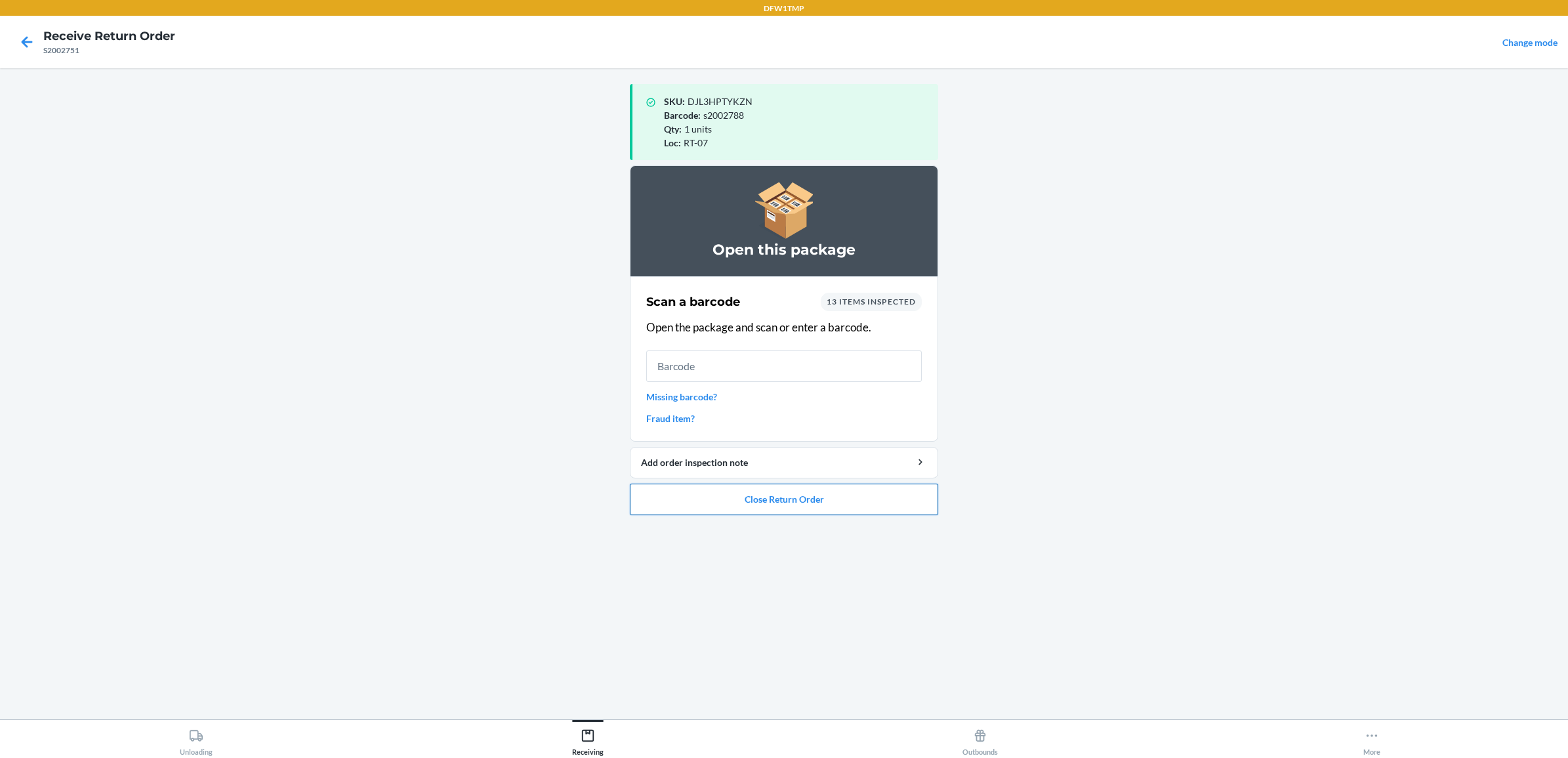
click at [811, 490] on button "Close Return Order" at bounding box center [784, 500] width 308 height 31
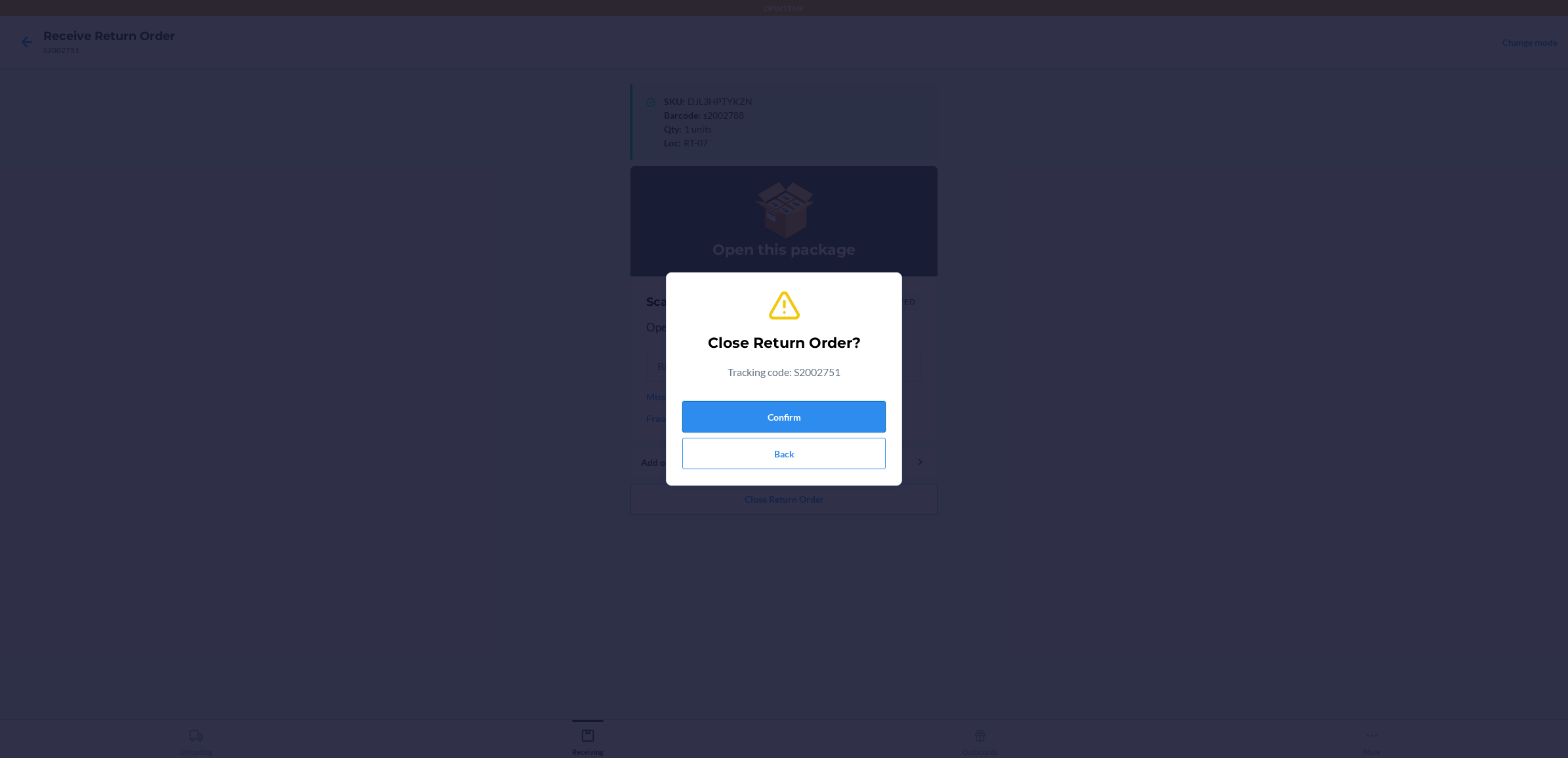
click at [784, 418] on button "Confirm" at bounding box center [784, 417] width 204 height 31
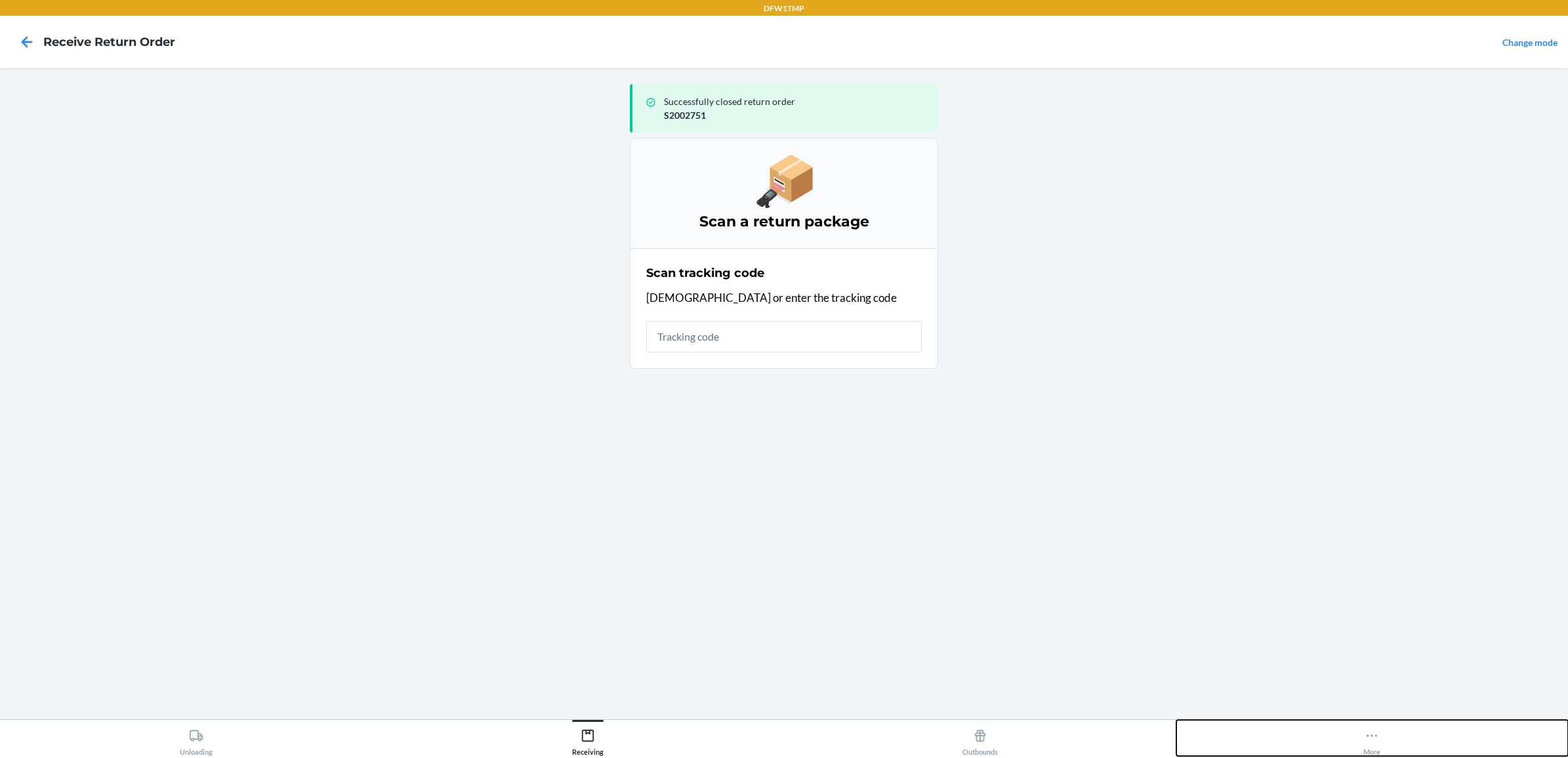
click at [1387, 742] on button "More" at bounding box center [1372, 738] width 393 height 36
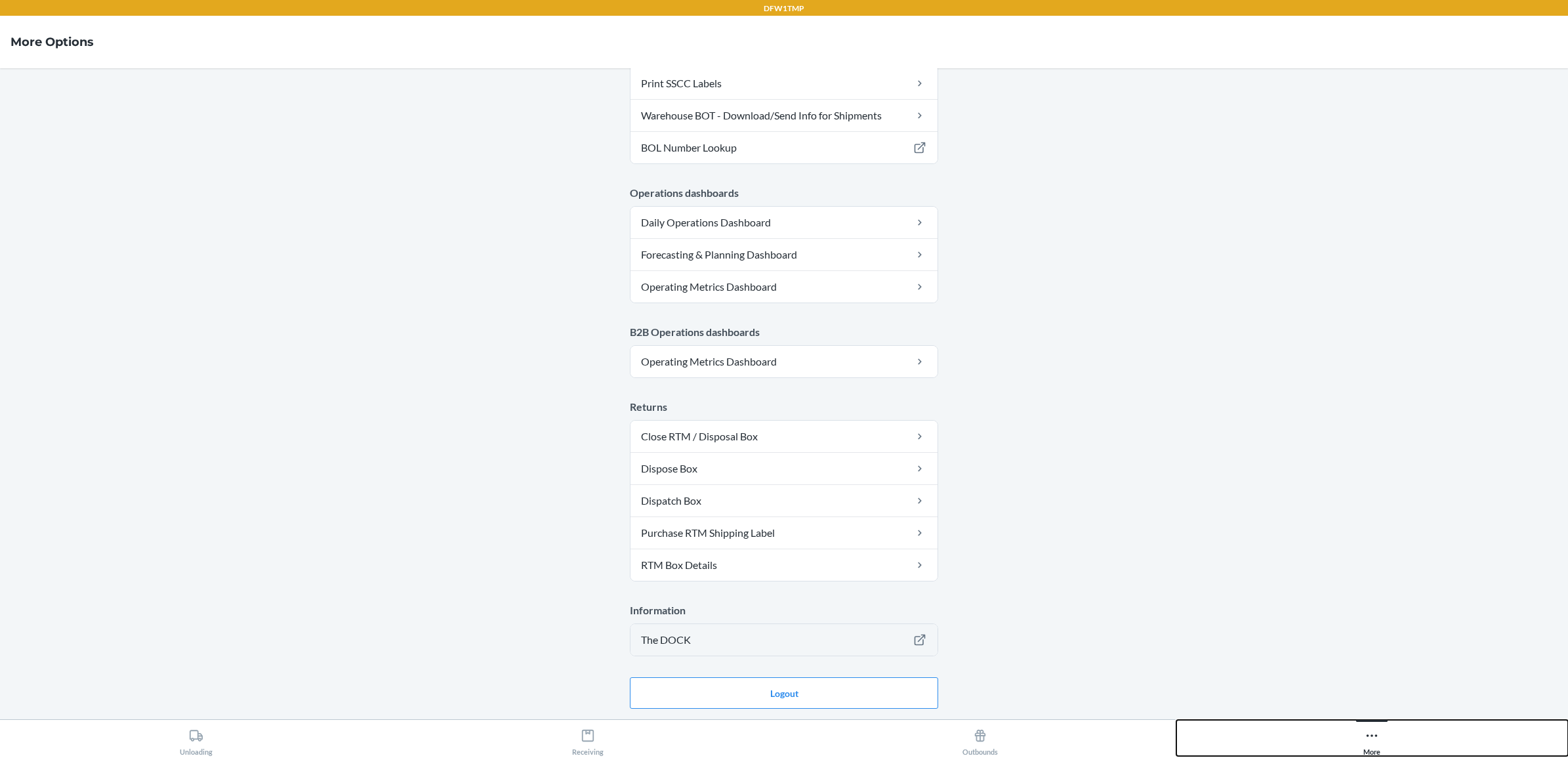
scroll to position [476, 0]
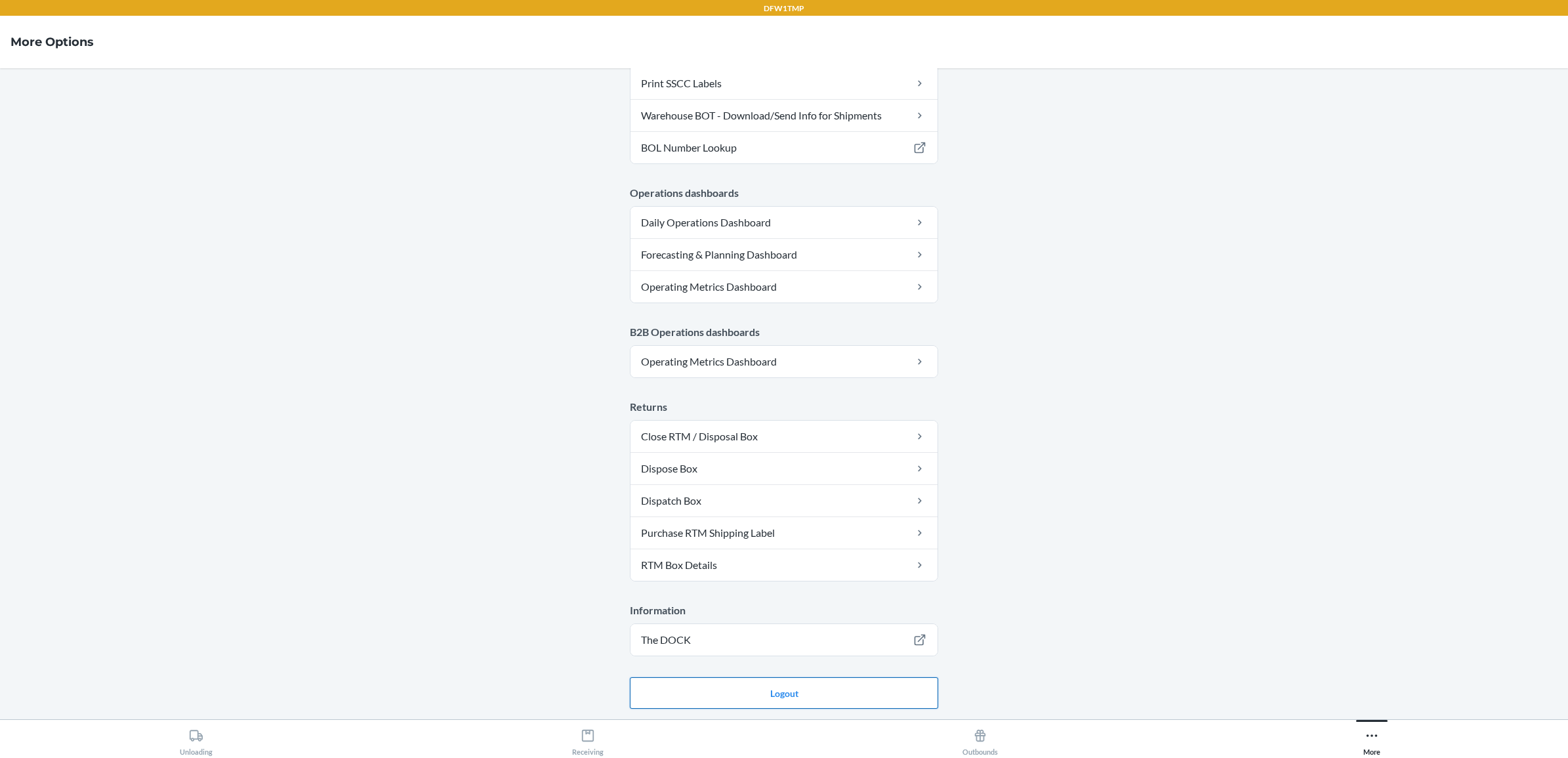
click at [847, 700] on button "Logout" at bounding box center [784, 693] width 308 height 31
